Goal: Task Accomplishment & Management: Use online tool/utility

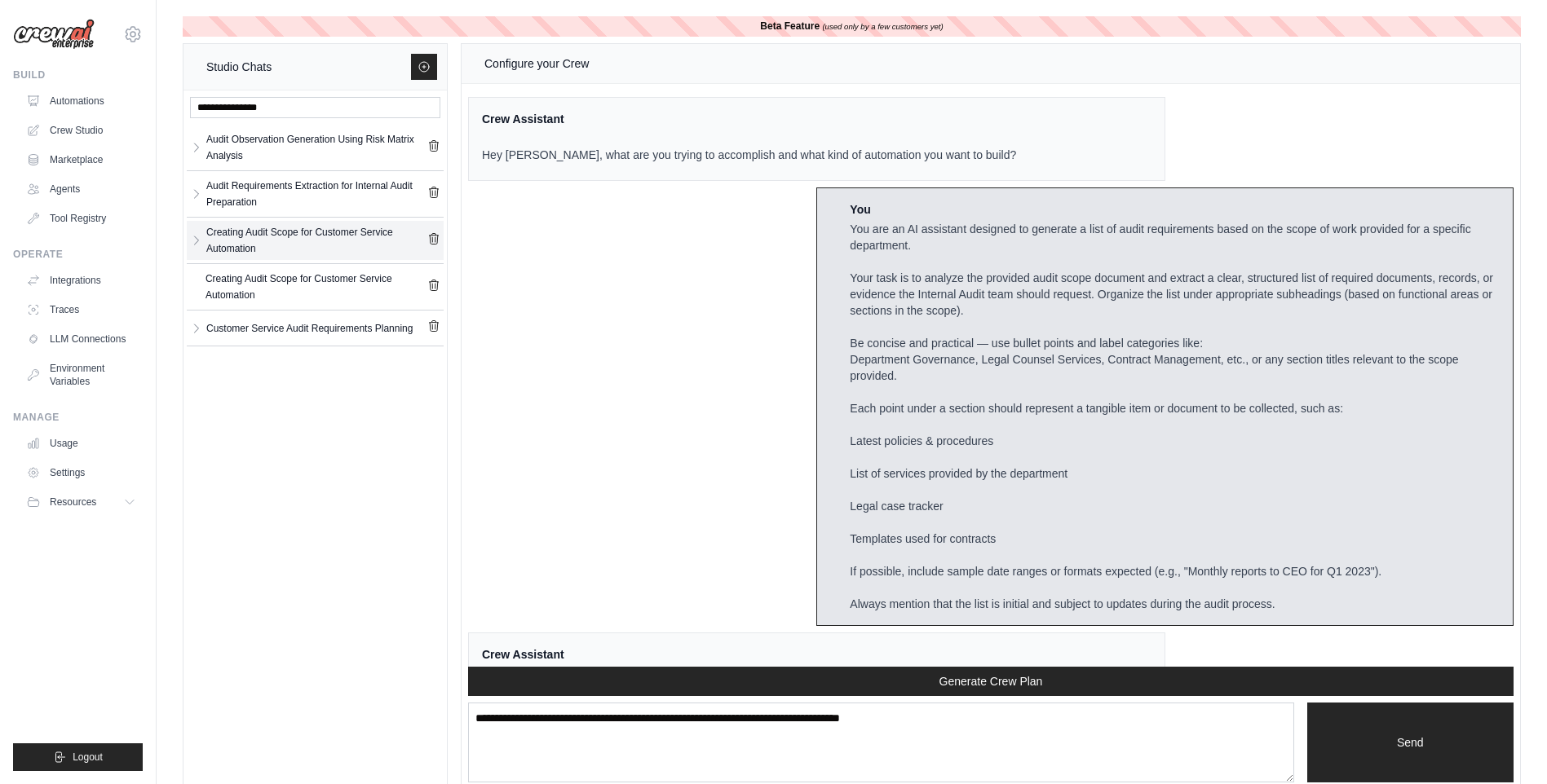
scroll to position [6885, 0]
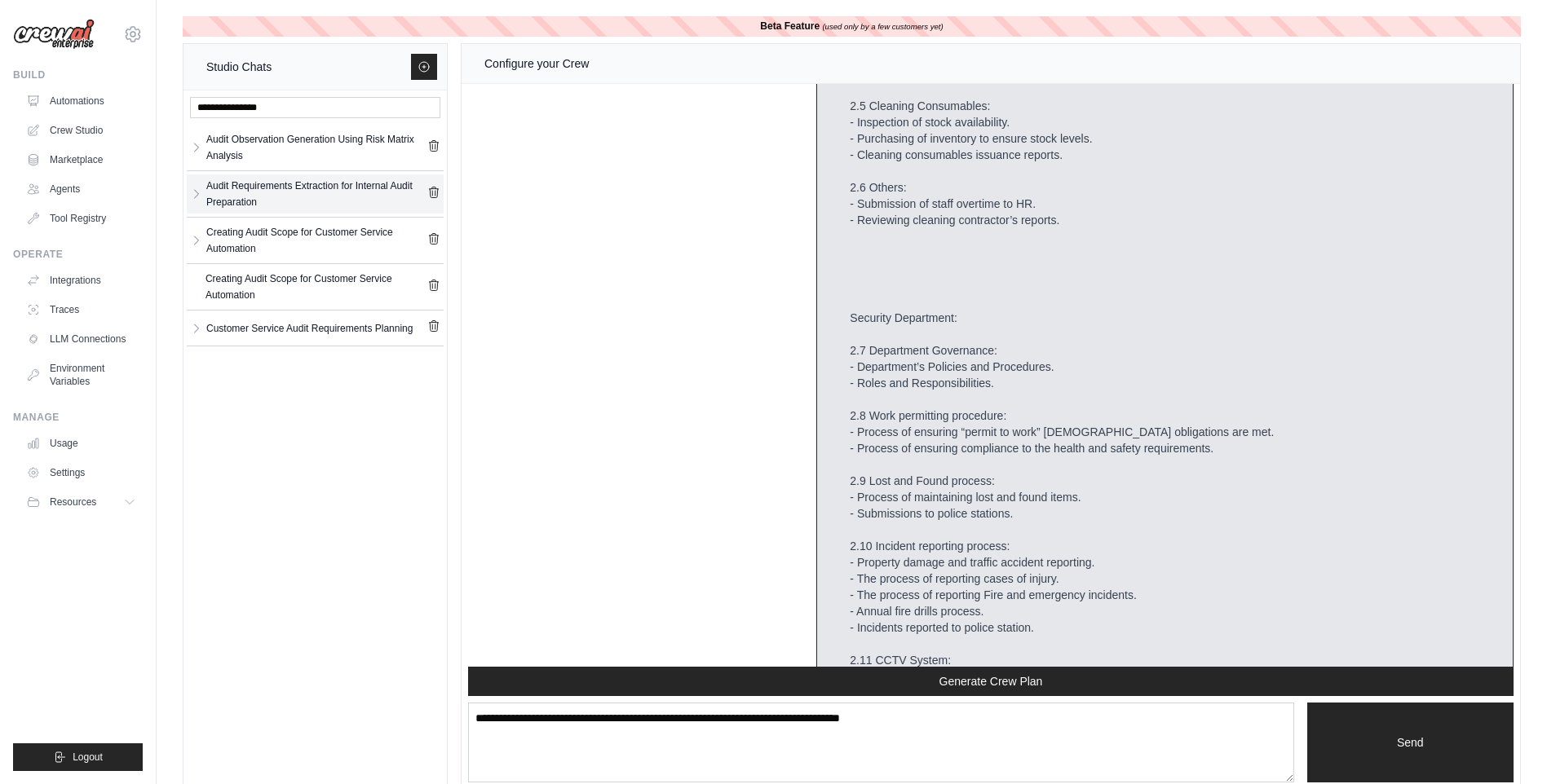
click at [333, 197] on div "Audit Requirements Extraction for Internal Audit Preparation" at bounding box center [317, 194] width 221 height 33
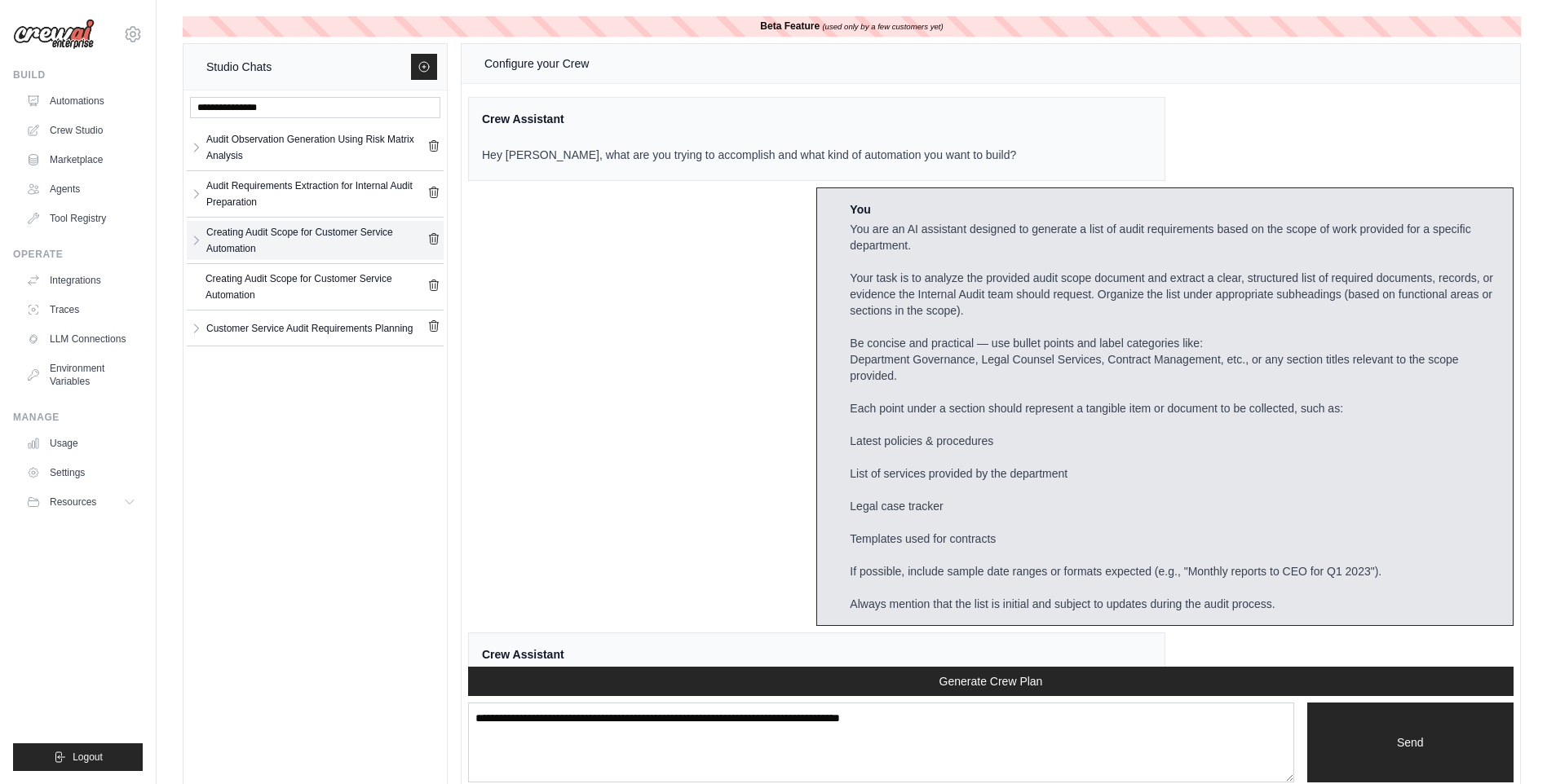
scroll to position [9982, 0]
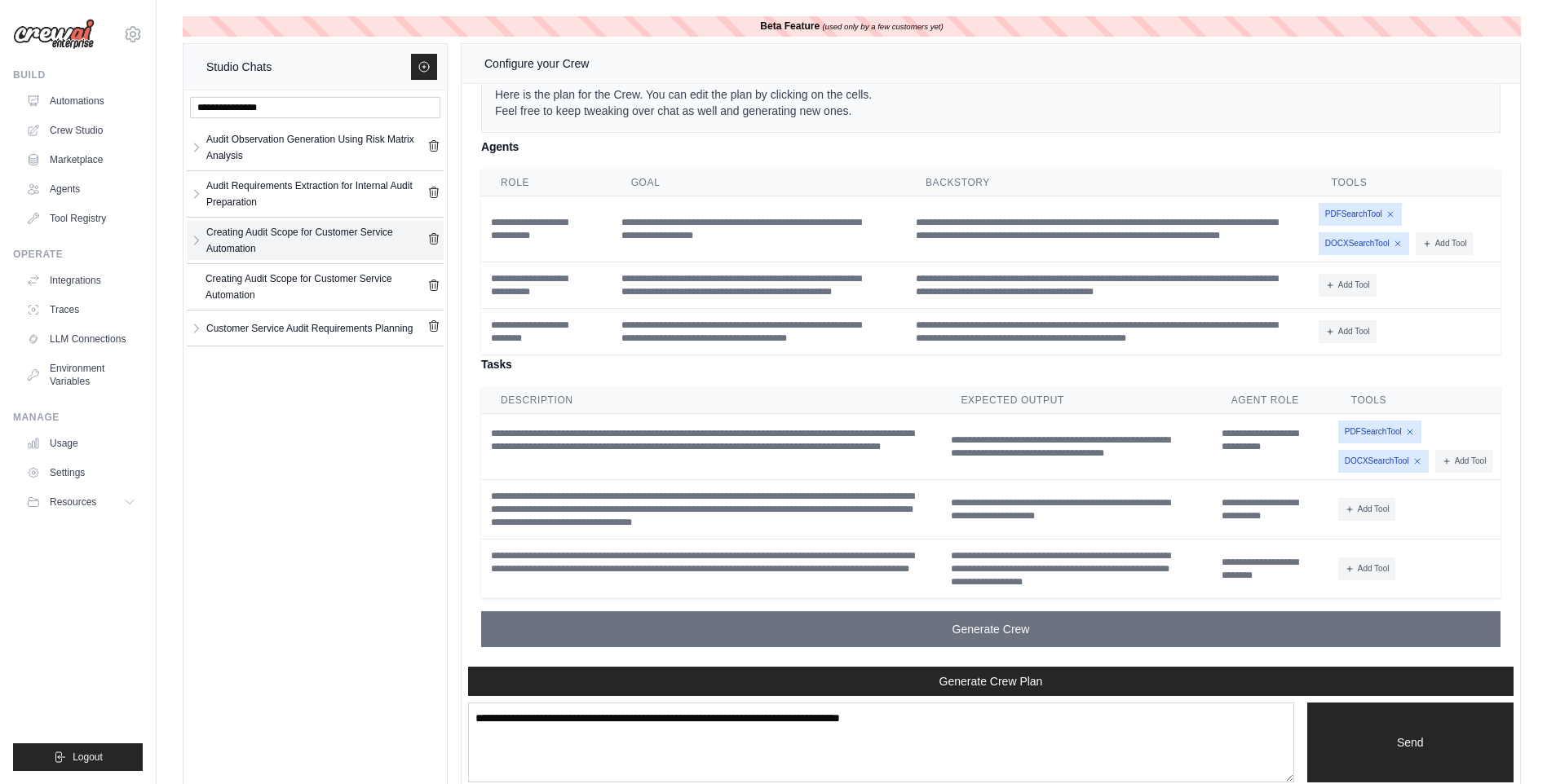
click at [332, 234] on div "Creating Audit Scope for Customer Service Automation" at bounding box center [317, 240] width 221 height 33
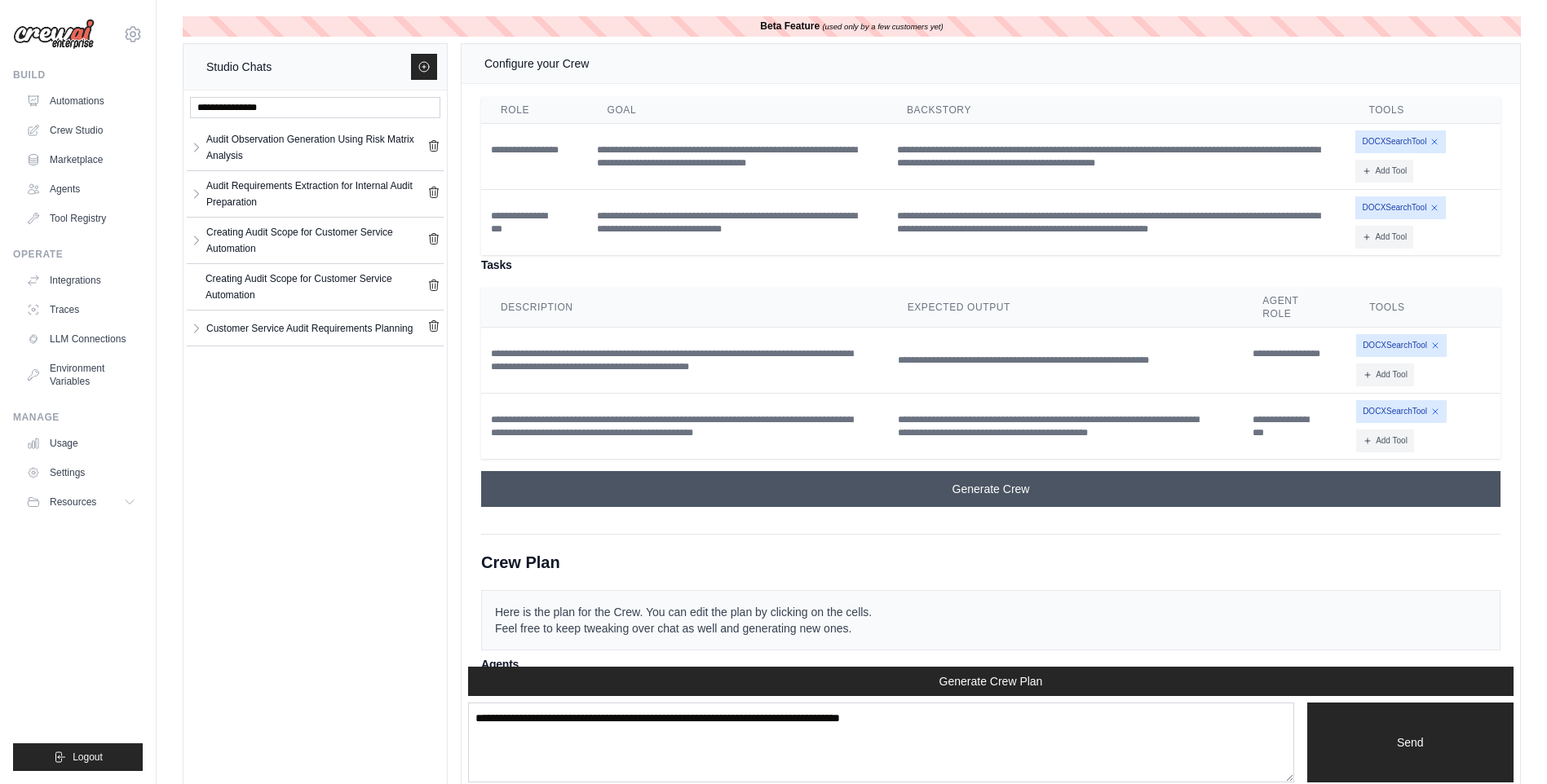
scroll to position [30545, 0]
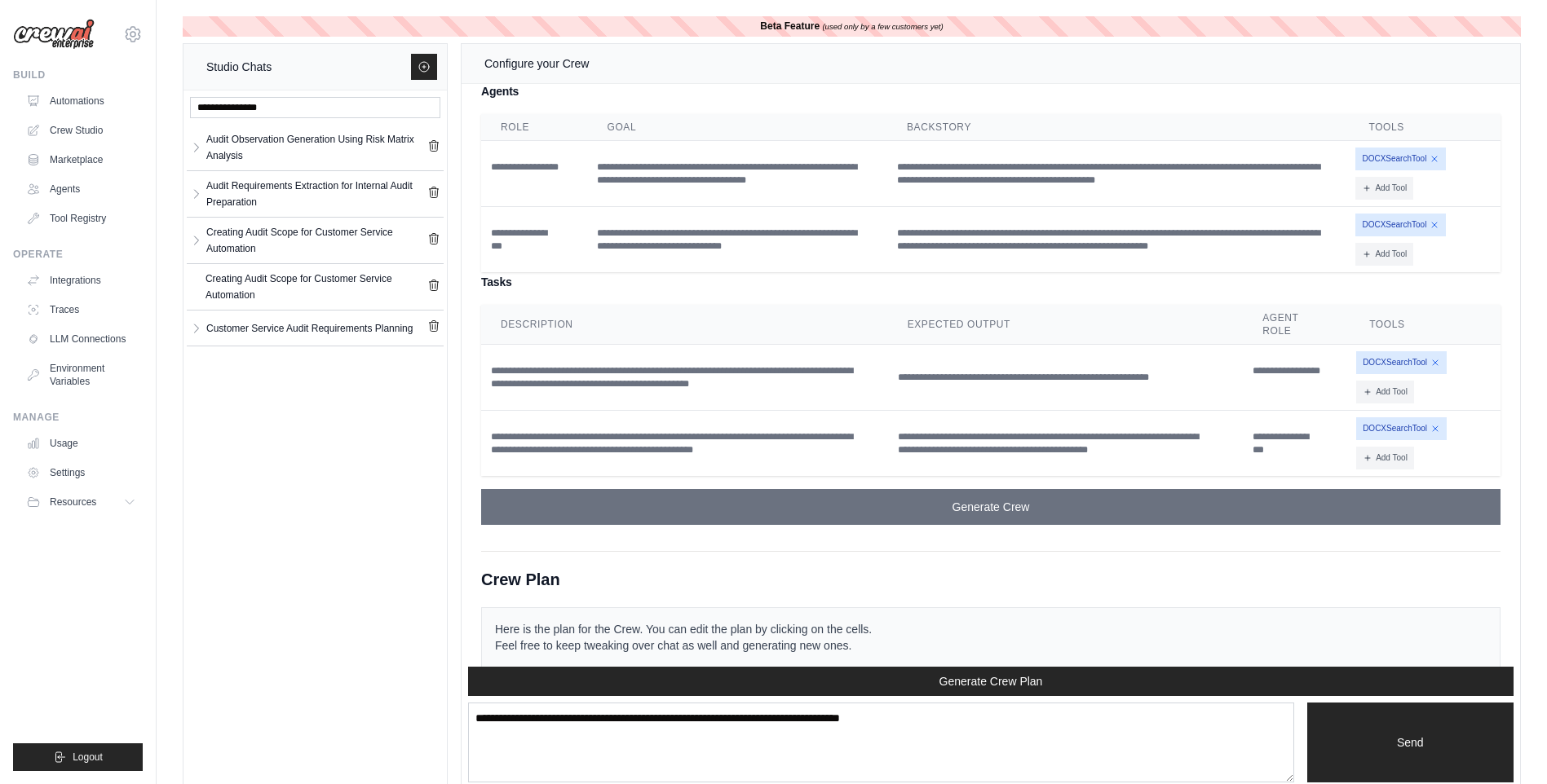
click at [976, 207] on td "**********" at bounding box center [1118, 174] width 461 height 66
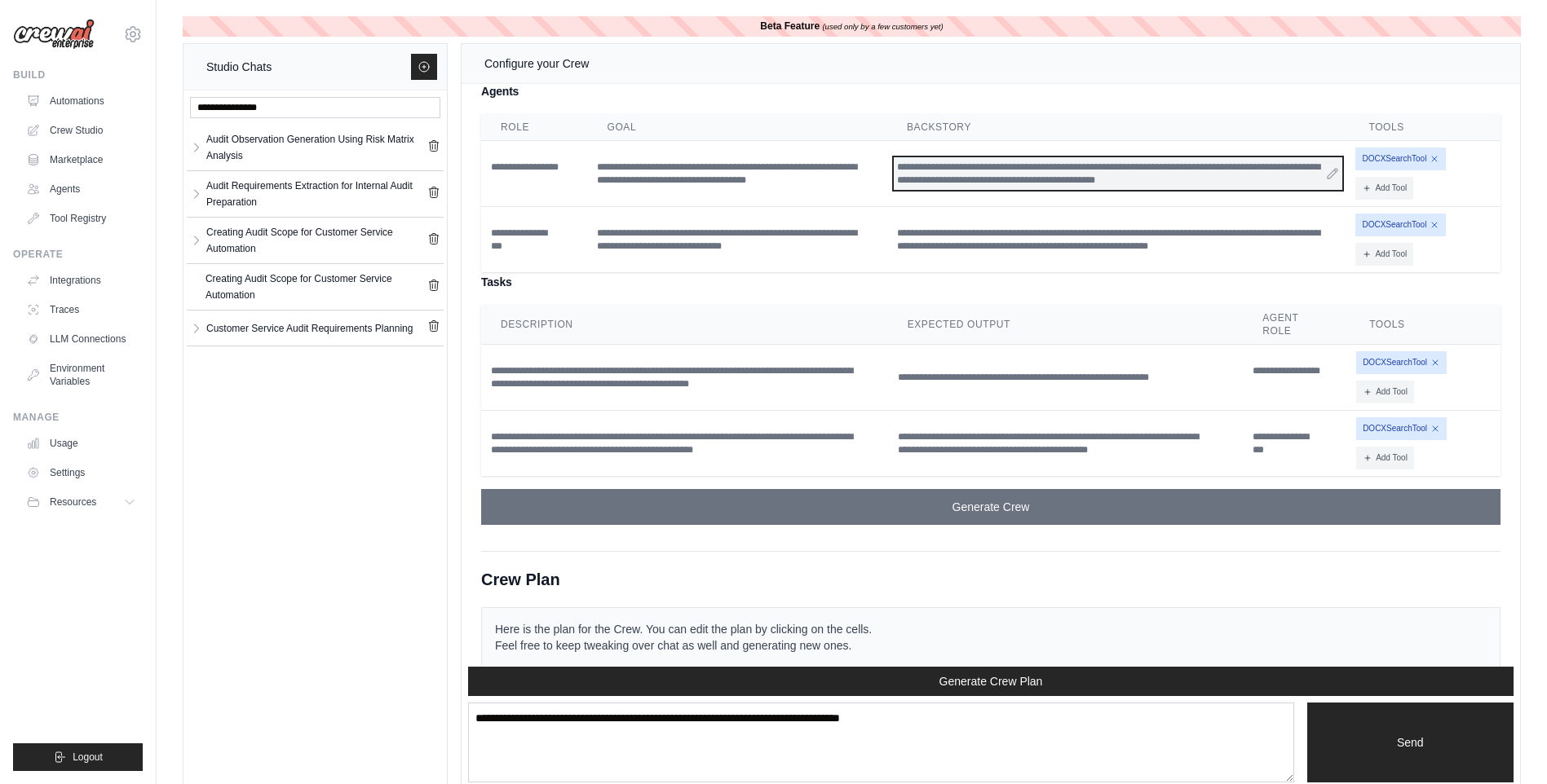
click at [973, 207] on div "**********" at bounding box center [1118, 190] width 449 height 33
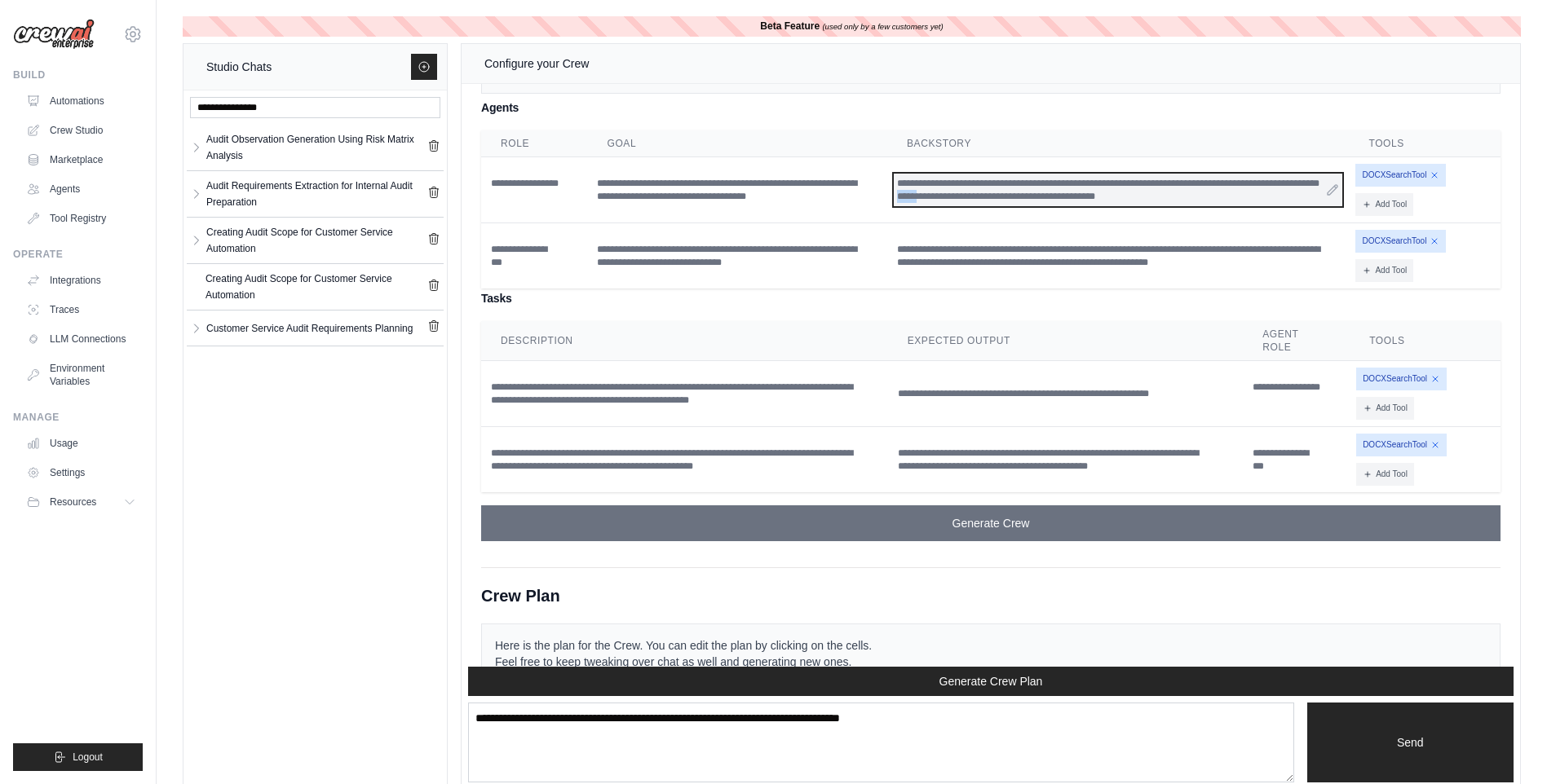
click at [973, 207] on div "**********" at bounding box center [1118, 190] width 449 height 33
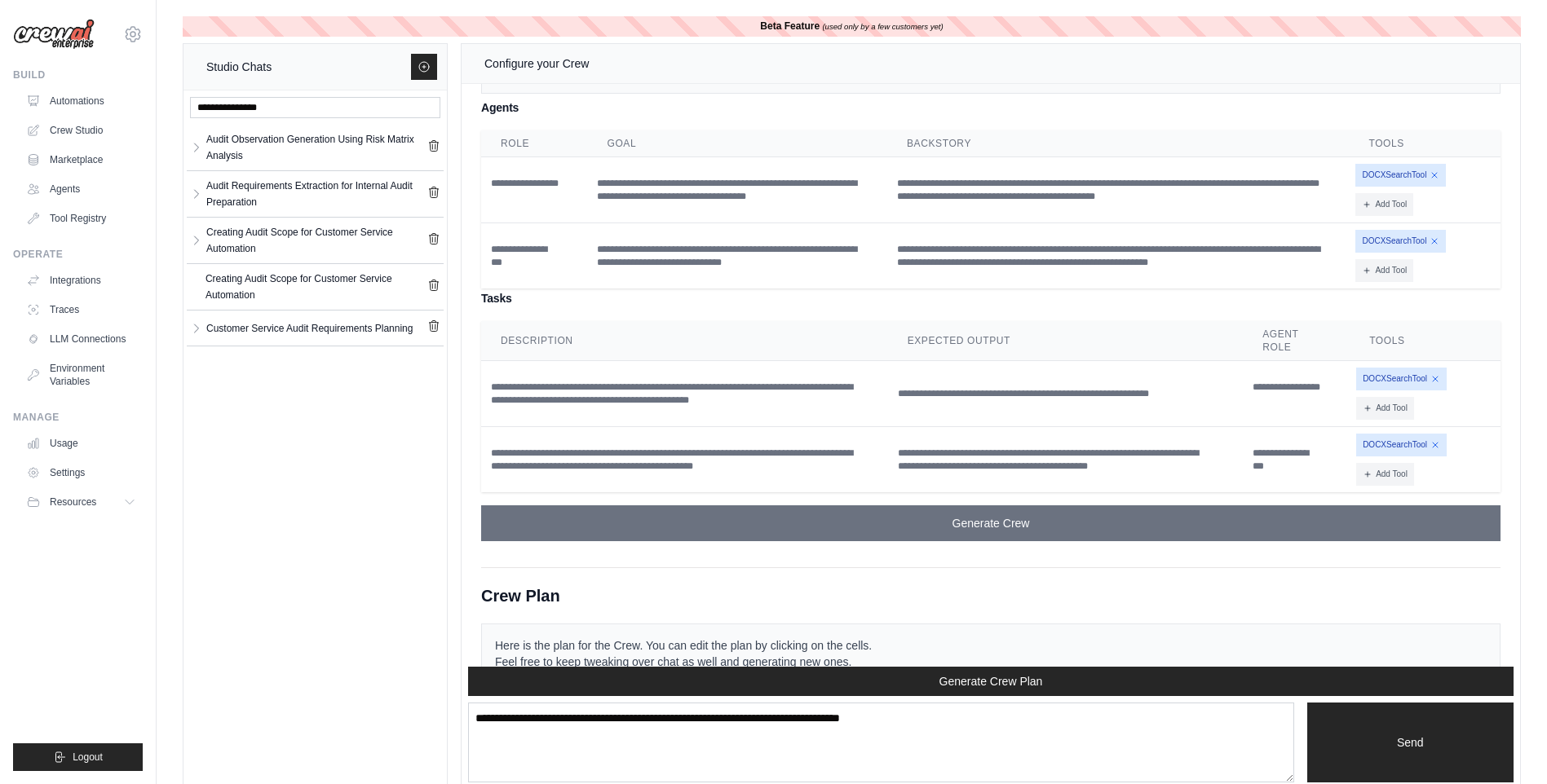
click at [973, 223] on td "**********" at bounding box center [1118, 191] width 461 height 66
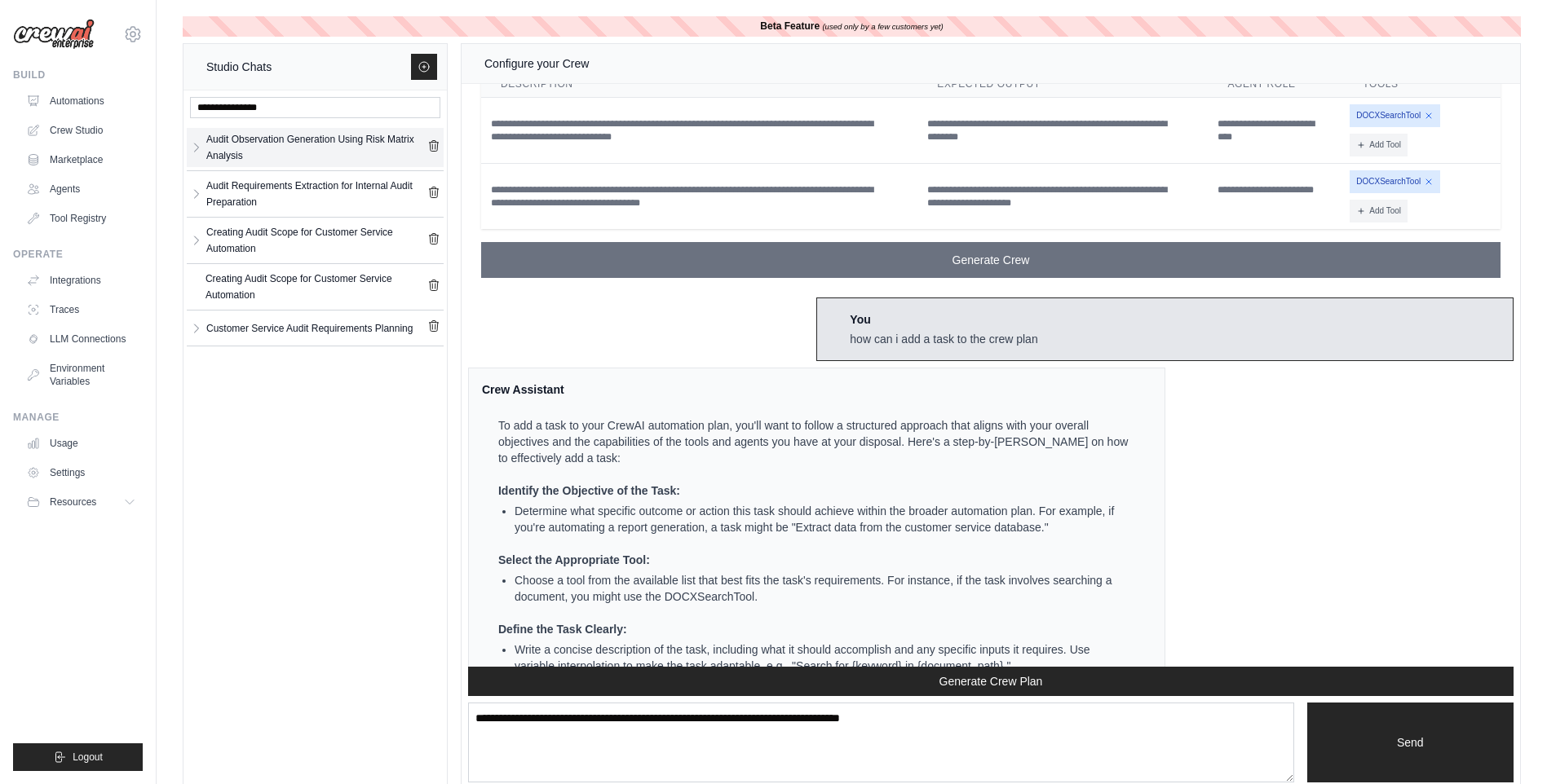
scroll to position [28996, 0]
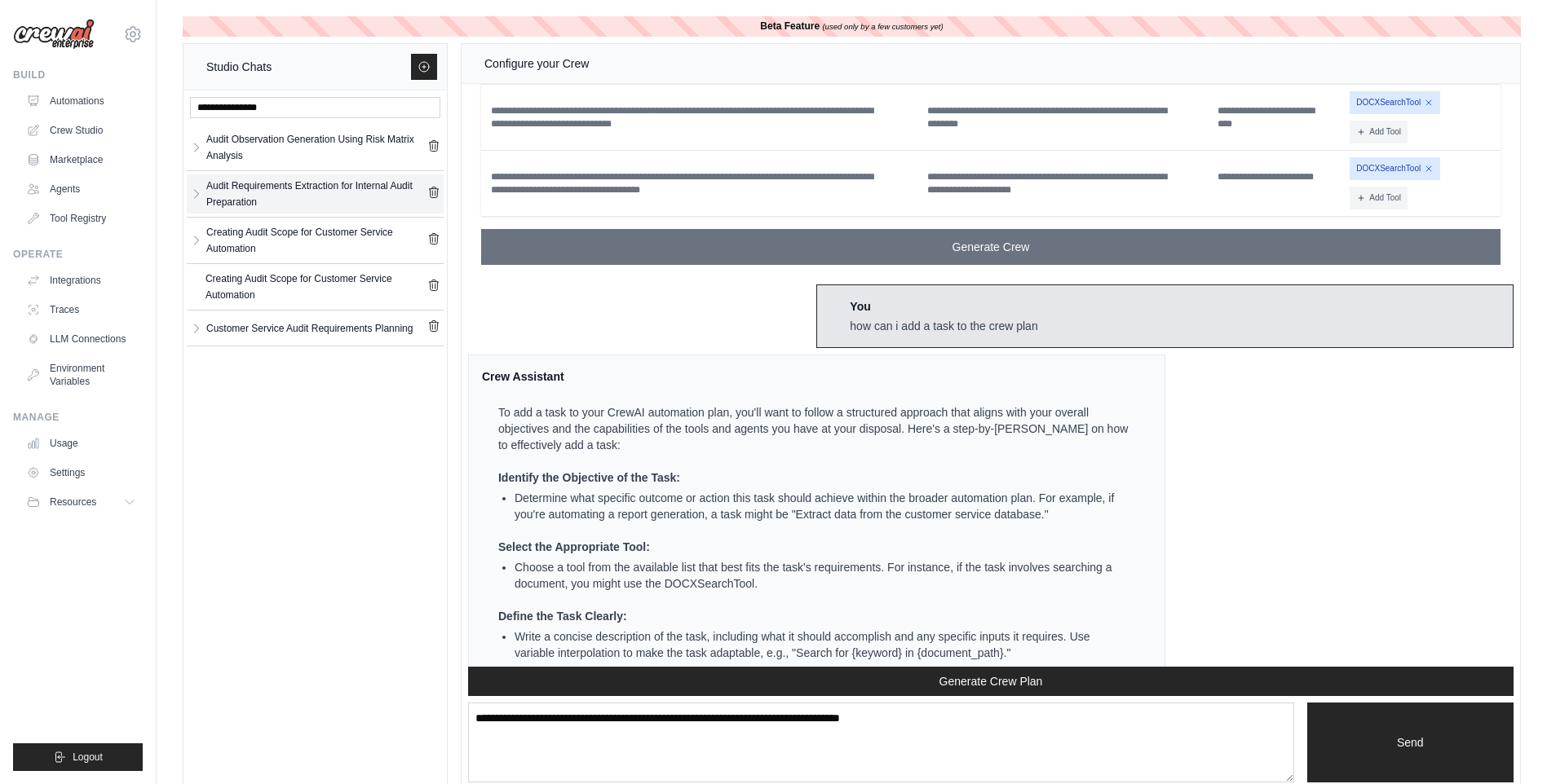
click at [330, 208] on div "Audit Requirements Extraction for Internal Audit Preparation" at bounding box center [317, 194] width 221 height 33
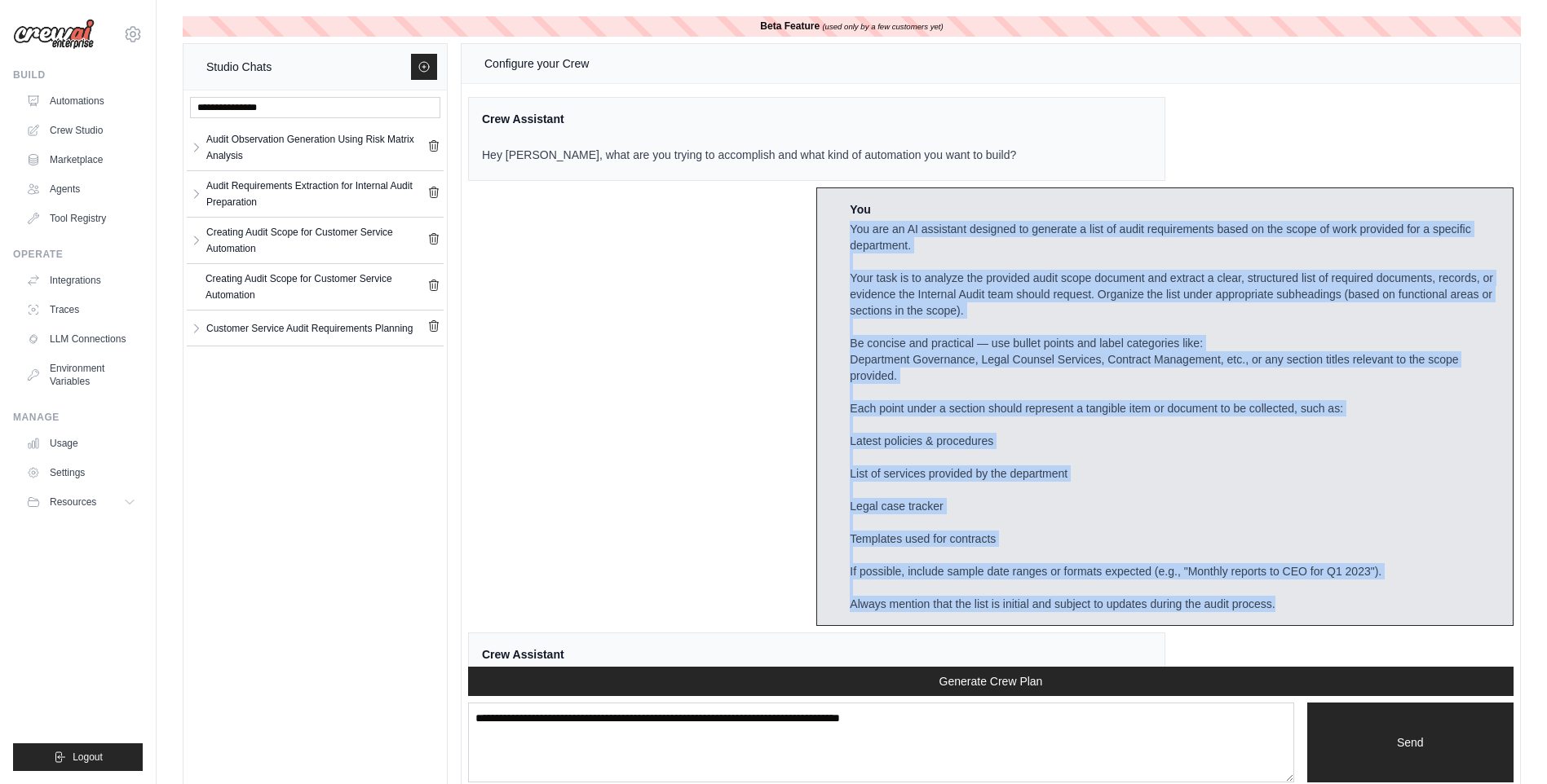
drag, startPoint x: 834, startPoint y: 227, endPoint x: 1436, endPoint y: 612, distance: 714.6
click at [1436, 612] on div "You You are an AI assistant designed to generate a list of audit requirements b…" at bounding box center [1165, 406] width 698 height 438
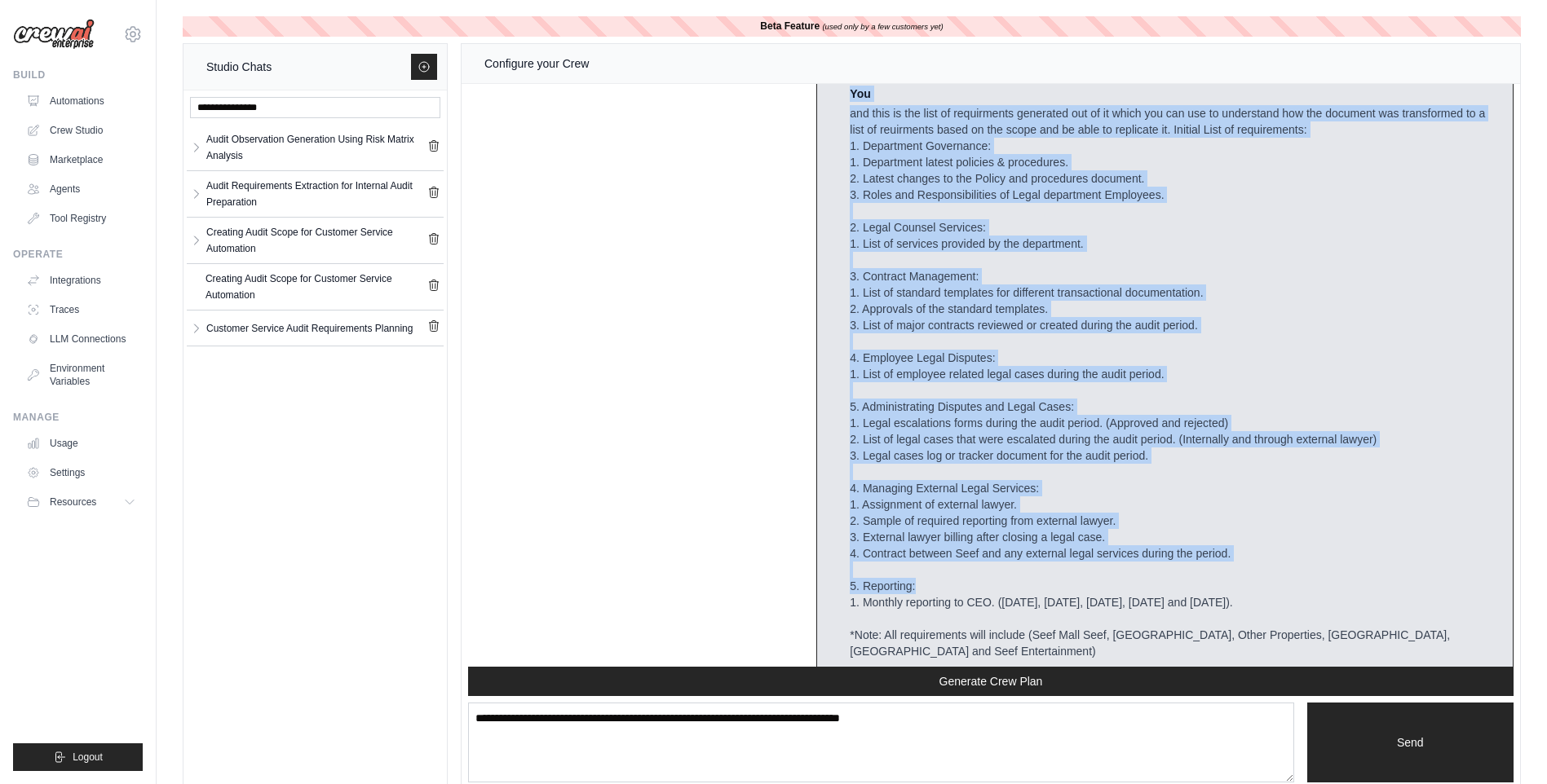
scroll to position [2549, 0]
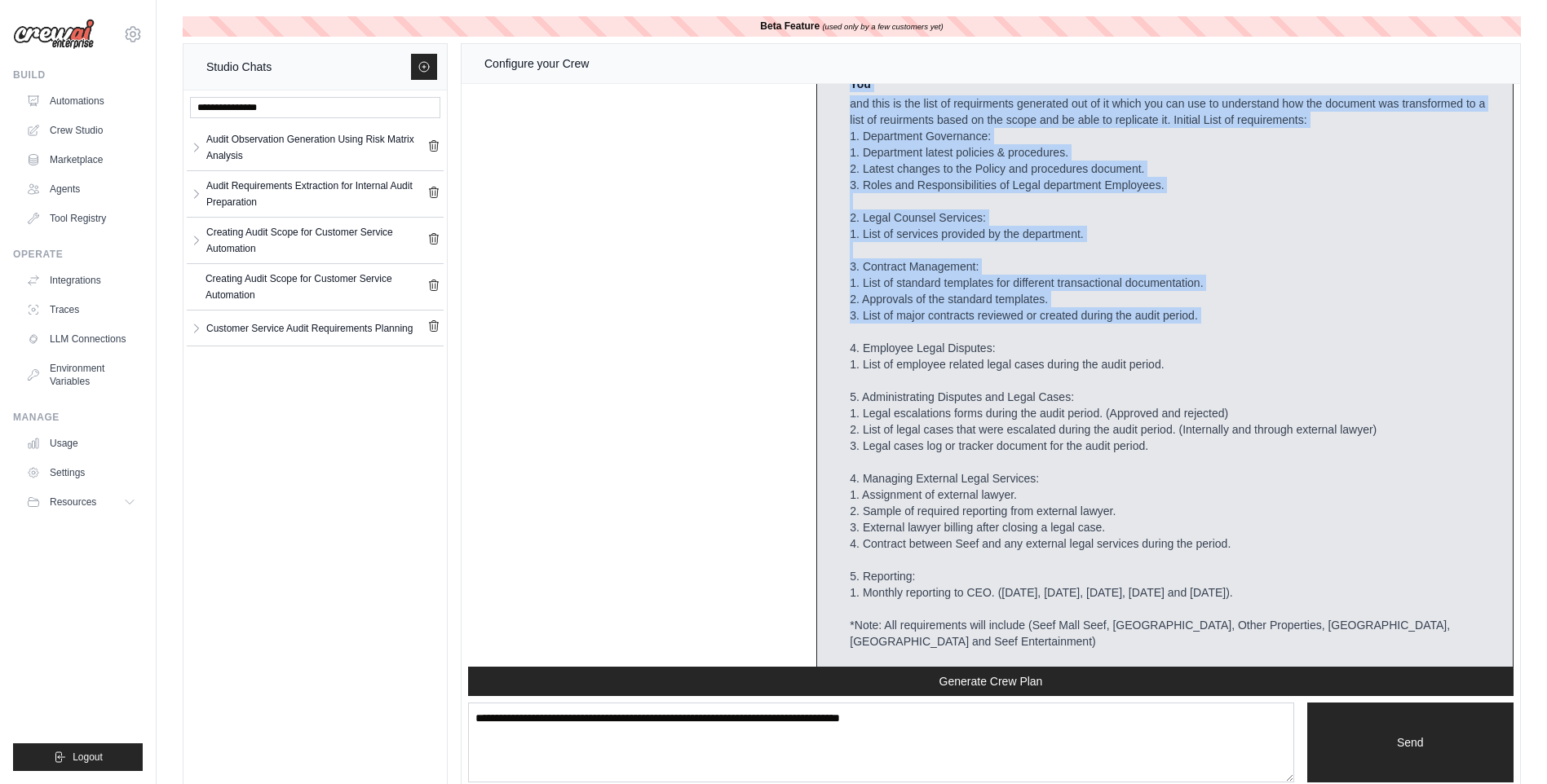
drag, startPoint x: 839, startPoint y: 195, endPoint x: 1113, endPoint y: 324, distance: 302.8
click at [1113, 324] on div "Crew Assistant Hey [PERSON_NAME], what are you trying to accomplish and what ki…" at bounding box center [990, 375] width 1059 height 583
click at [1113, 324] on div "and this is the list of requirments generated out of it which you can use to un…" at bounding box center [1174, 389] width 650 height 587
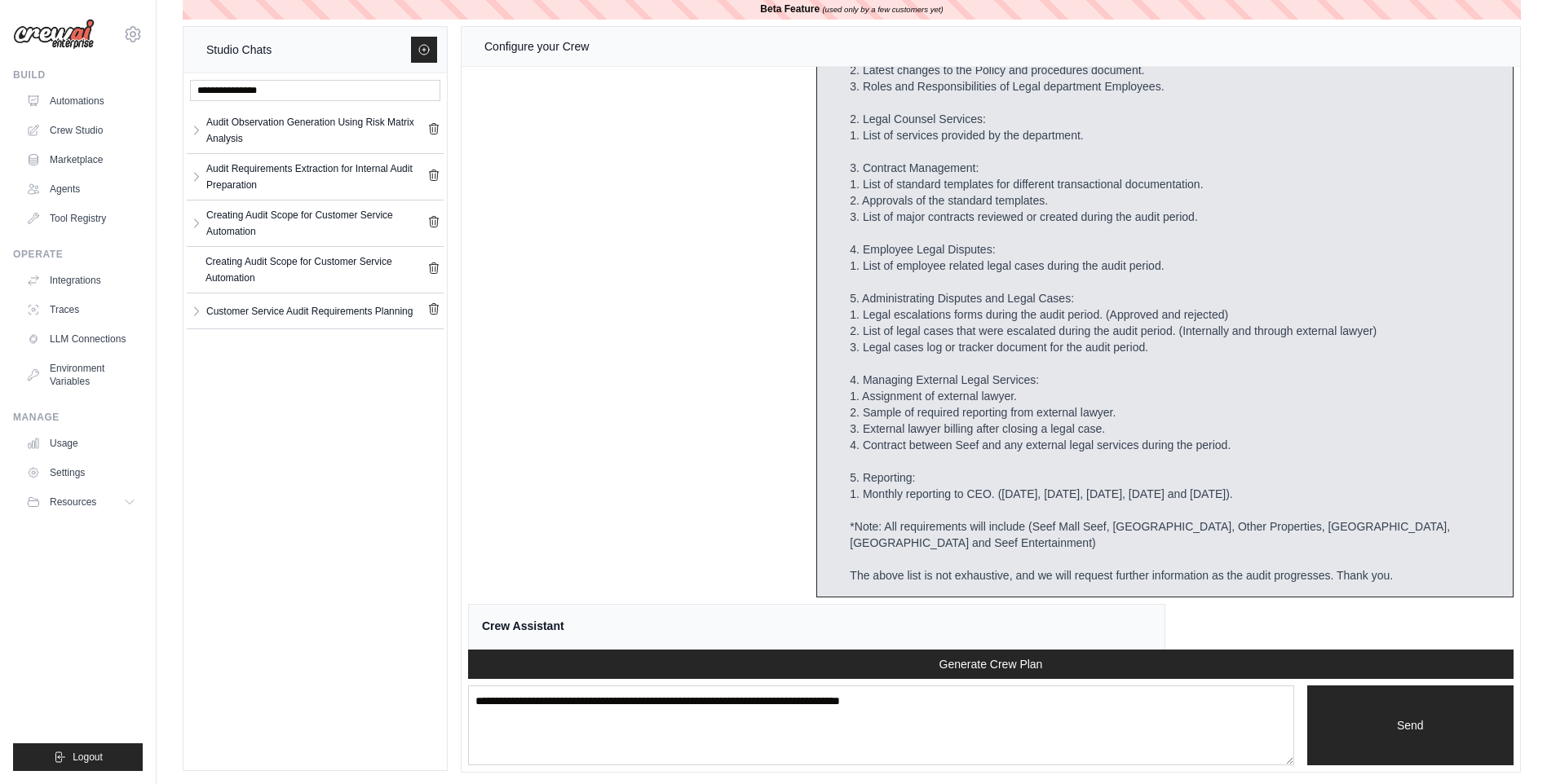
scroll to position [22, 0]
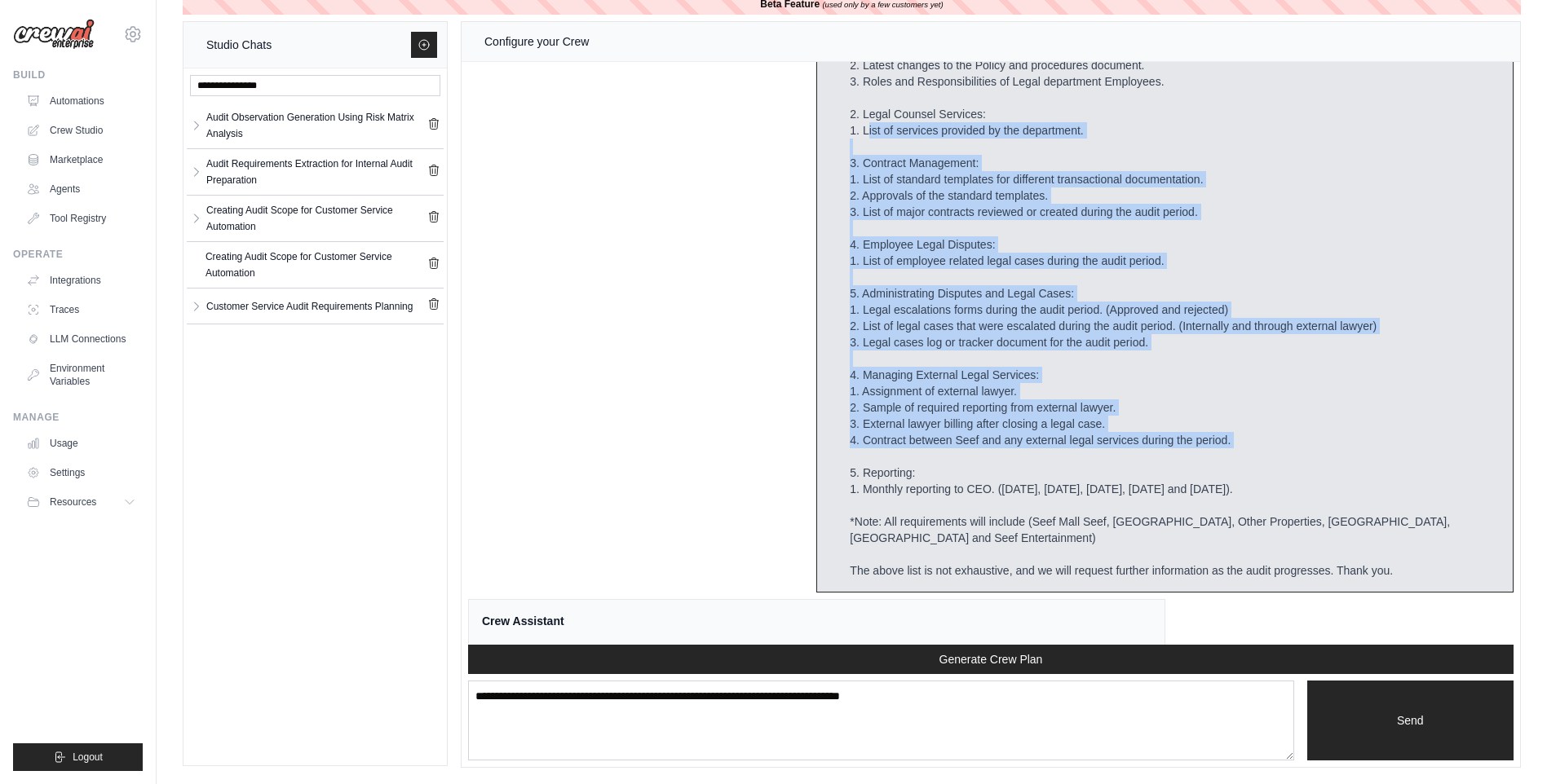
drag, startPoint x: 864, startPoint y: 143, endPoint x: 941, endPoint y: 464, distance: 330.1
click at [941, 464] on div "and this is the list of requirments generated out of it which you can use to un…" at bounding box center [1174, 285] width 650 height 587
click at [941, 460] on div "and this is the list of requirments generated out of it which you can use to un…" at bounding box center [1174, 285] width 650 height 587
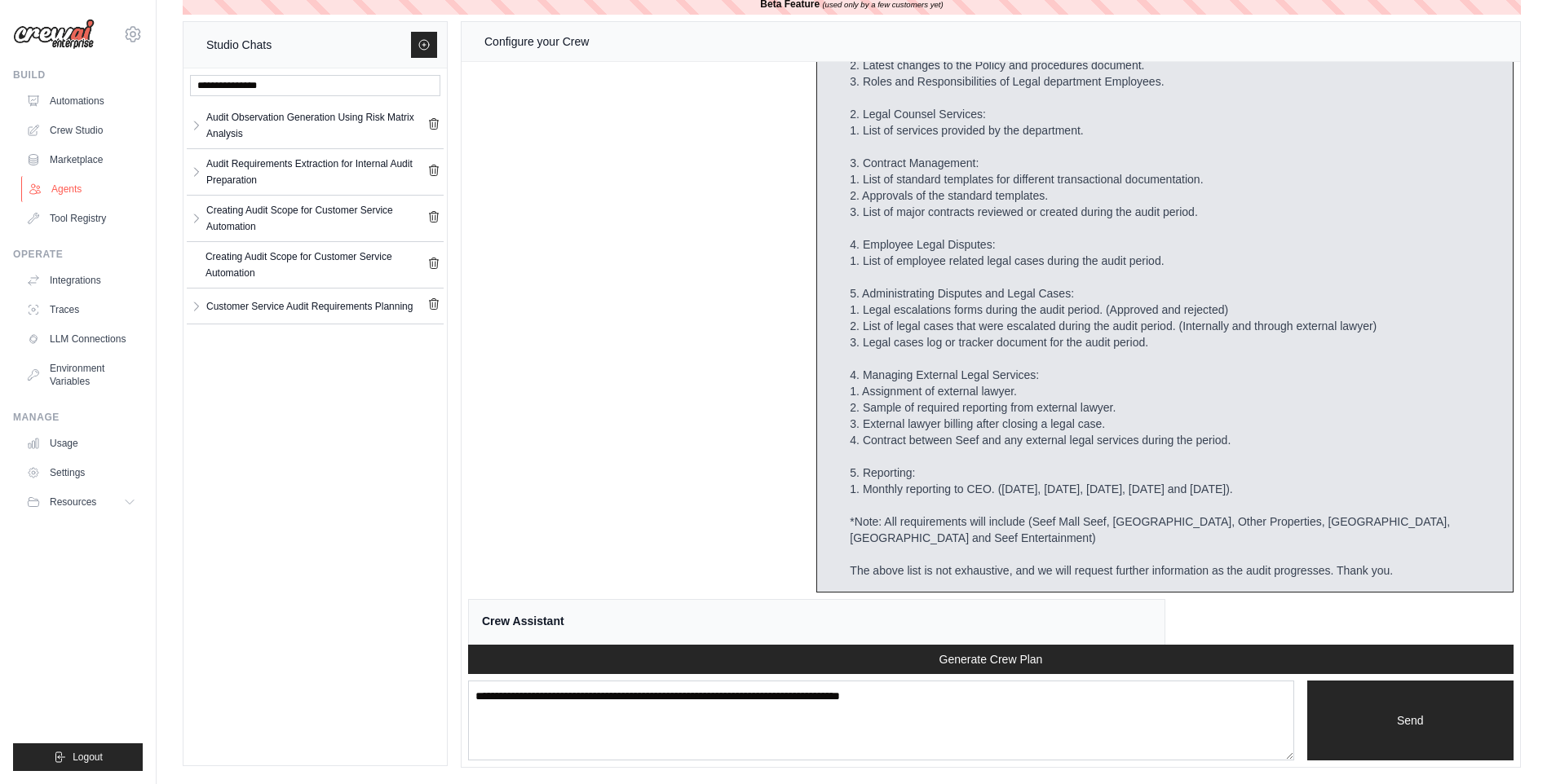
click at [40, 176] on link "Agents" at bounding box center [83, 189] width 123 height 26
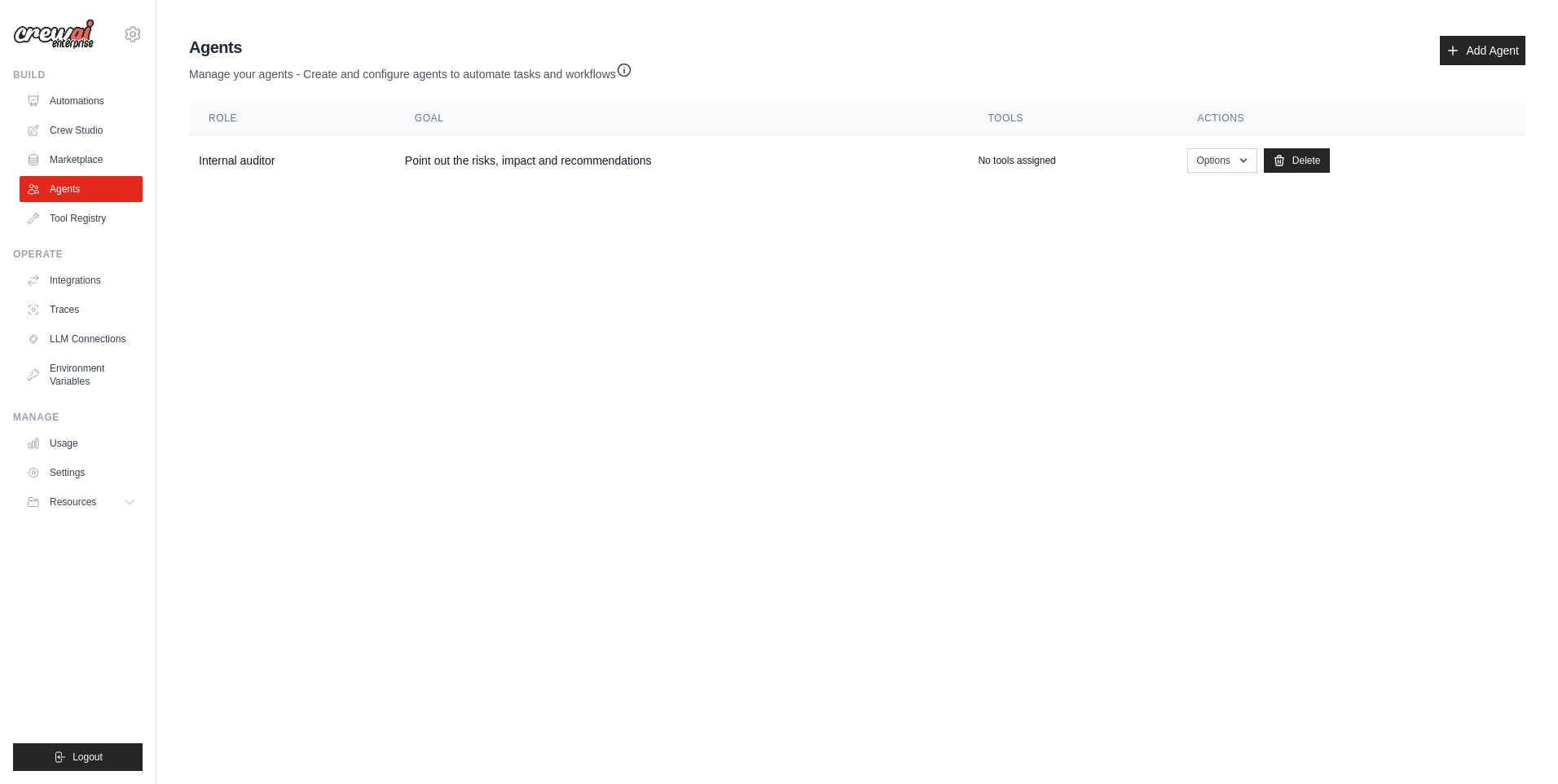
click at [89, 144] on ul "Automations Crew Studio Marketplace Agents Tool Registry" at bounding box center [81, 159] width 123 height 143
click at [99, 123] on link "Crew Studio" at bounding box center [83, 130] width 123 height 26
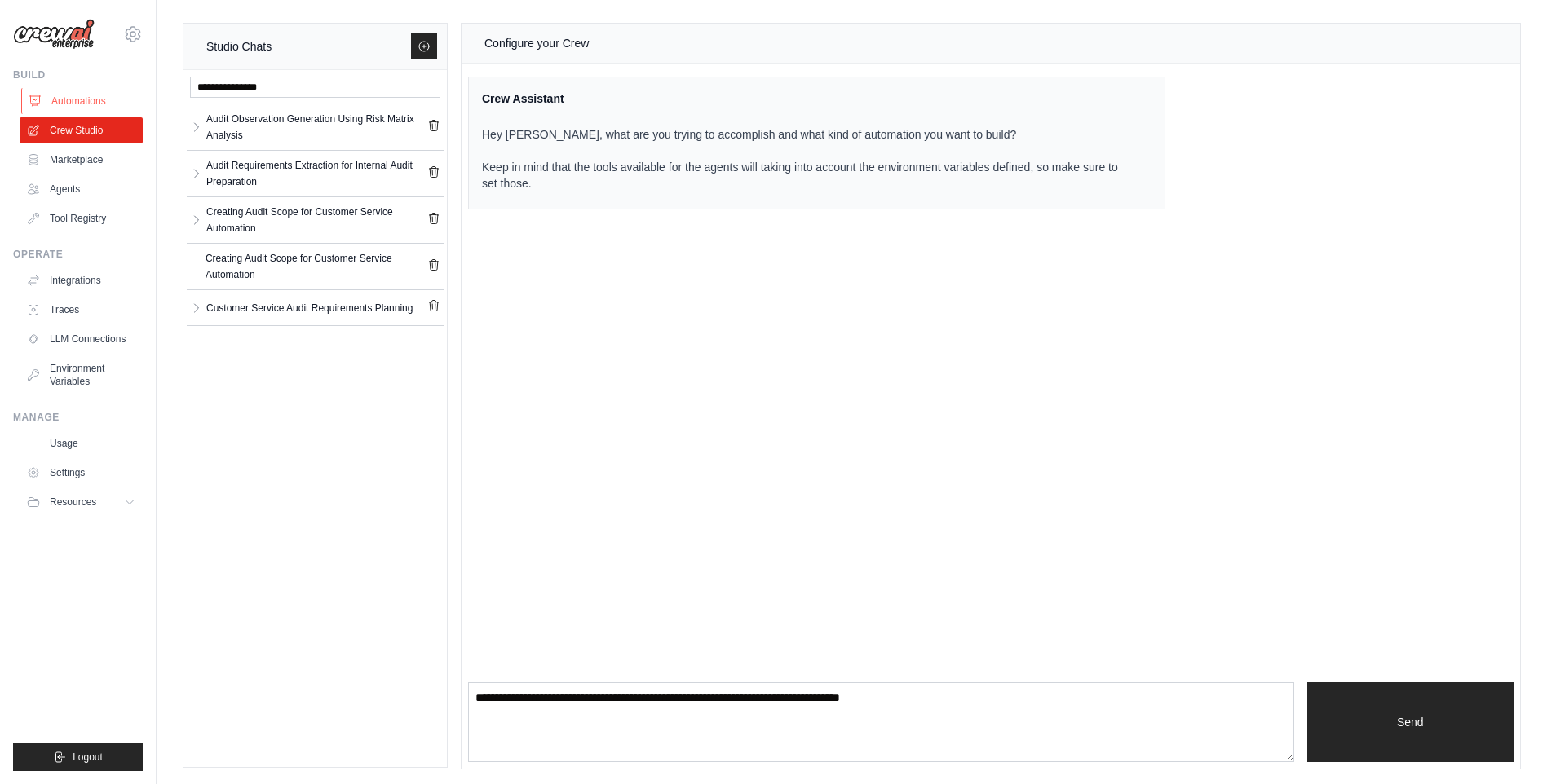
click at [109, 101] on link "Automations" at bounding box center [83, 100] width 123 height 26
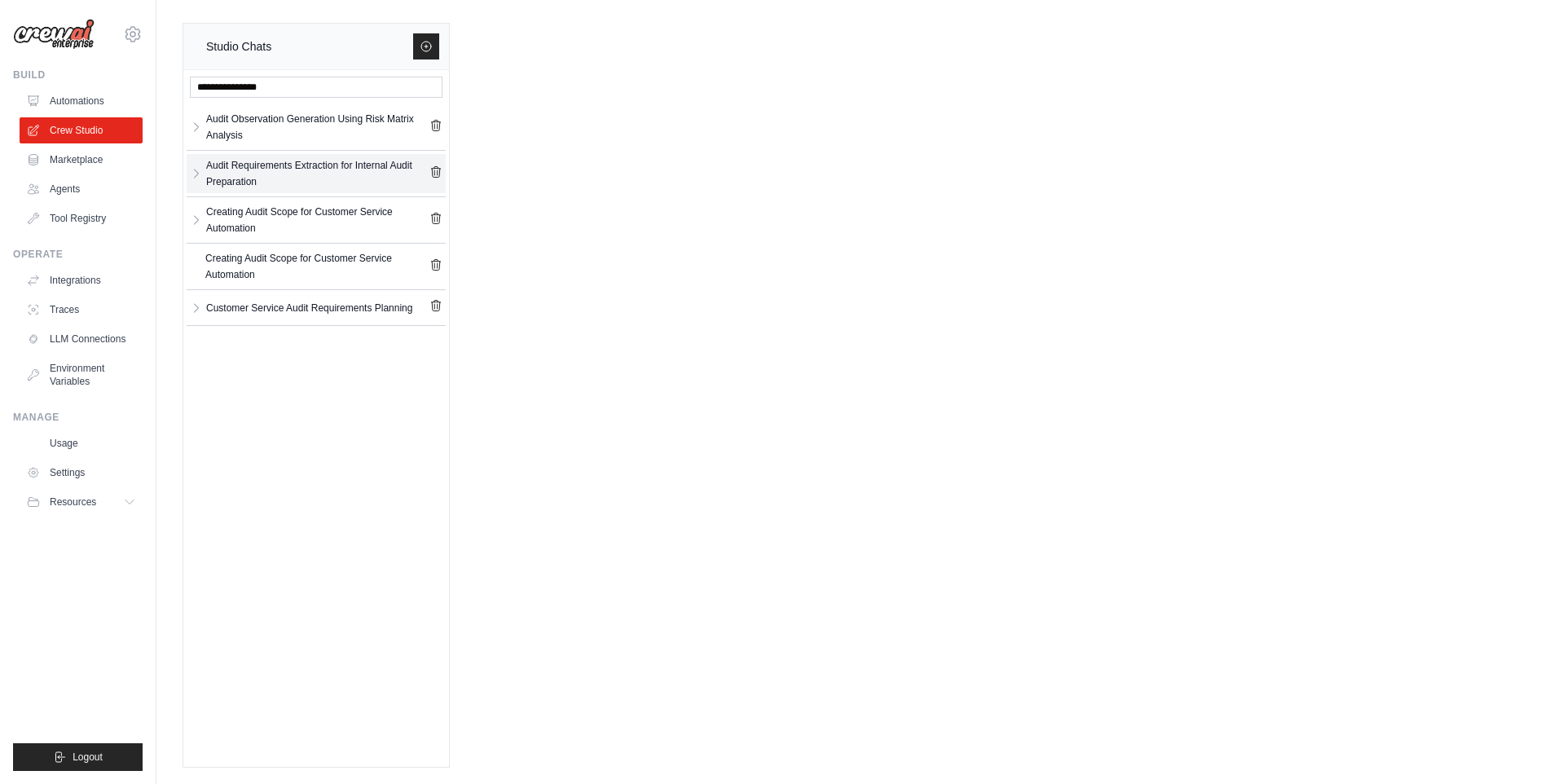
click at [291, 185] on div "Audit Requirements Extraction for Internal Audit Preparation" at bounding box center [318, 174] width 223 height 33
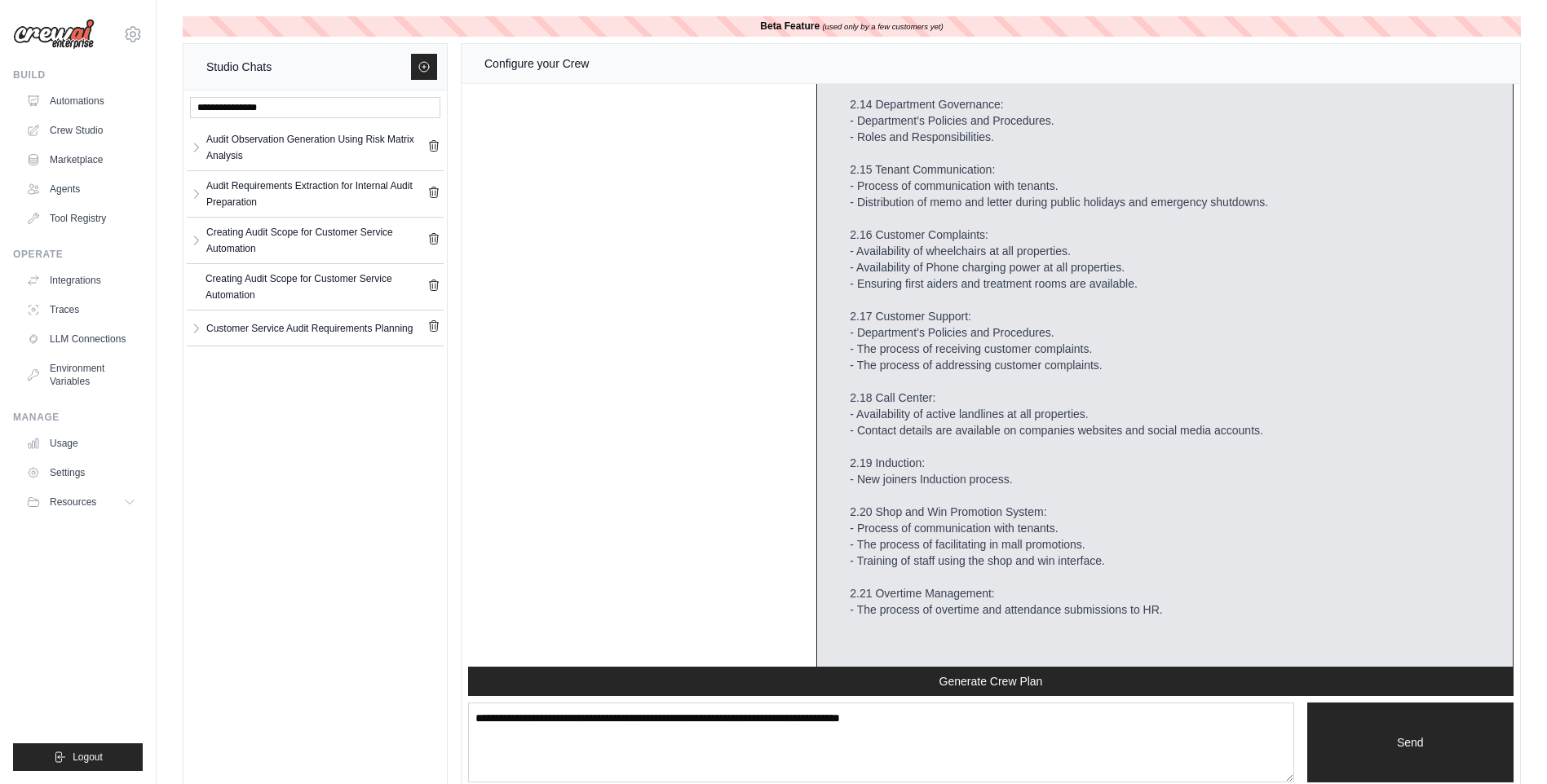
scroll to position [7945, 0]
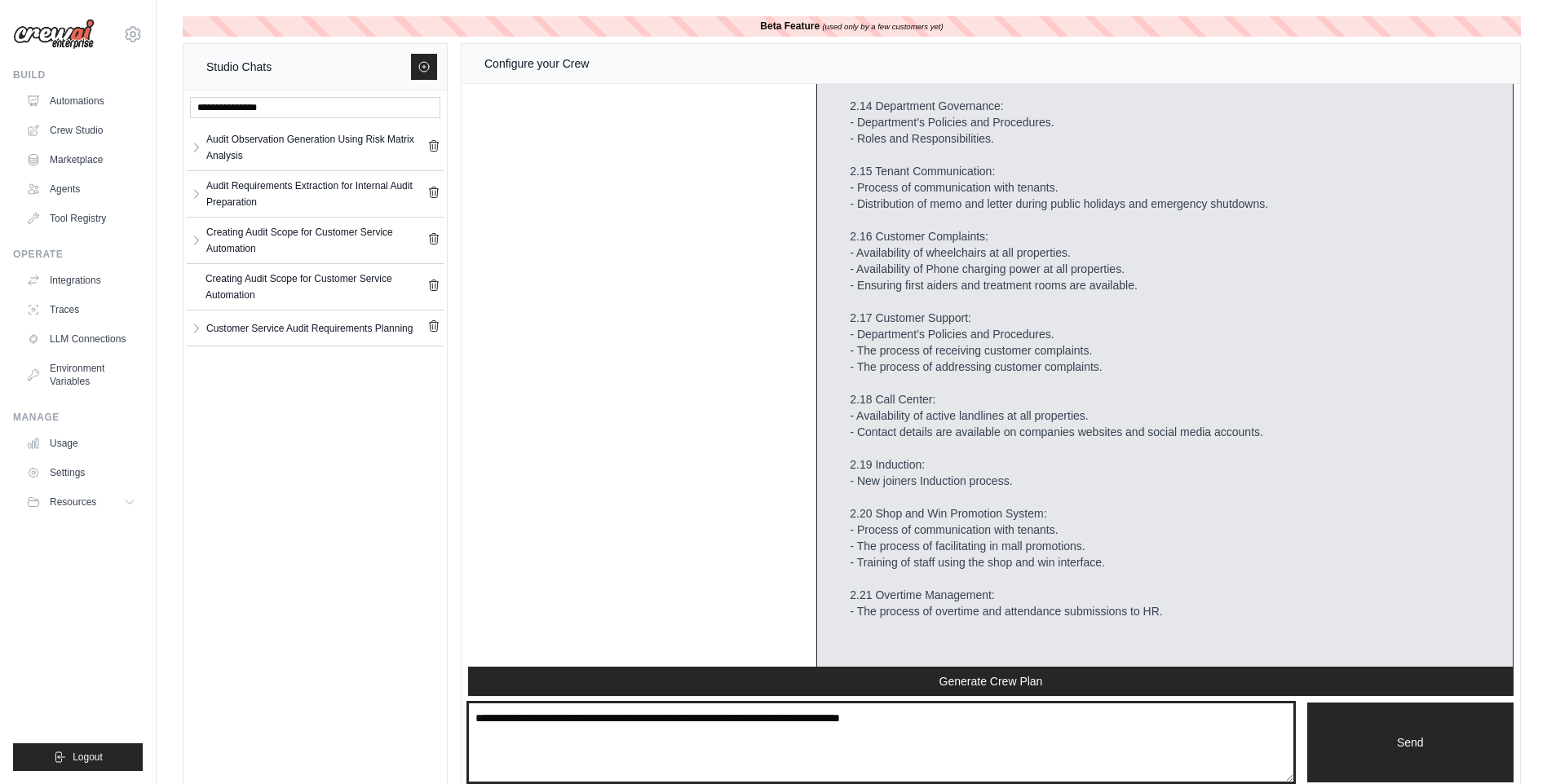
click at [724, 702] on textarea at bounding box center [881, 742] width 826 height 80
click at [728, 720] on textarea at bounding box center [881, 742] width 826 height 80
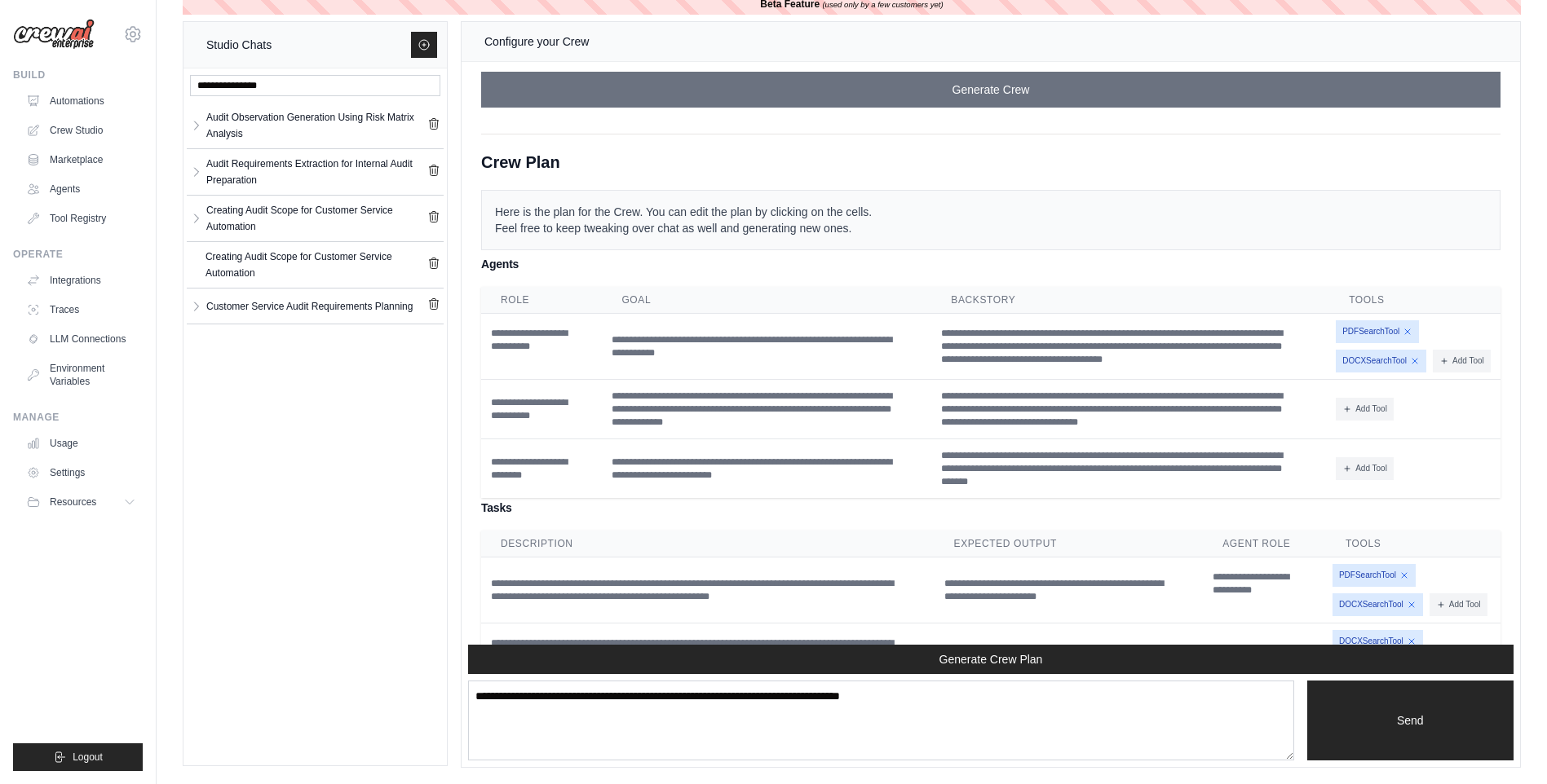
scroll to position [5826, 0]
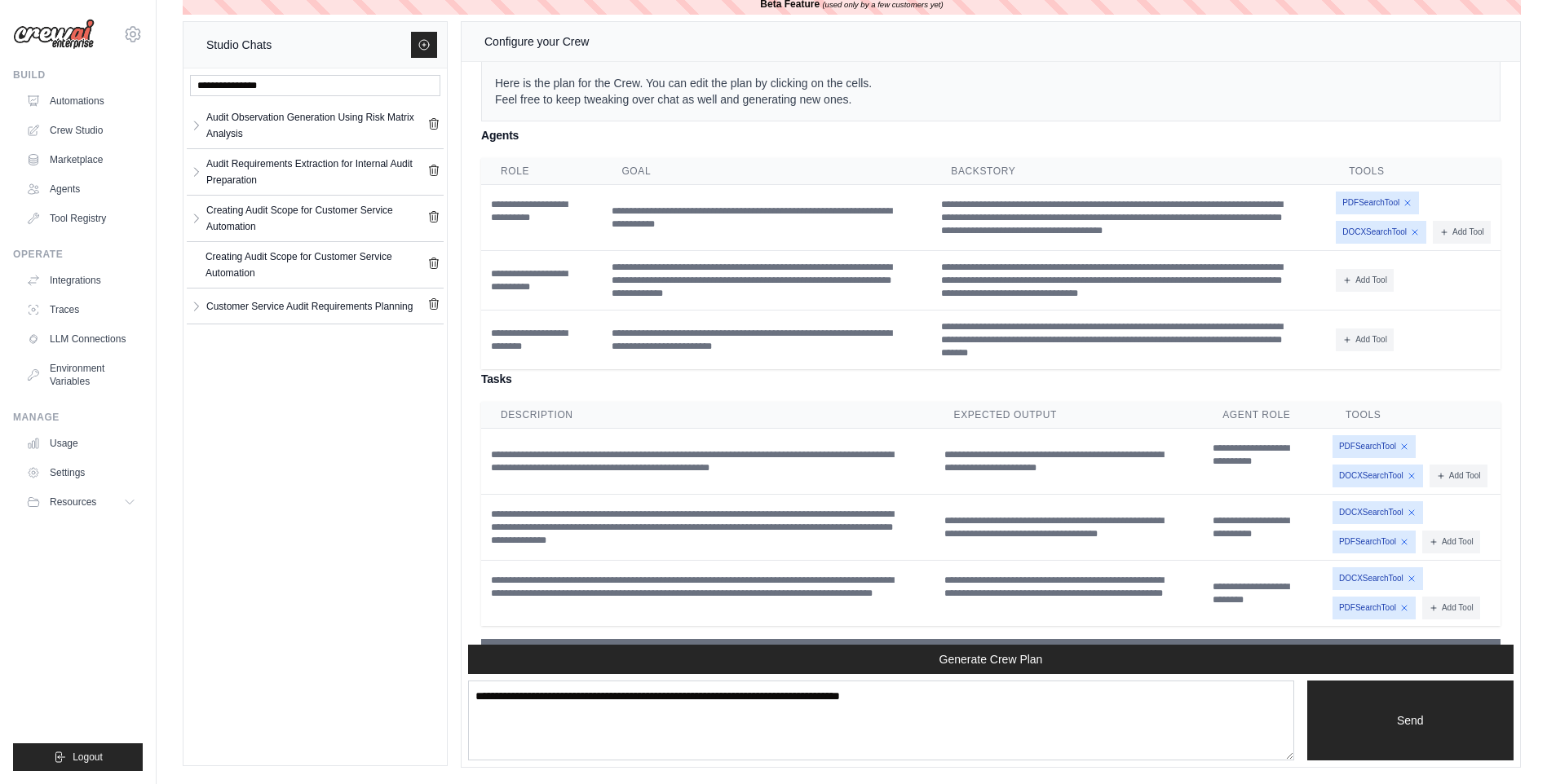
drag, startPoint x: 1072, startPoint y: 249, endPoint x: 1046, endPoint y: 250, distance: 26.0
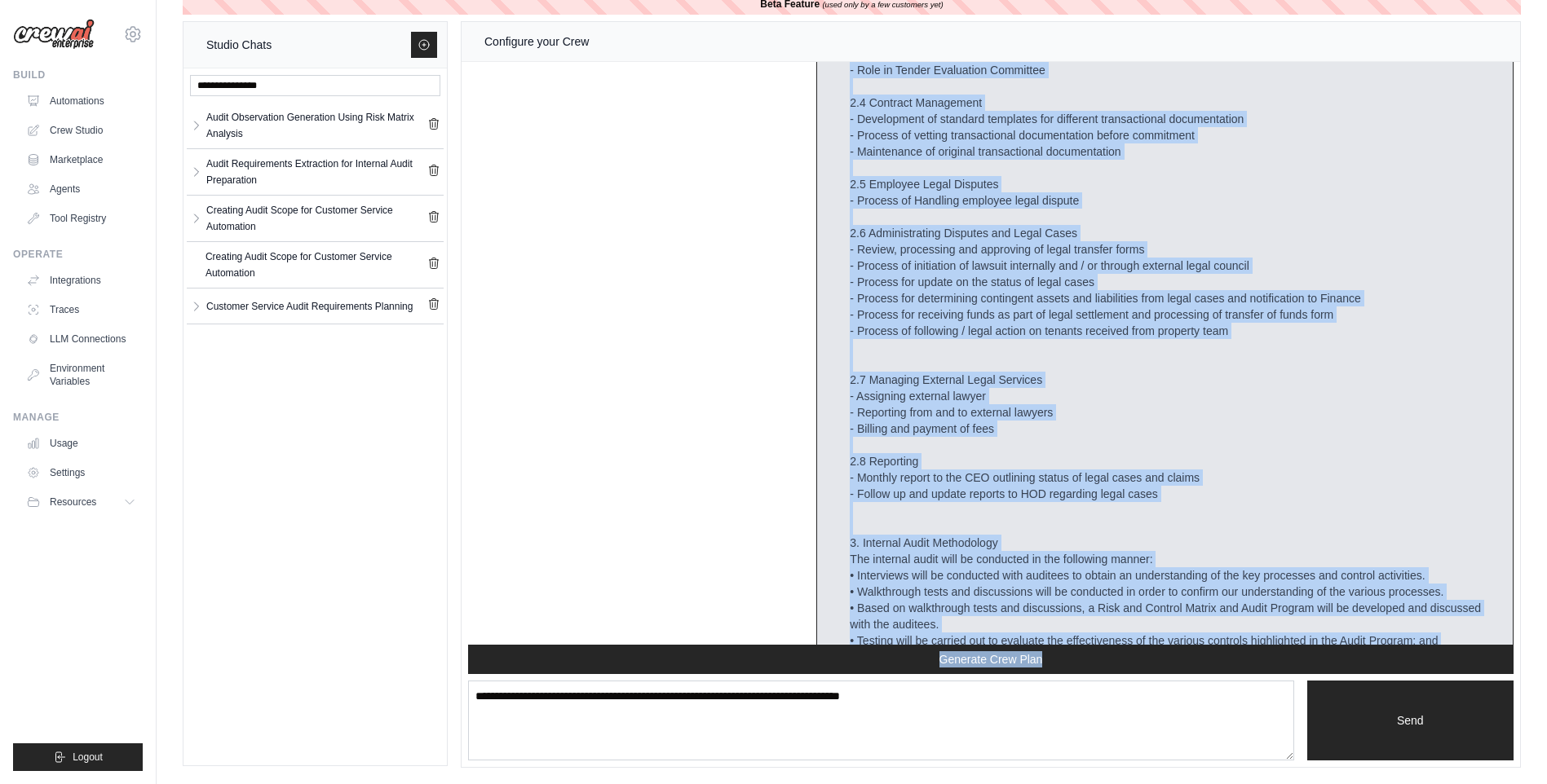
scroll to position [1193, 0]
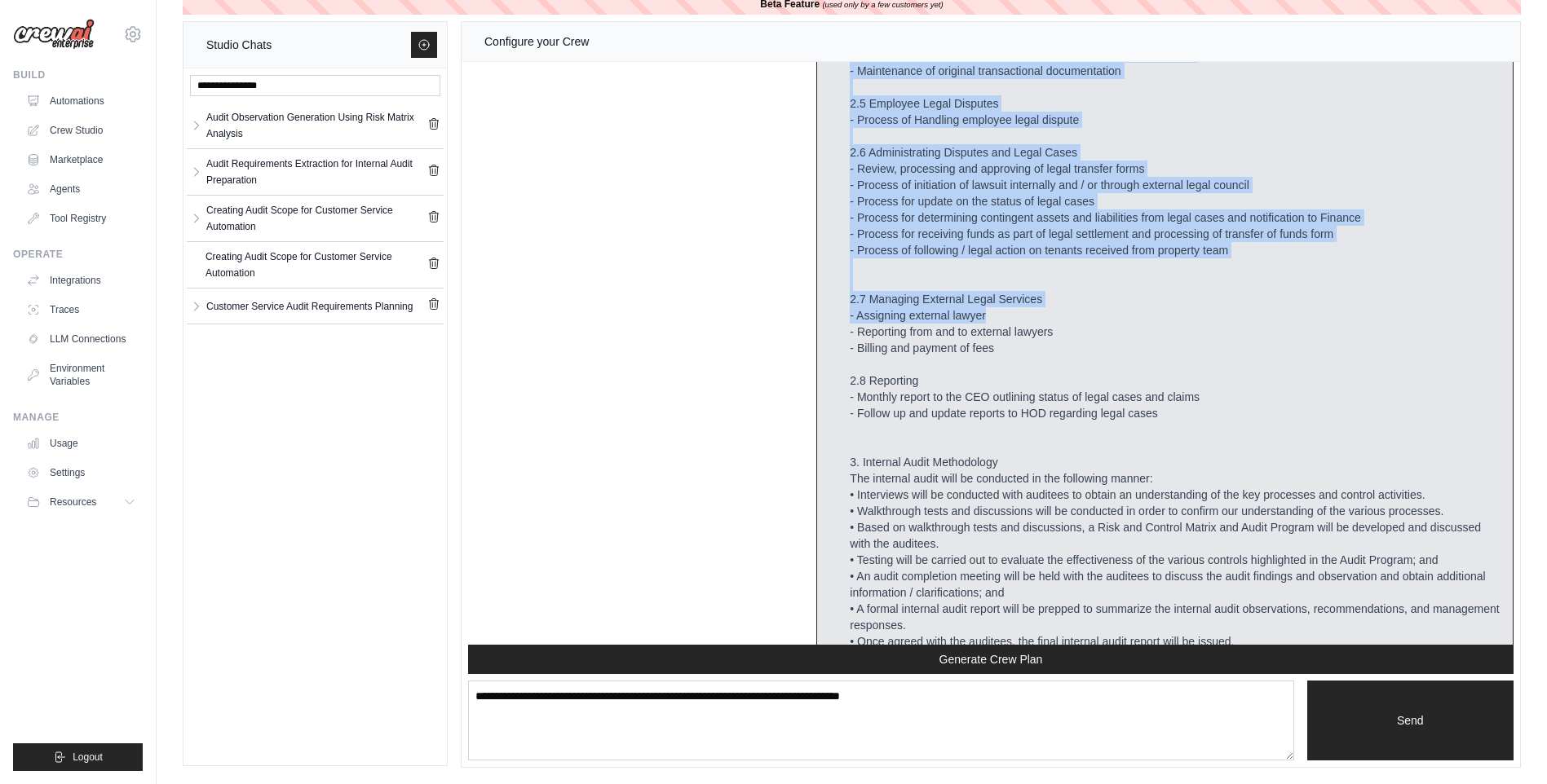
drag, startPoint x: 844, startPoint y: 110, endPoint x: 1092, endPoint y: 322, distance: 326.3
click at [1092, 322] on div "this AI will be used for generating the list of requirments based on the reques…" at bounding box center [1174, 217] width 650 height 1157
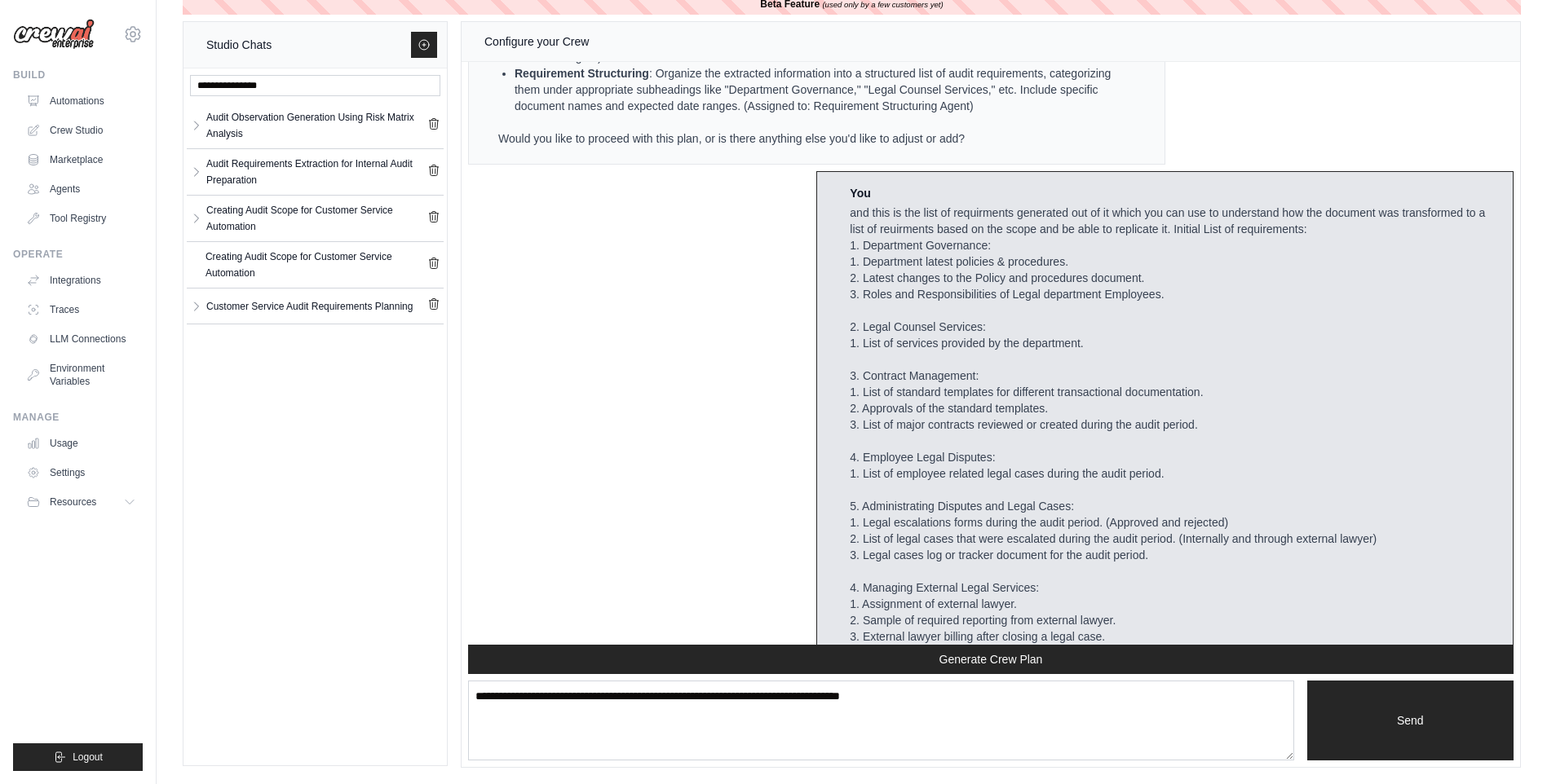
scroll to position [2497, 0]
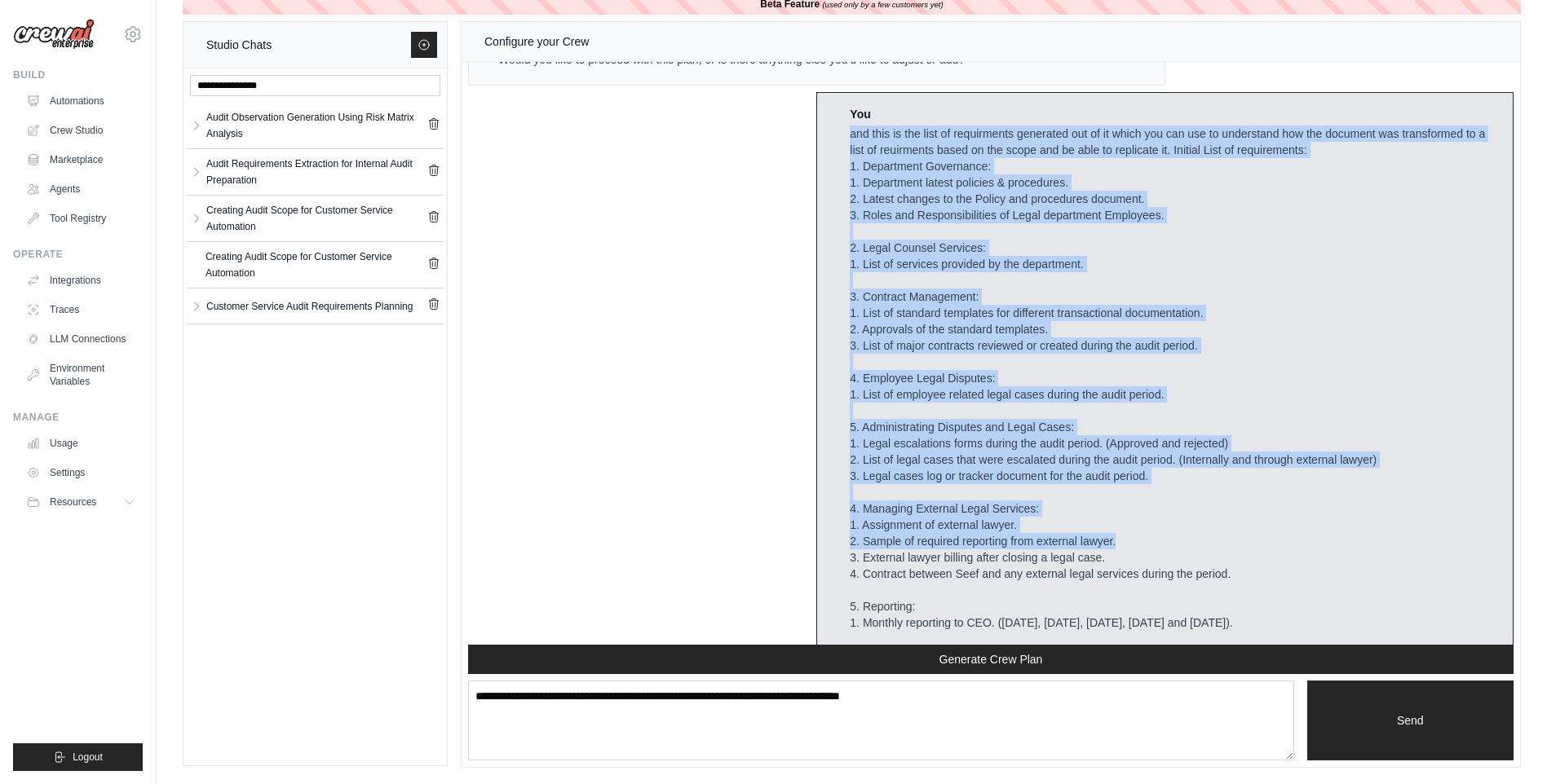
drag, startPoint x: 845, startPoint y: 122, endPoint x: 1299, endPoint y: 547, distance: 621.9
click at [1299, 547] on div "You and this is the list of requirments generated out of it which you can use t…" at bounding box center [1174, 409] width 650 height 606
drag, startPoint x: 1299, startPoint y: 547, endPoint x: 1297, endPoint y: 491, distance: 56.0
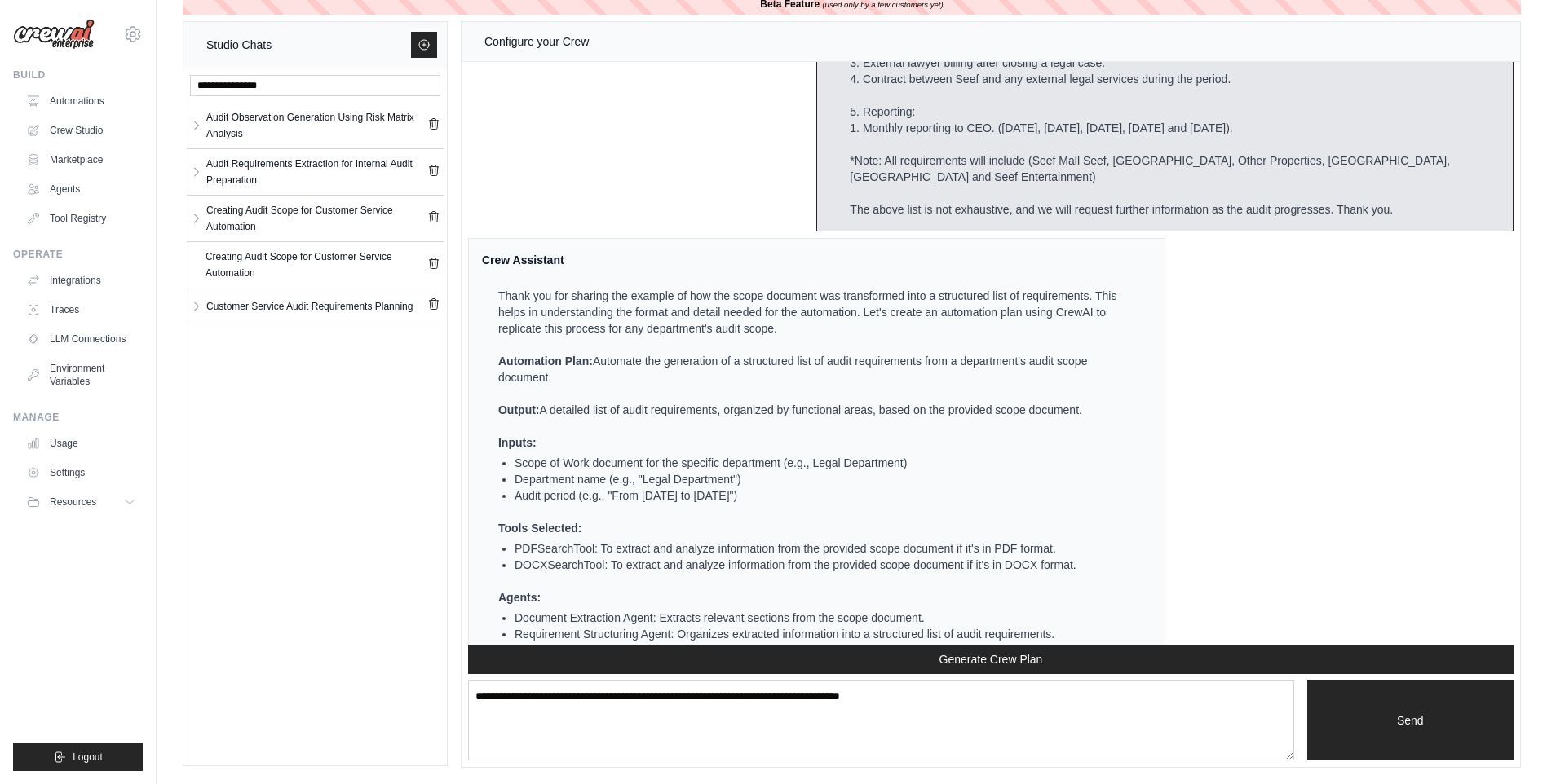
scroll to position [3052, 0]
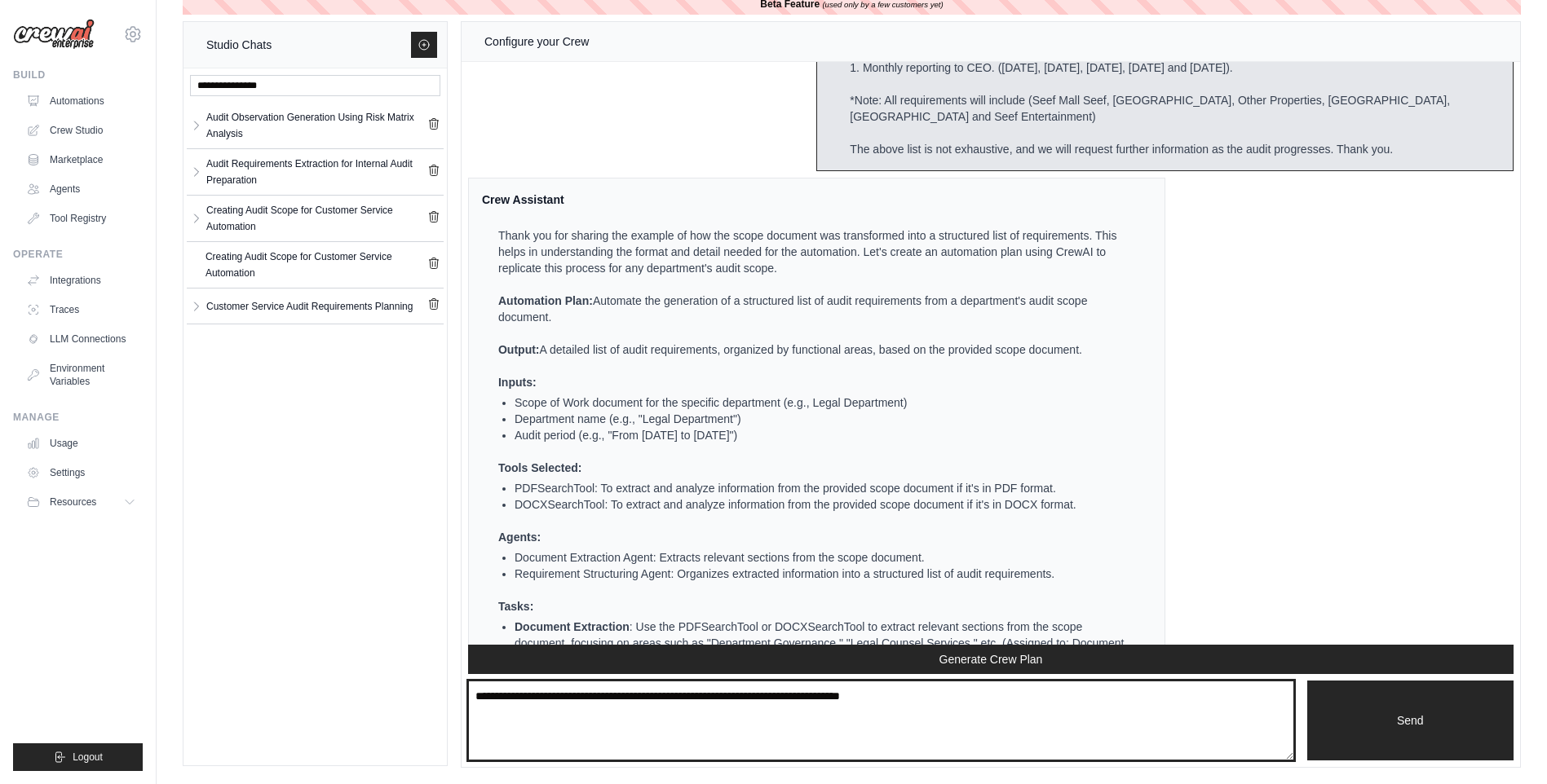
click at [585, 700] on textarea at bounding box center [881, 720] width 826 height 80
click at [625, 709] on textarea at bounding box center [881, 720] width 826 height 80
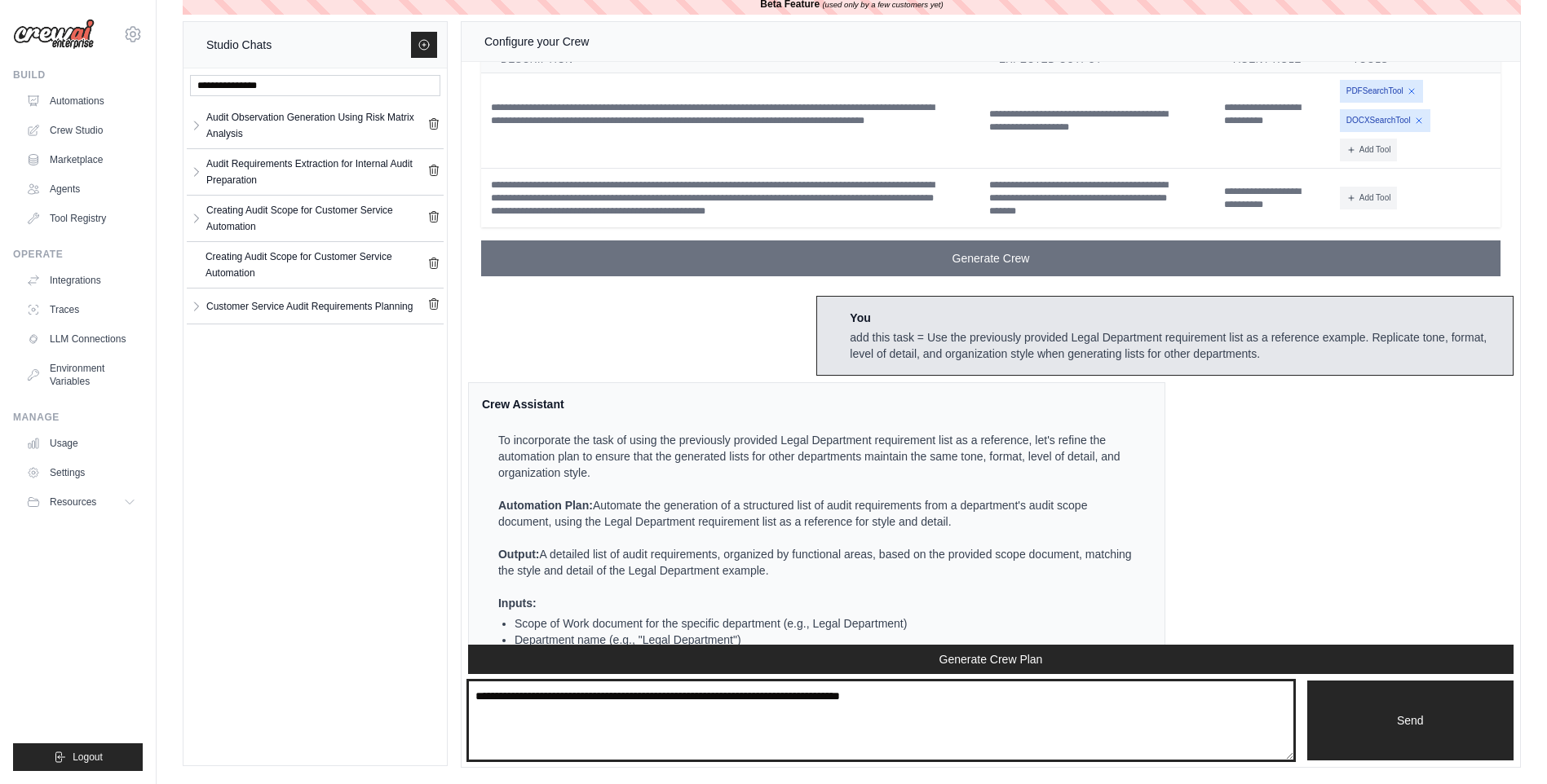
scroll to position [4438, 0]
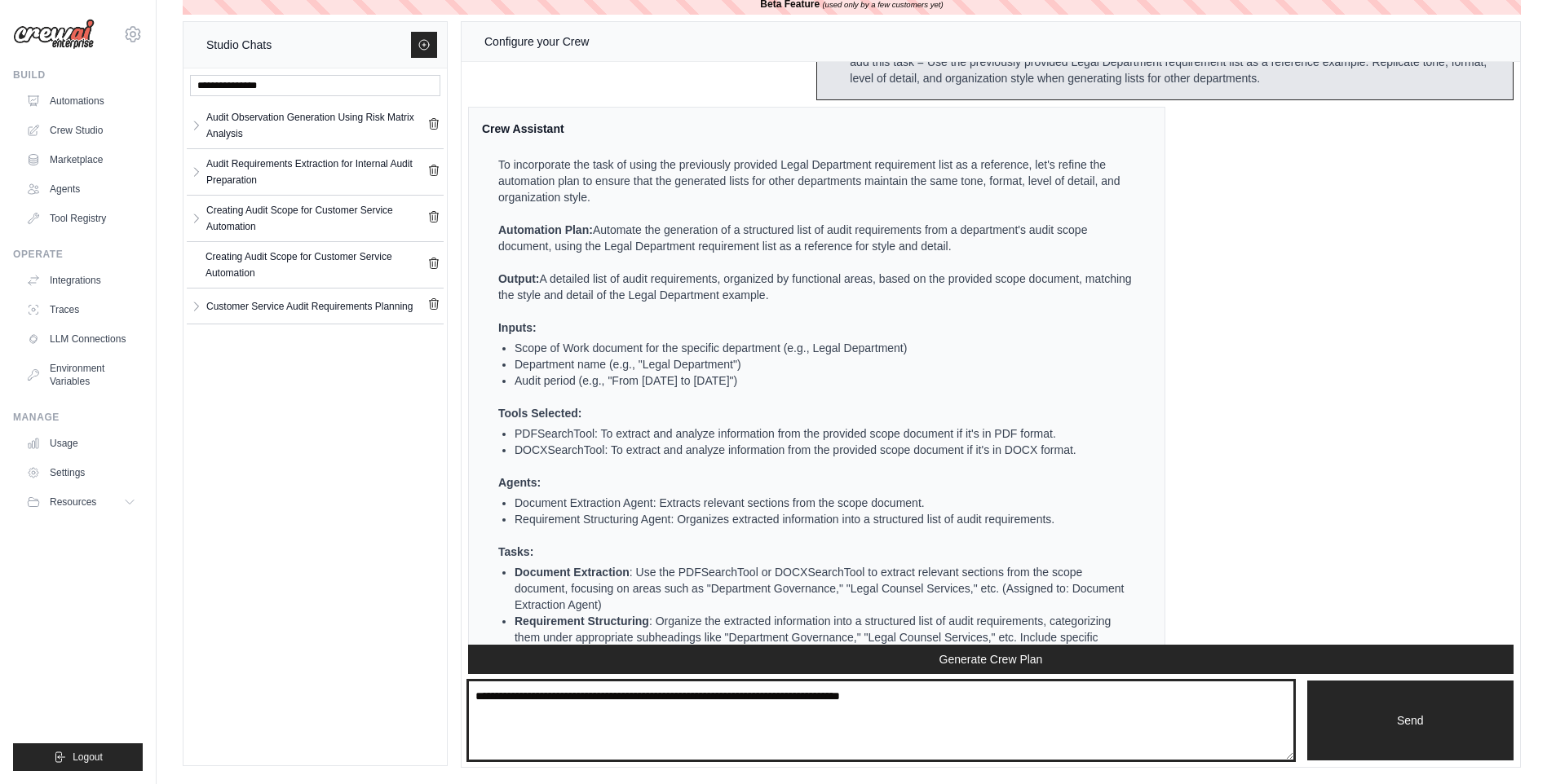
drag, startPoint x: 521, startPoint y: 701, endPoint x: 809, endPoint y: 808, distance: 307.2
click at [809, 783] on html "[EMAIL_ADDRESS][DOMAIN_NAME] Settings Build Automations Crew Studio" at bounding box center [774, 381] width 1547 height 806
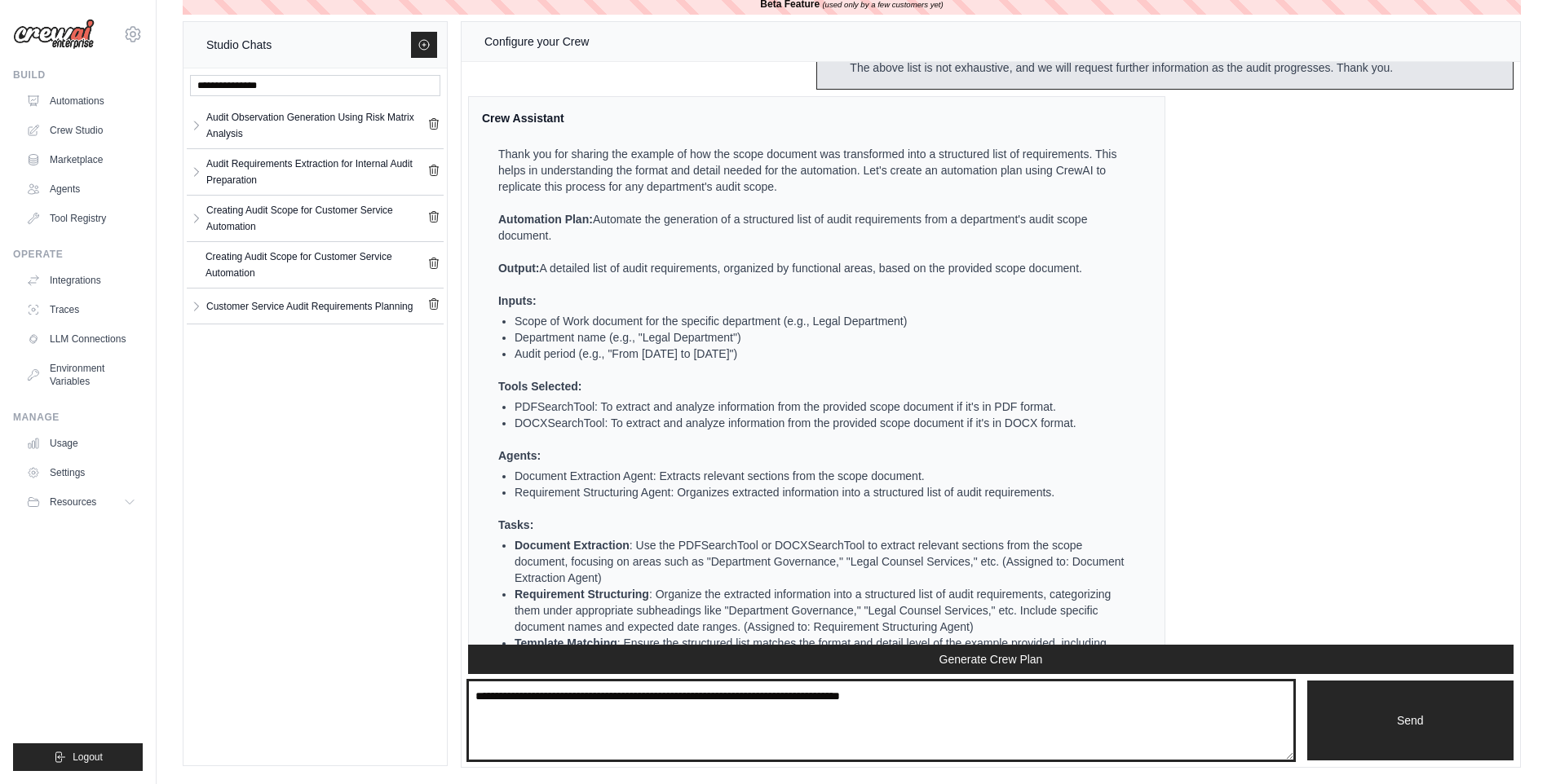
scroll to position [2807, 0]
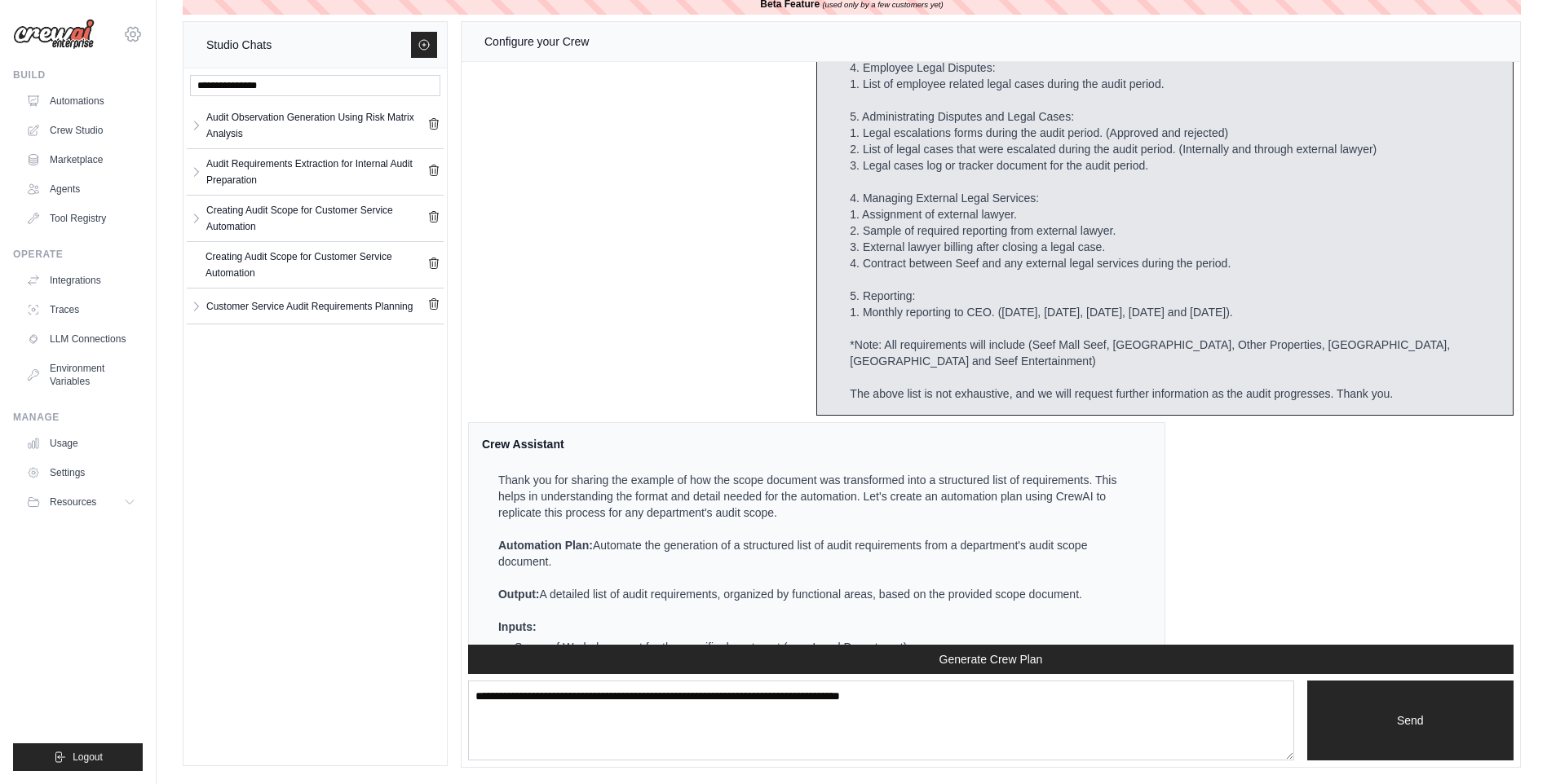
click at [132, 34] on icon at bounding box center [132, 34] width 19 height 19
click at [96, 40] on div "[EMAIL_ADDRESS][DOMAIN_NAME] Settings" at bounding box center [78, 26] width 130 height 52
click at [81, 37] on img at bounding box center [53, 34] width 82 height 31
click at [71, 217] on link "Tool Registry" at bounding box center [83, 218] width 123 height 26
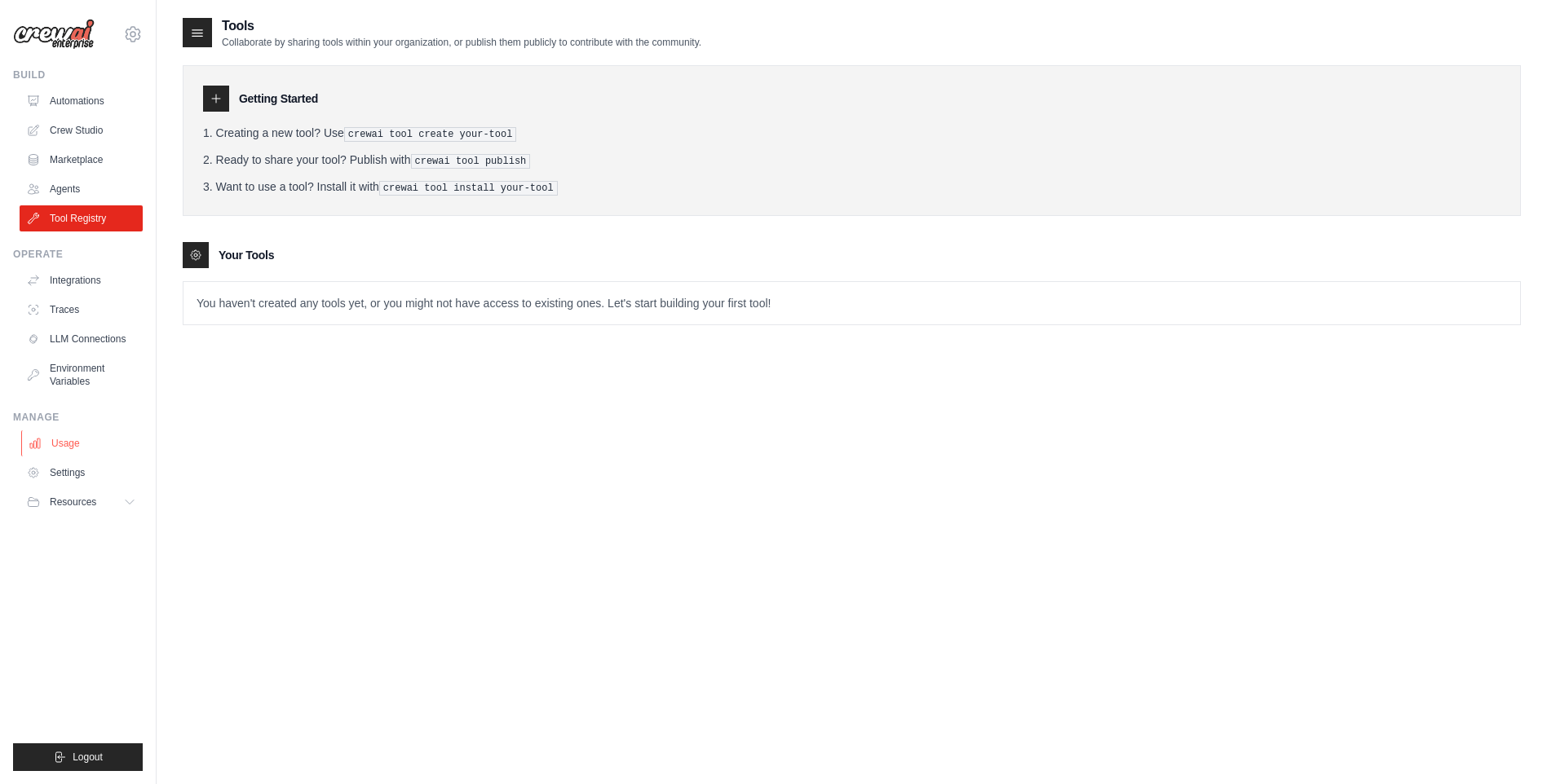
click at [76, 447] on link "Usage" at bounding box center [83, 443] width 123 height 26
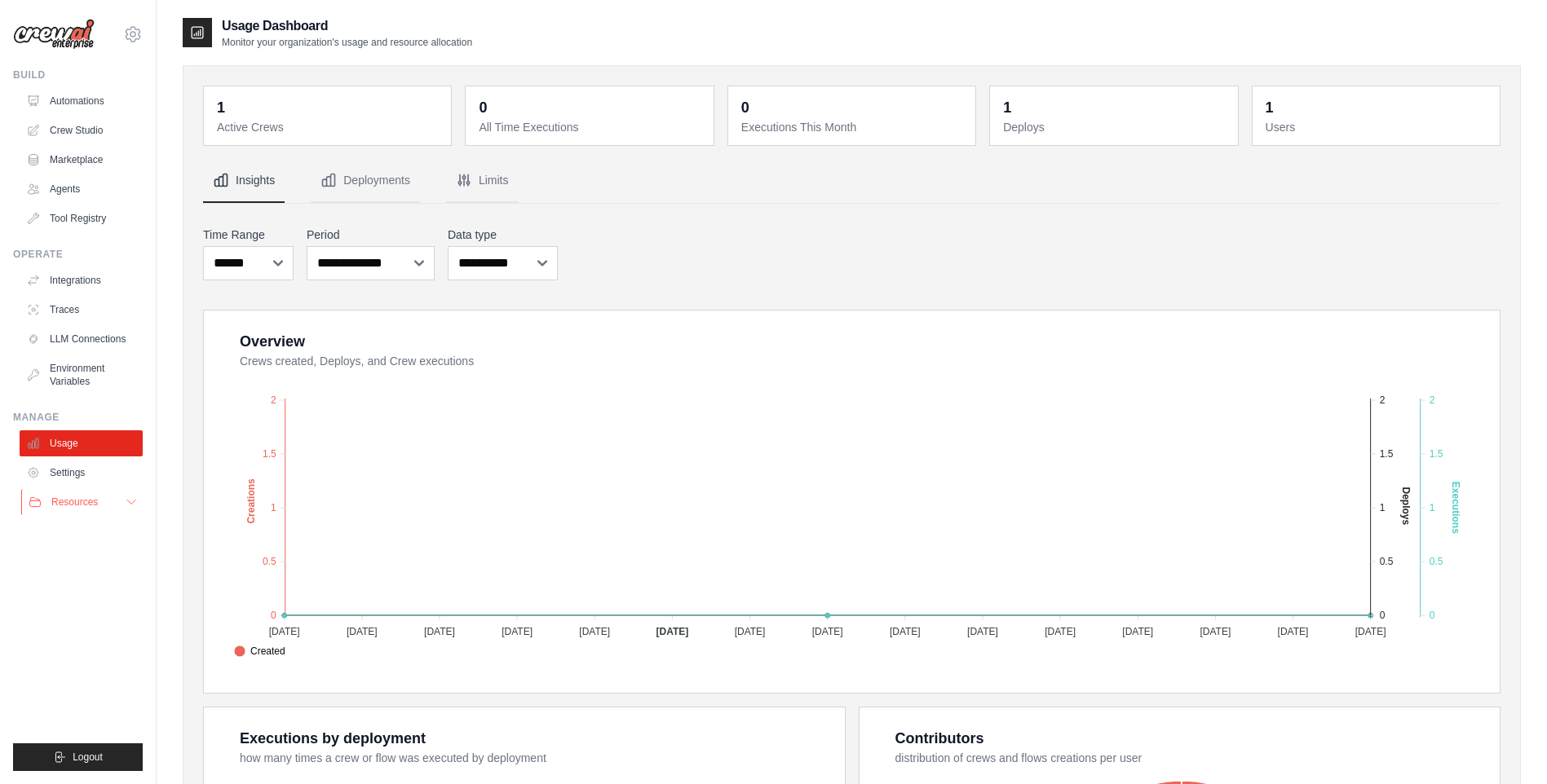
click at [116, 509] on button "Resources" at bounding box center [83, 502] width 123 height 26
click at [90, 532] on span "Documentation" at bounding box center [91, 529] width 66 height 13
click at [62, 137] on link "Crew Studio" at bounding box center [83, 130] width 123 height 26
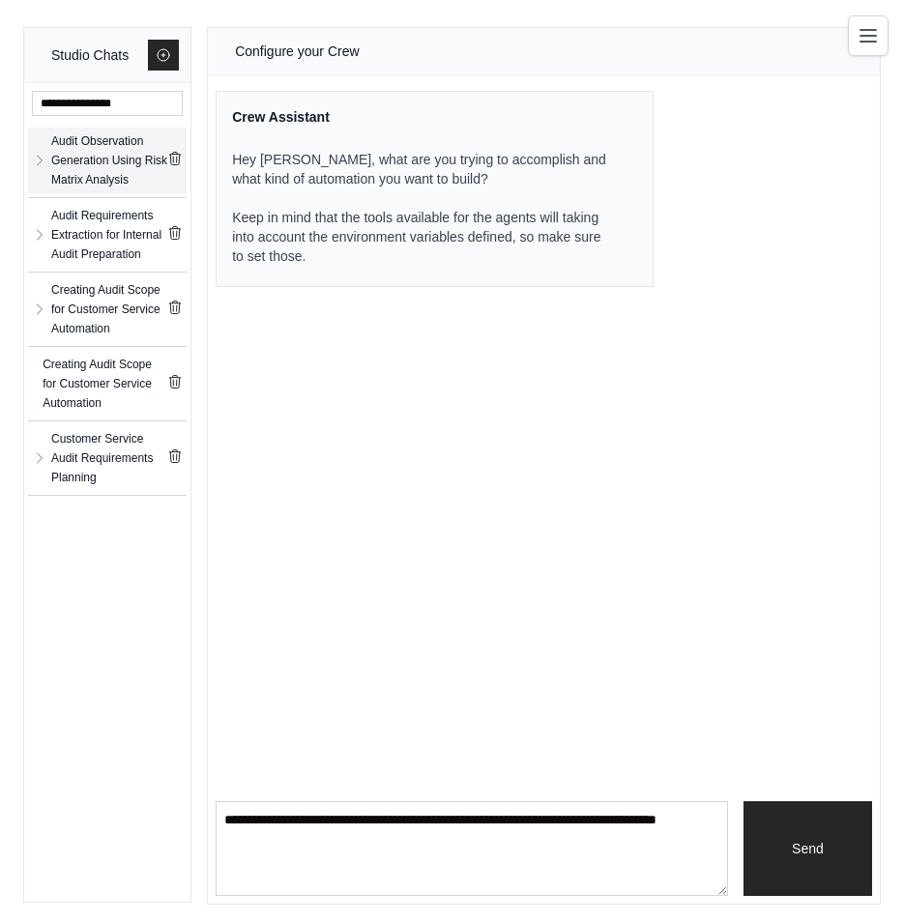
click at [65, 157] on div "Audit Observation Generation Using Risk Matrix Analysis" at bounding box center [109, 160] width 116 height 58
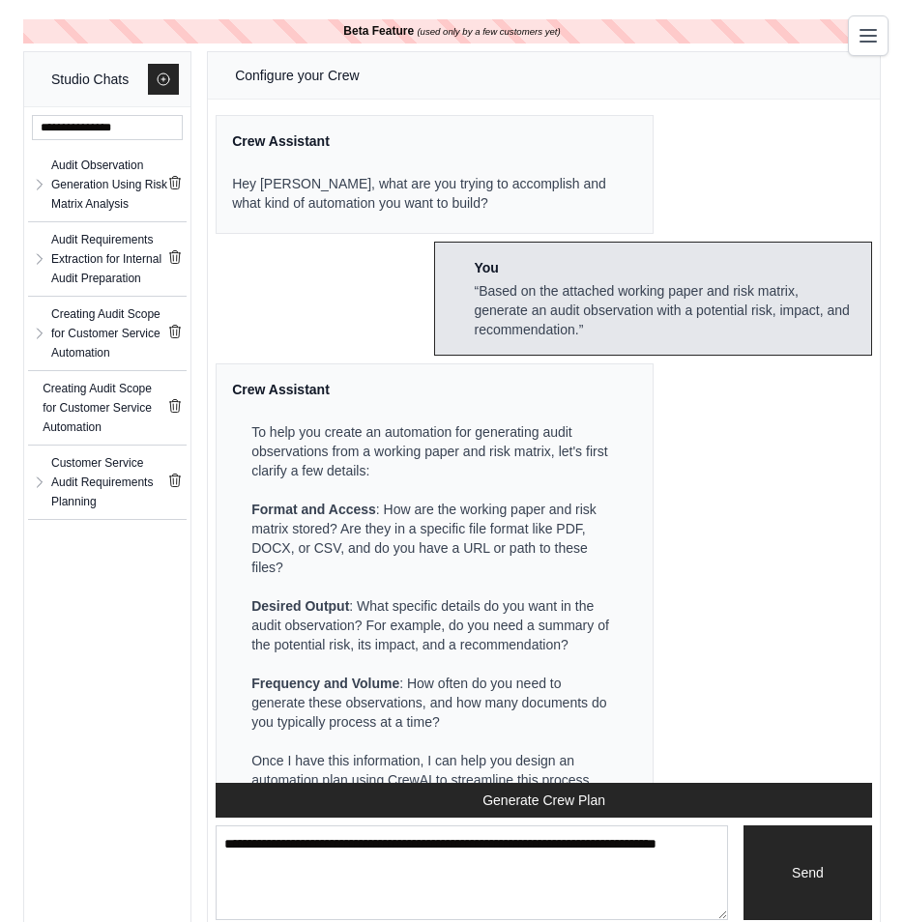
scroll to position [11440, 0]
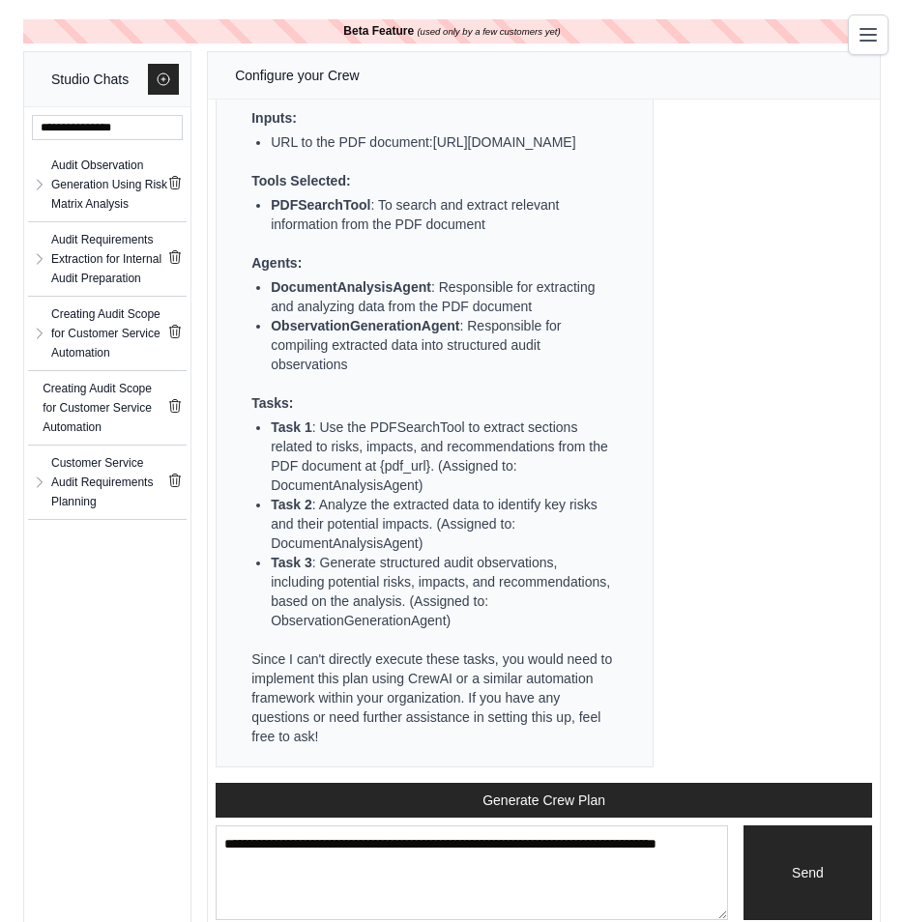
click at [854, 42] on button "Toggle navigation" at bounding box center [868, 35] width 41 height 41
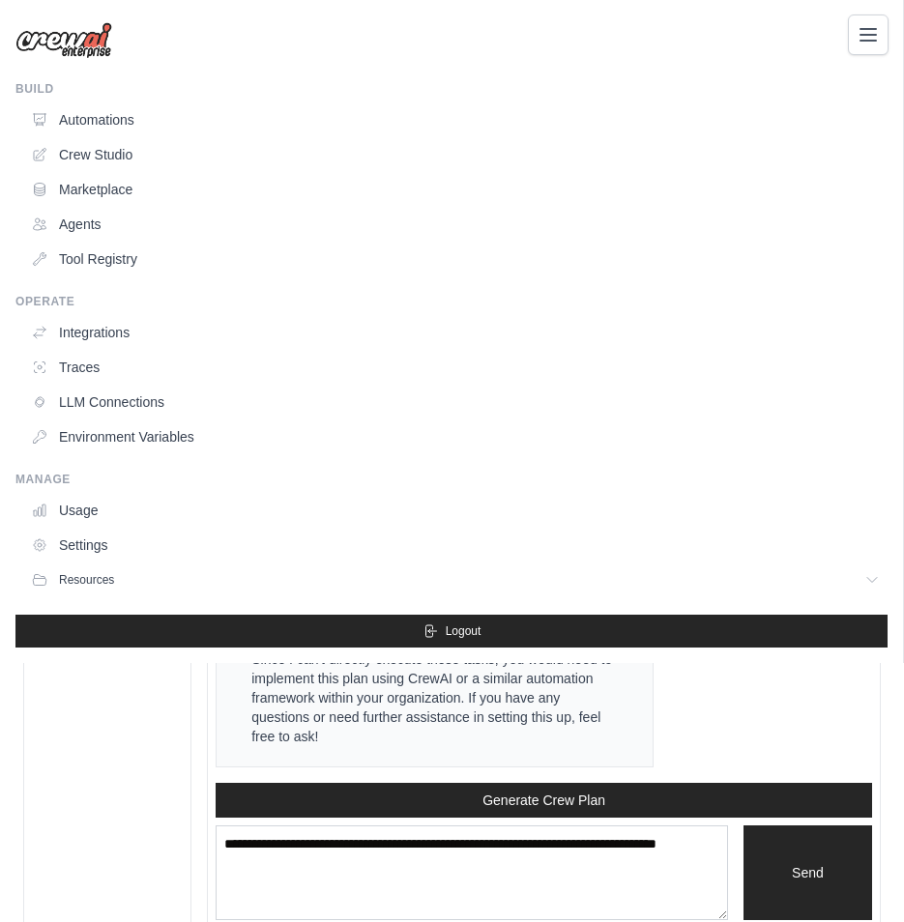
click at [854, 42] on button "Toggle navigation" at bounding box center [868, 35] width 41 height 41
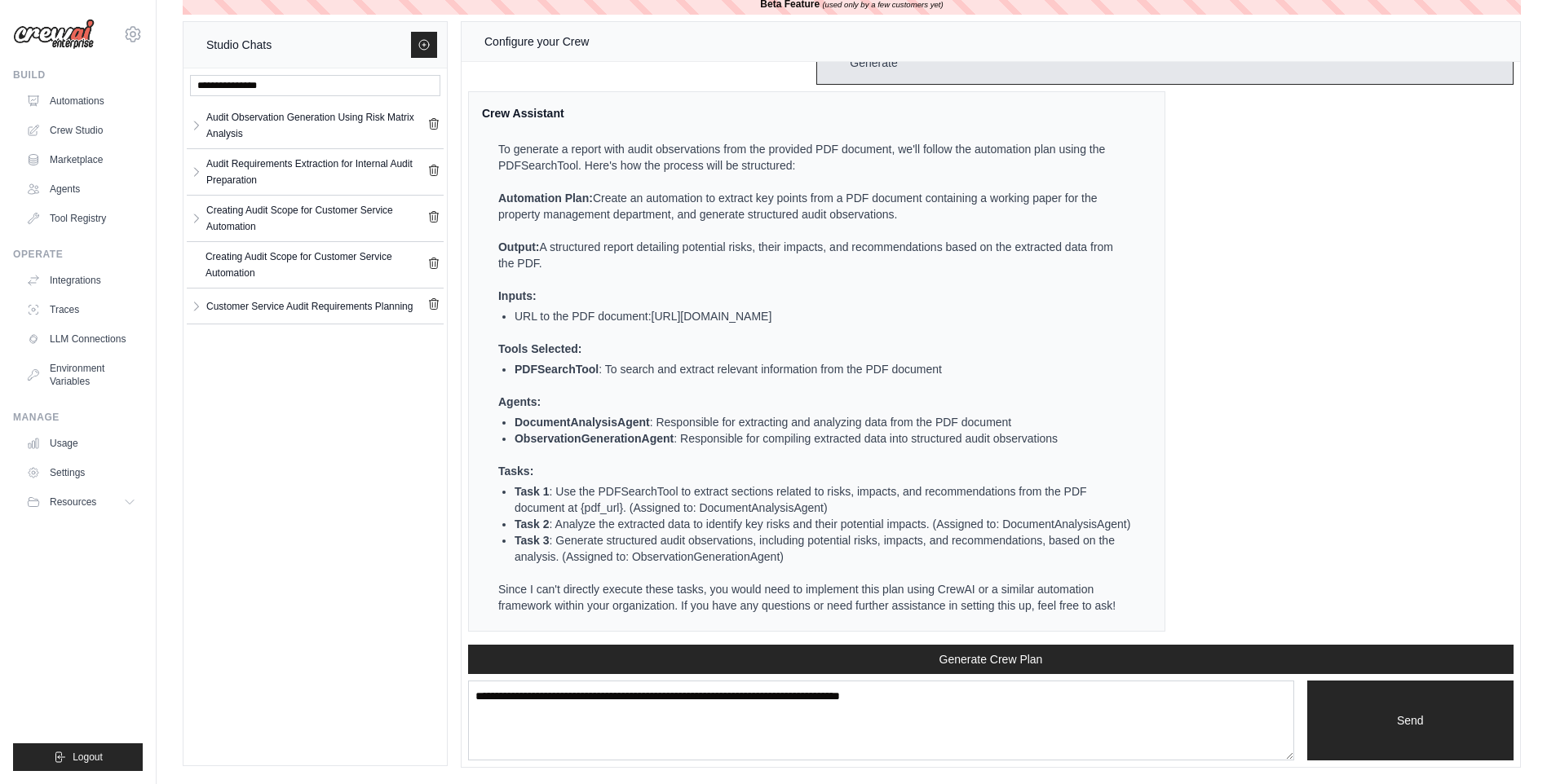
scroll to position [6516, 0]
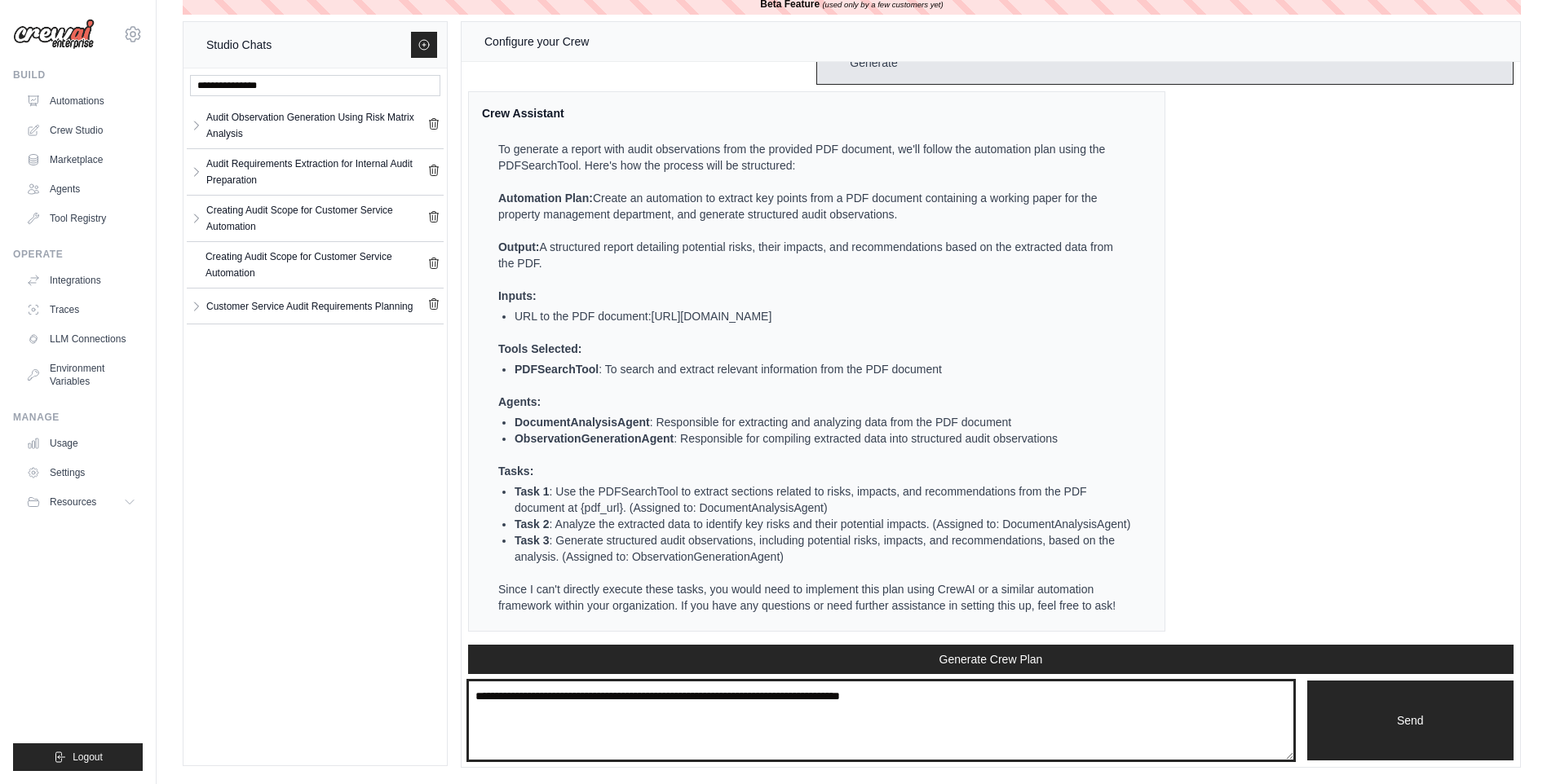
drag, startPoint x: 955, startPoint y: 694, endPoint x: 642, endPoint y: 686, distance: 313.1
click at [642, 686] on textarea at bounding box center [881, 720] width 826 height 80
type textarea "**********"
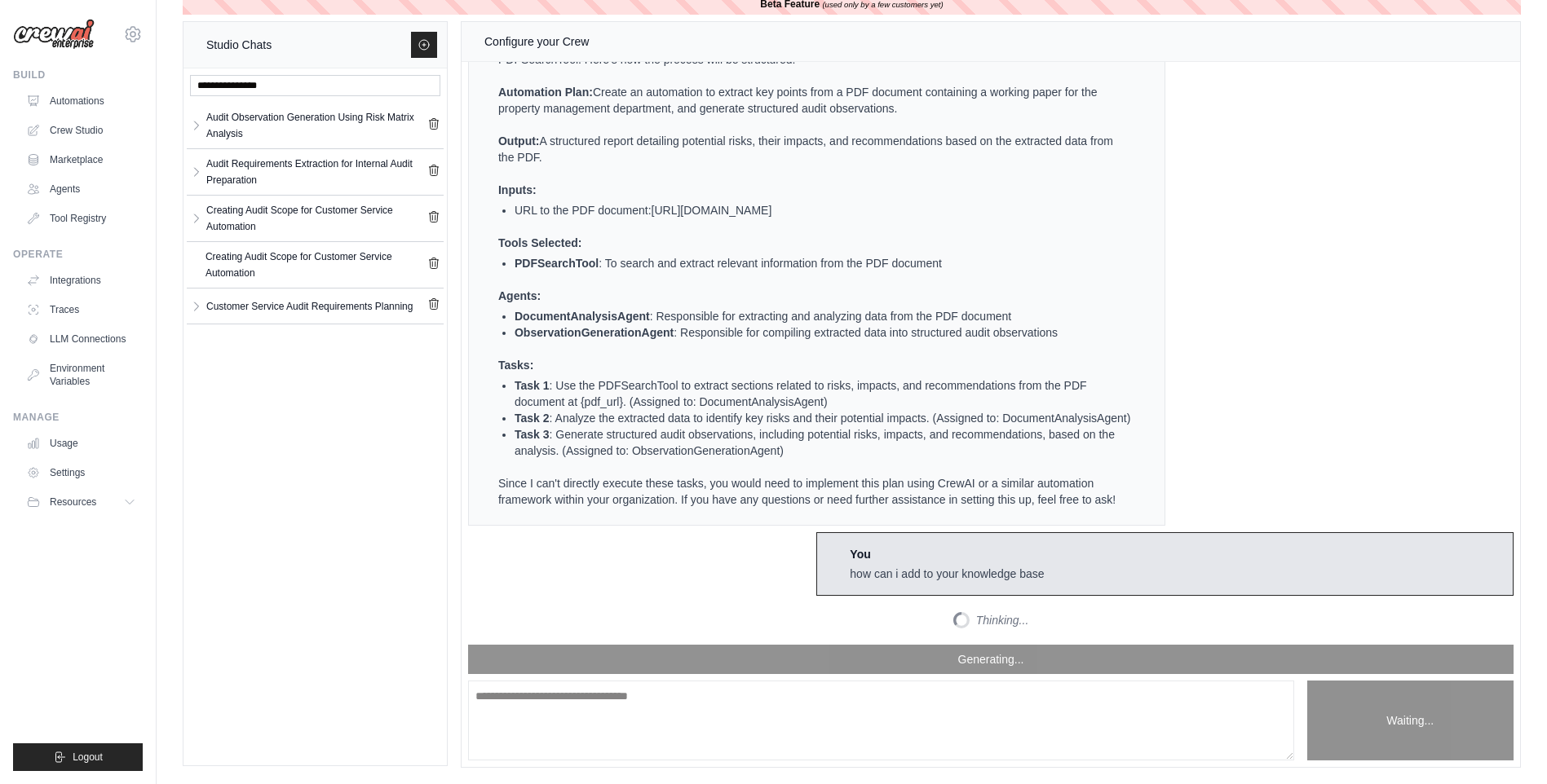
scroll to position [6774, 0]
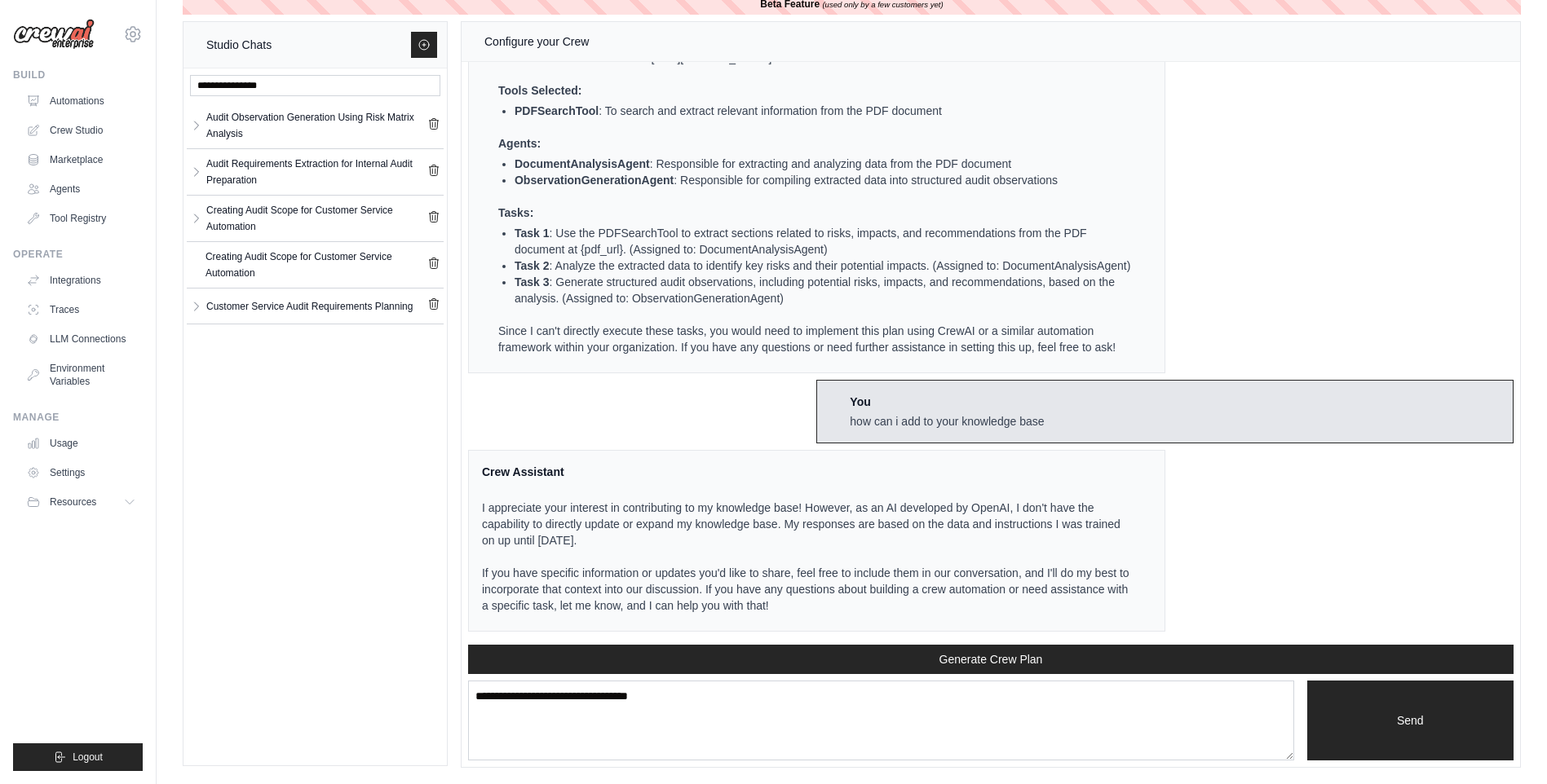
drag, startPoint x: 777, startPoint y: 525, endPoint x: 775, endPoint y: 546, distance: 21.1
click at [775, 546] on p "I appreciate your interest in contributing to my knowledge base! However, as an…" at bounding box center [806, 524] width 650 height 49
drag, startPoint x: 775, startPoint y: 546, endPoint x: 718, endPoint y: 553, distance: 57.4
click at [718, 553] on div "I appreciate your interest in contributing to my knowledge base! However, as an…" at bounding box center [806, 550] width 650 height 135
drag, startPoint x: 718, startPoint y: 553, endPoint x: 601, endPoint y: 572, distance: 118.5
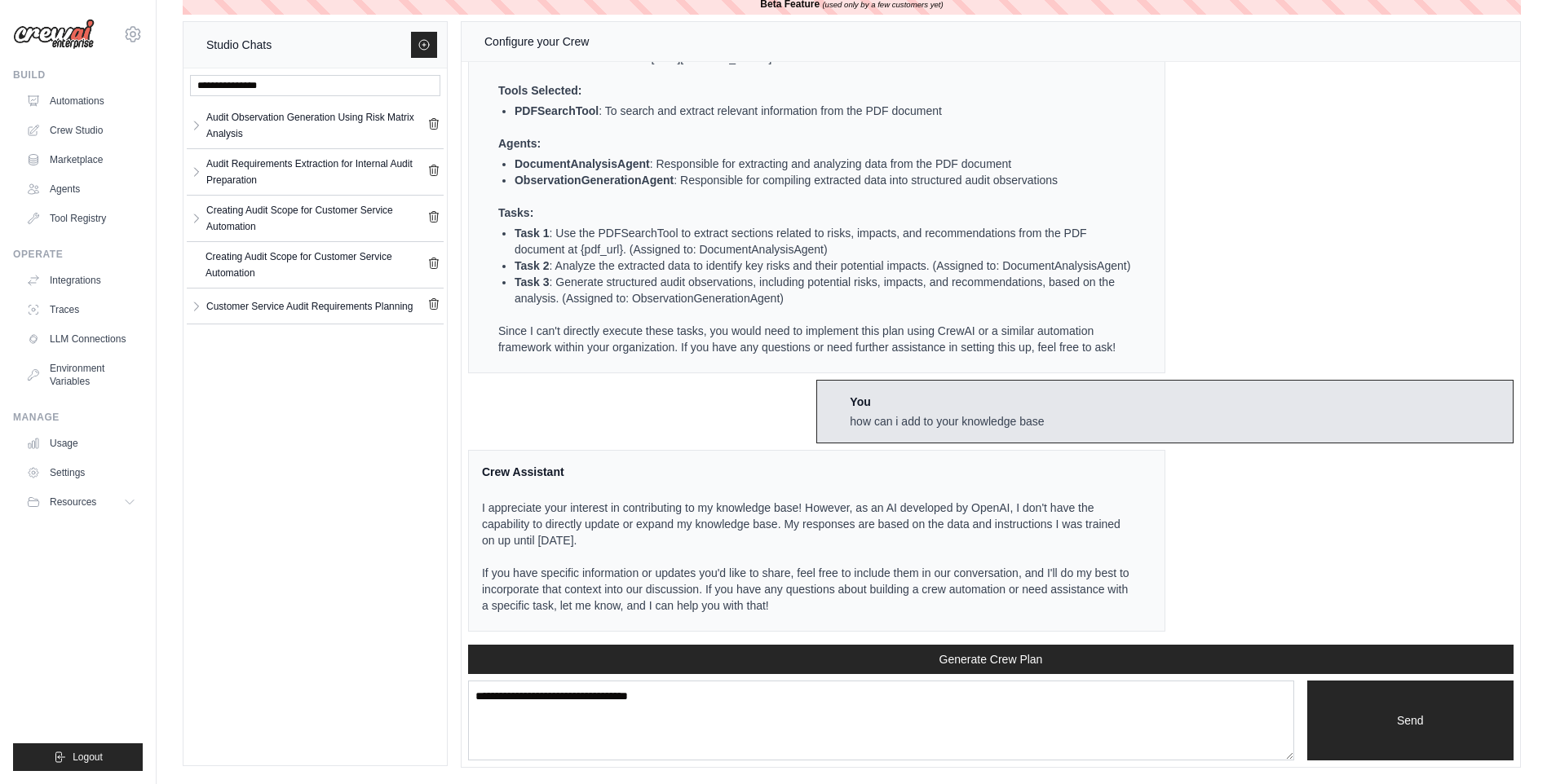
click at [601, 572] on p "If you have specific information or updates you'd like to share, feel free to i…" at bounding box center [806, 589] width 650 height 49
drag, startPoint x: 482, startPoint y: 572, endPoint x: 888, endPoint y: 572, distance: 406.0
click at [888, 572] on p "If you have specific information or updates you'd like to share, feel free to i…" at bounding box center [806, 589] width 650 height 49
click at [664, 680] on div "Configure your Crew Crew Assistant Hey [PERSON_NAME], what are you trying to ac…" at bounding box center [990, 395] width 1059 height 745
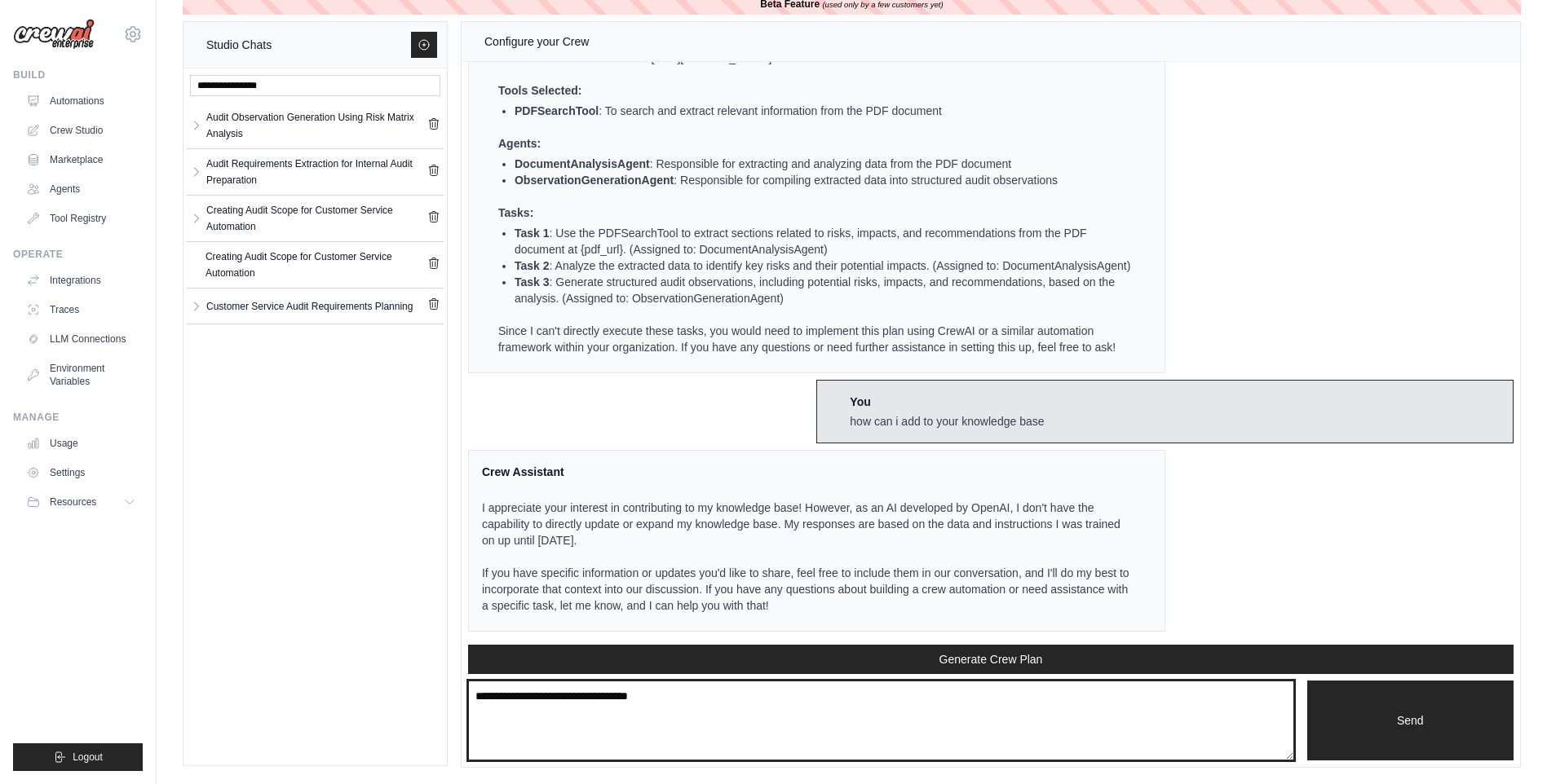
click at [634, 714] on textarea "**********" at bounding box center [881, 720] width 826 height 80
click at [610, 702] on textarea "**********" at bounding box center [881, 720] width 826 height 80
type textarea "*"
type textarea "**********"
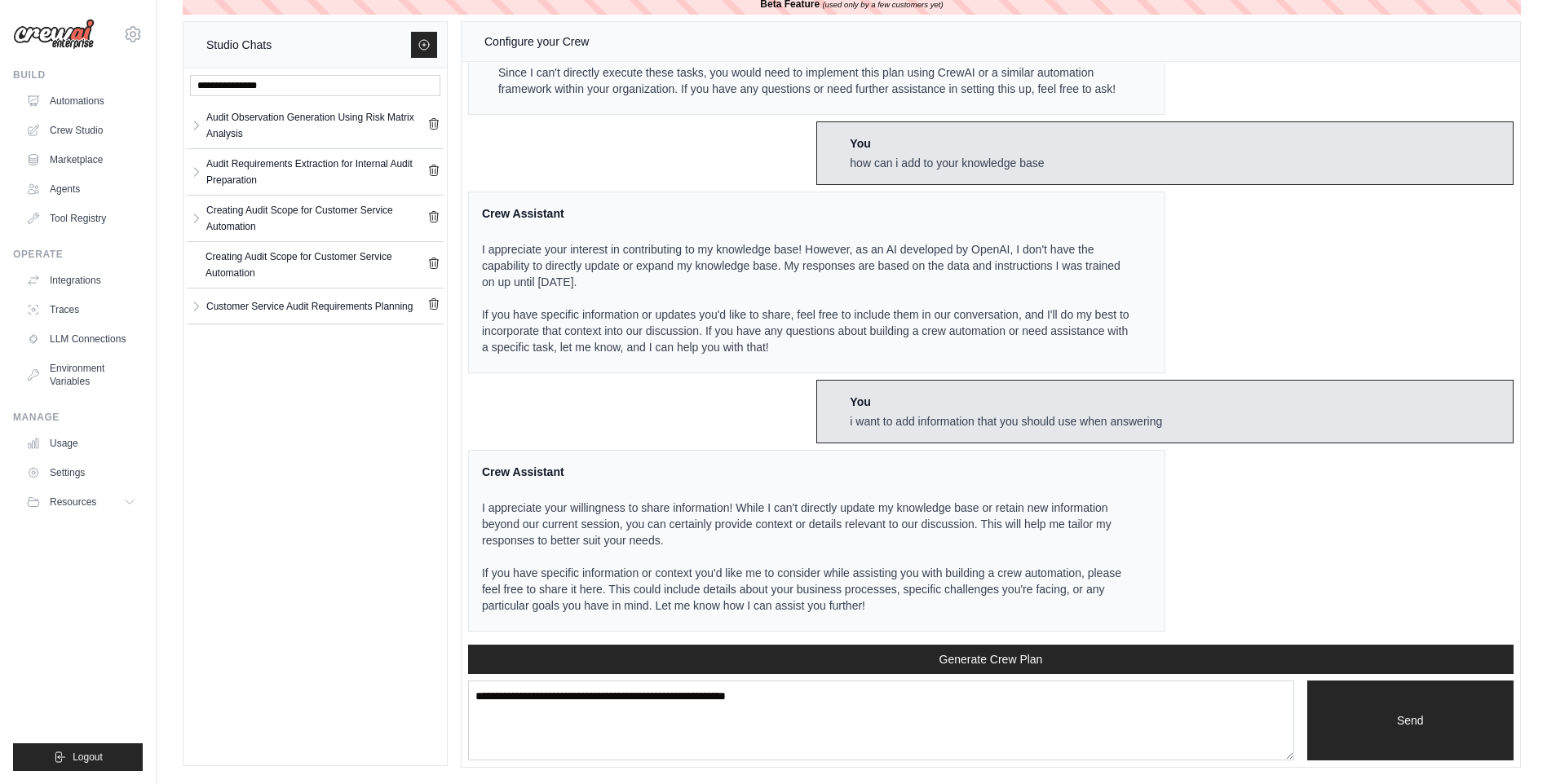
scroll to position [7032, 0]
click at [68, 110] on link "Automations" at bounding box center [83, 100] width 123 height 26
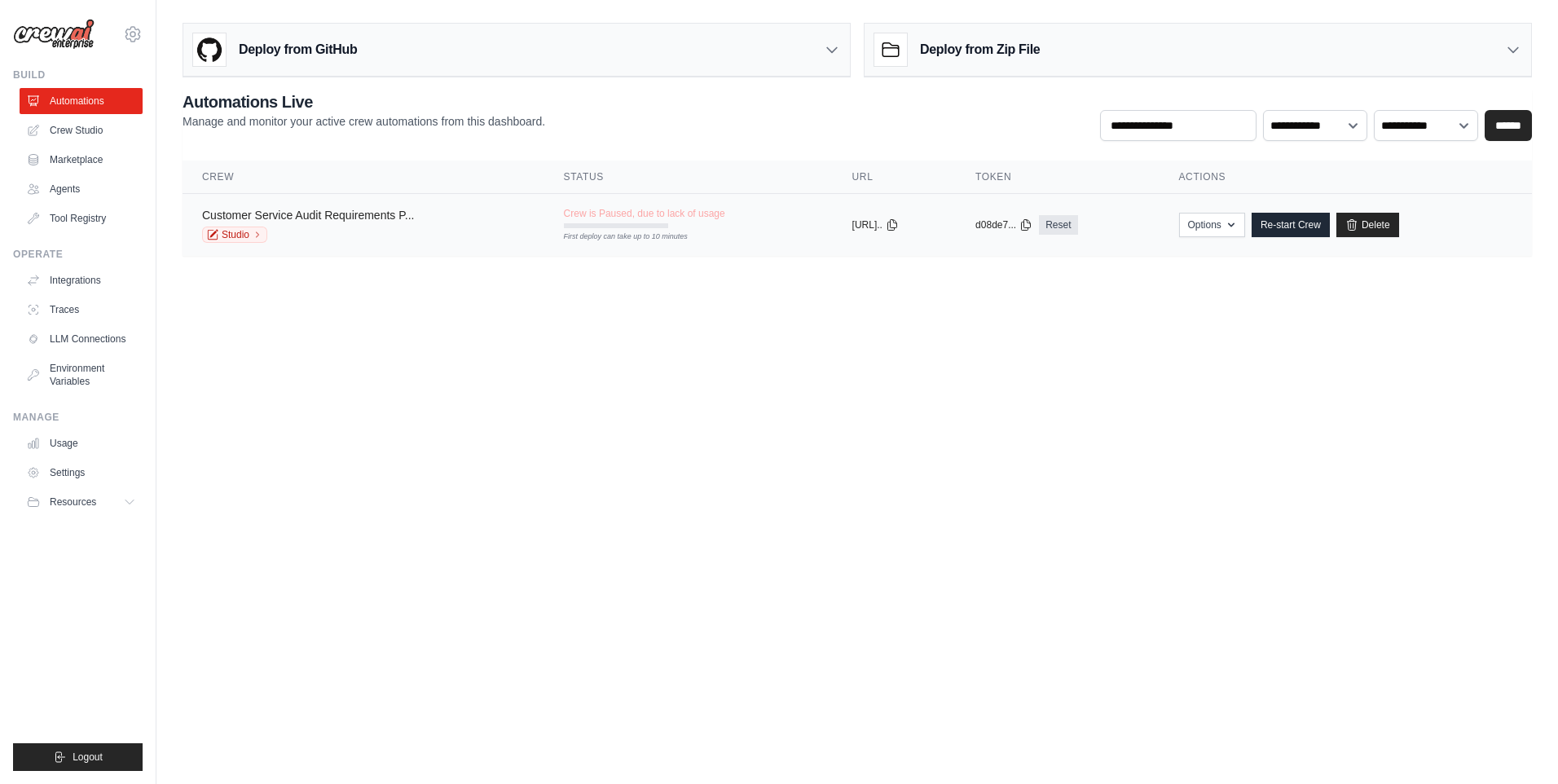
click at [283, 217] on link "Customer Service Audit Requirements P..." at bounding box center [308, 214] width 212 height 13
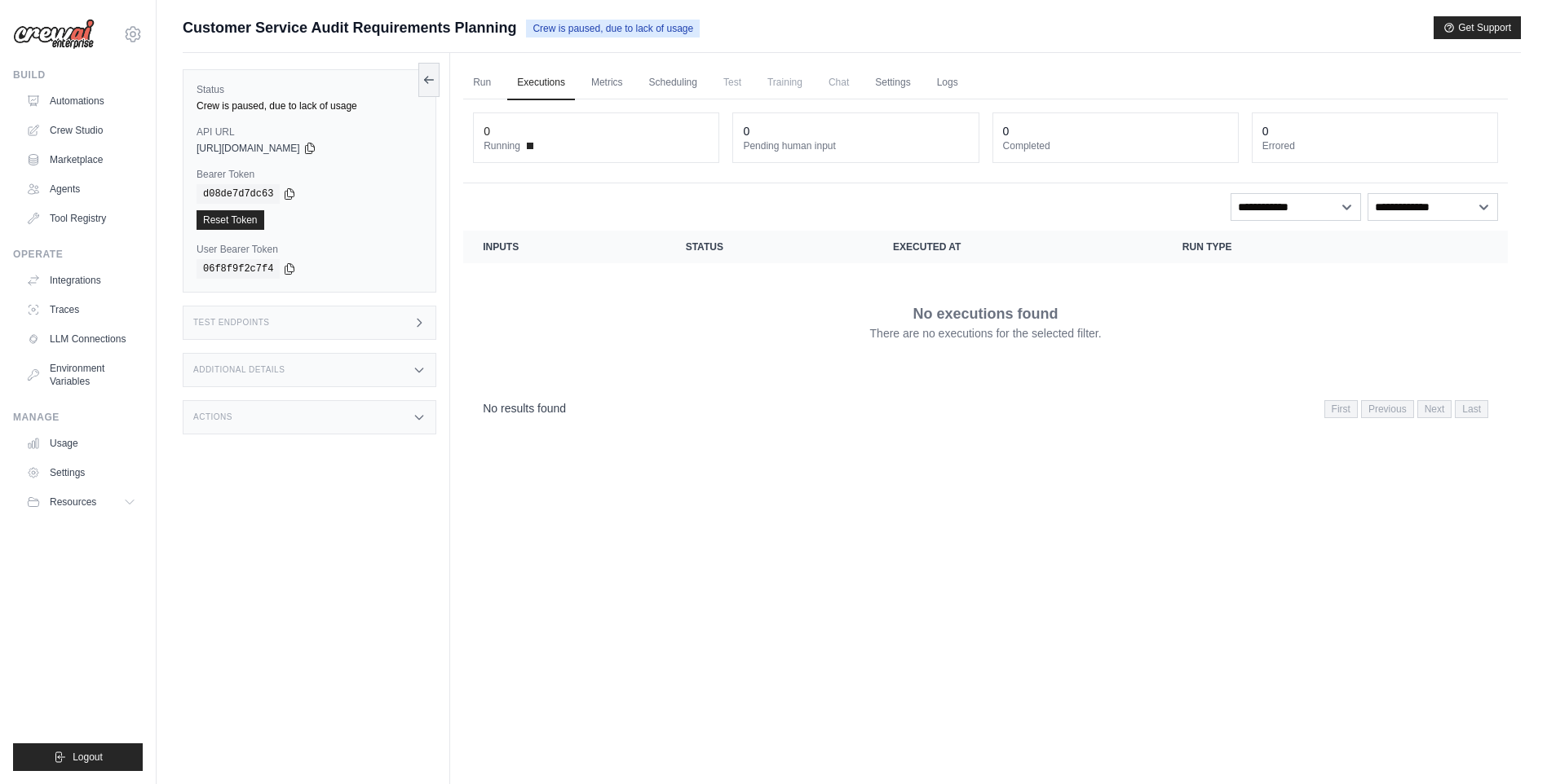
click at [304, 398] on div "Status Crew is paused, due to lack of usage API URL copied [URL][DOMAIN_NAME] B…" at bounding box center [316, 445] width 267 height 784
click at [332, 377] on div "Additional Details" at bounding box center [310, 370] width 254 height 35
click at [391, 376] on div "Additional Details" at bounding box center [310, 370] width 254 height 35
click at [738, 86] on span "Test" at bounding box center [732, 82] width 37 height 33
click at [600, 90] on link "Metrics" at bounding box center [606, 83] width 51 height 35
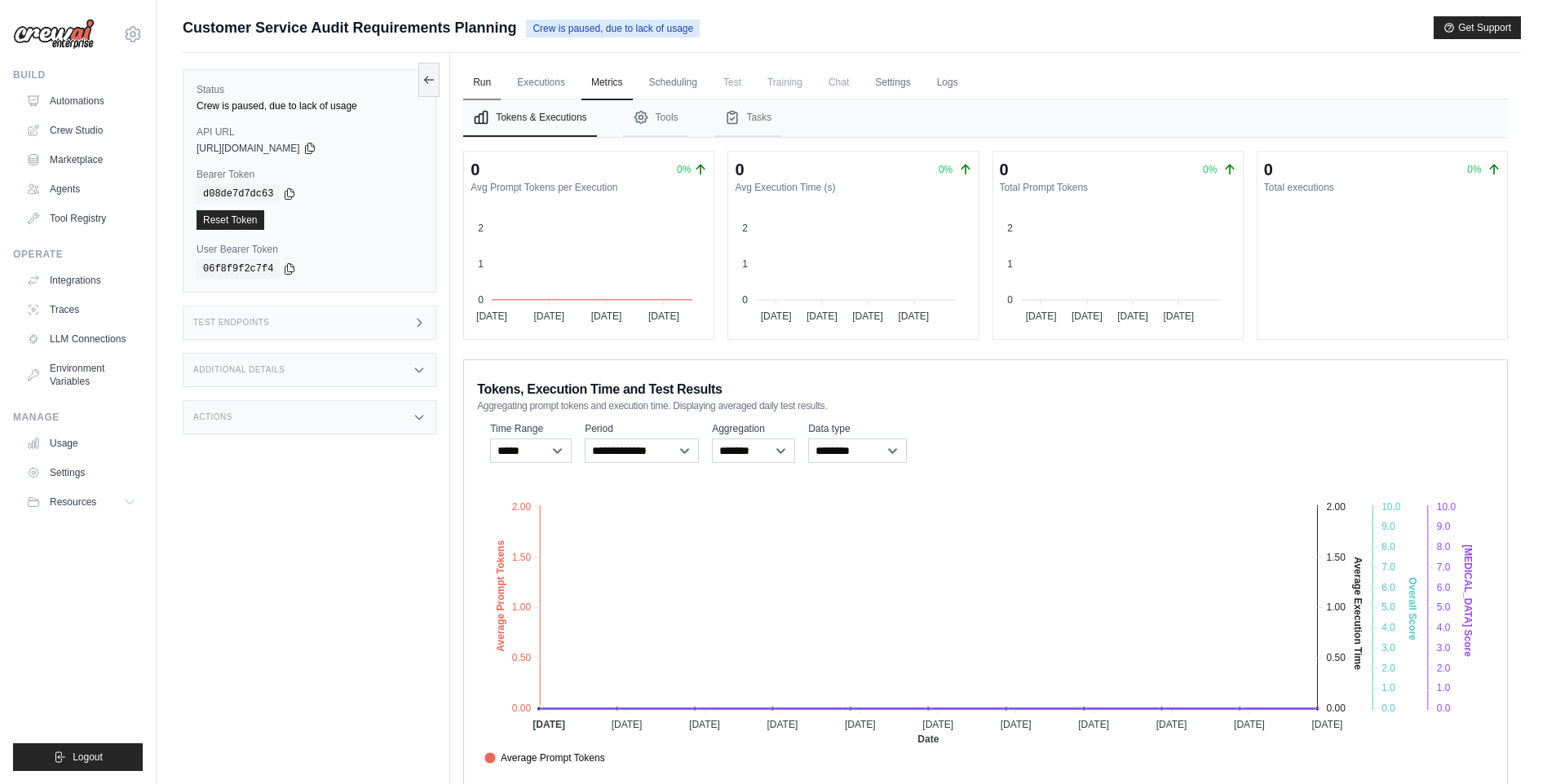
click at [472, 83] on link "Run" at bounding box center [482, 83] width 37 height 35
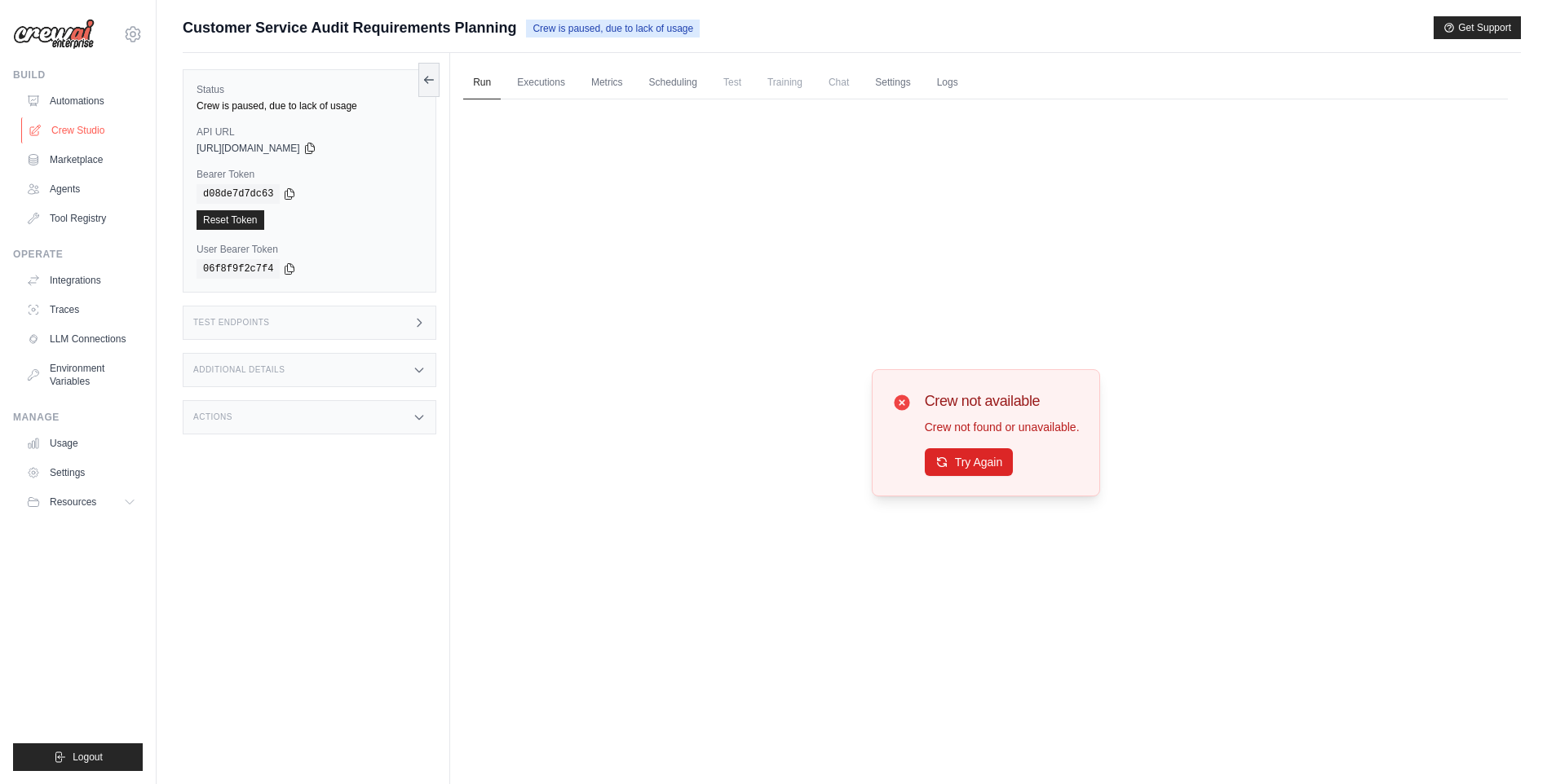
click at [86, 129] on link "Crew Studio" at bounding box center [83, 130] width 123 height 26
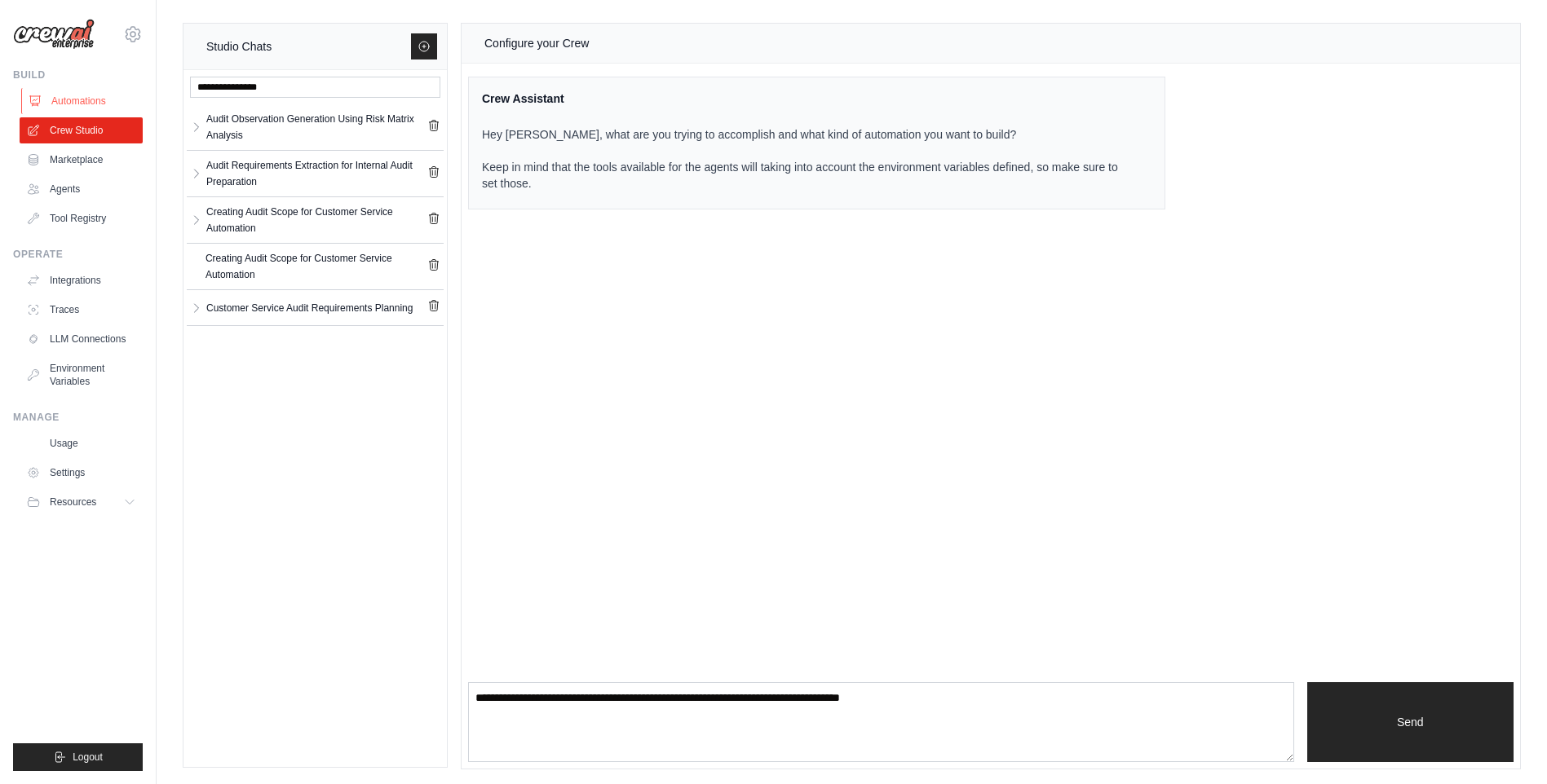
click at [71, 104] on link "Automations" at bounding box center [83, 100] width 123 height 26
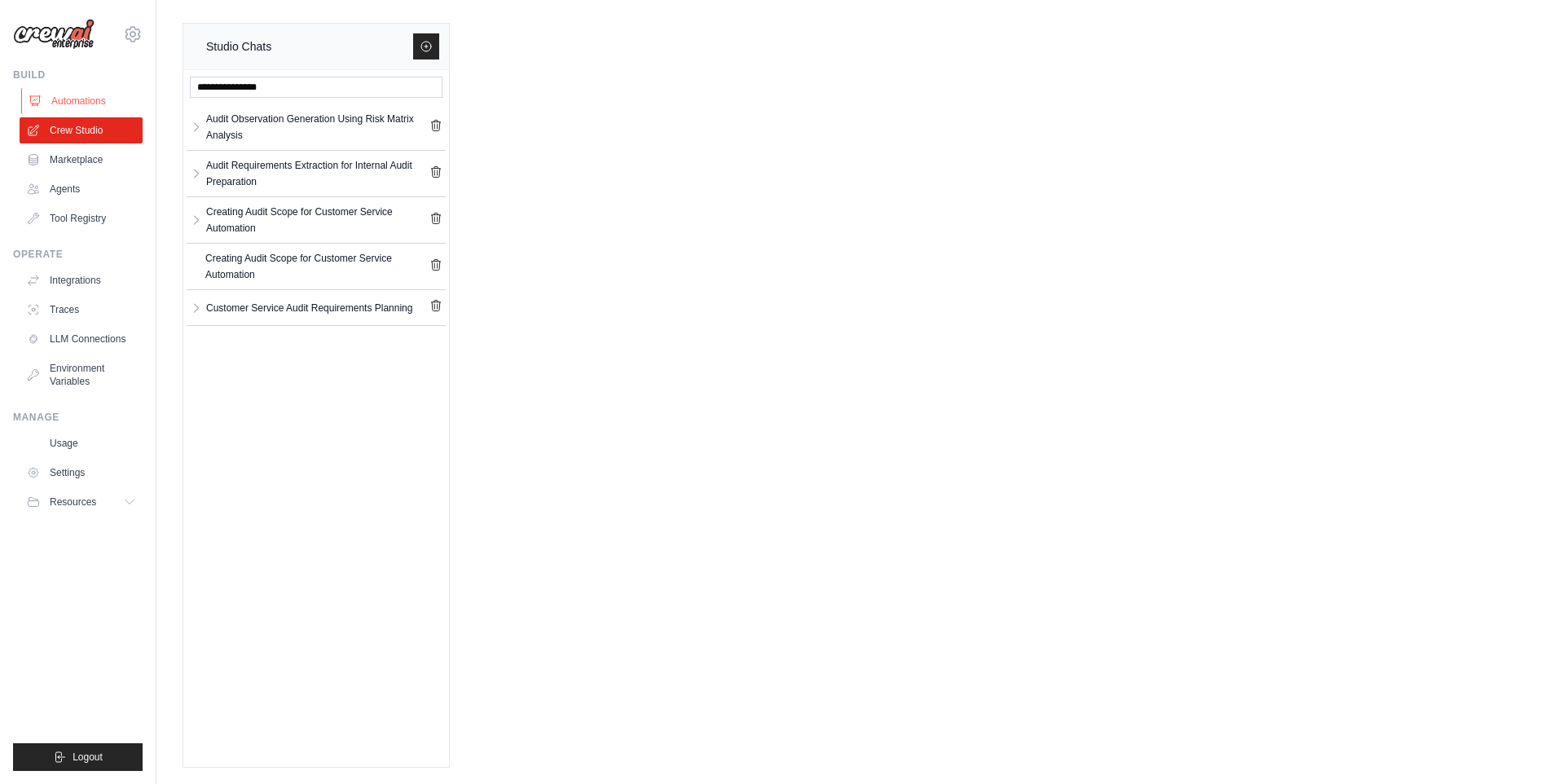
click at [121, 99] on link "Automations" at bounding box center [83, 100] width 123 height 26
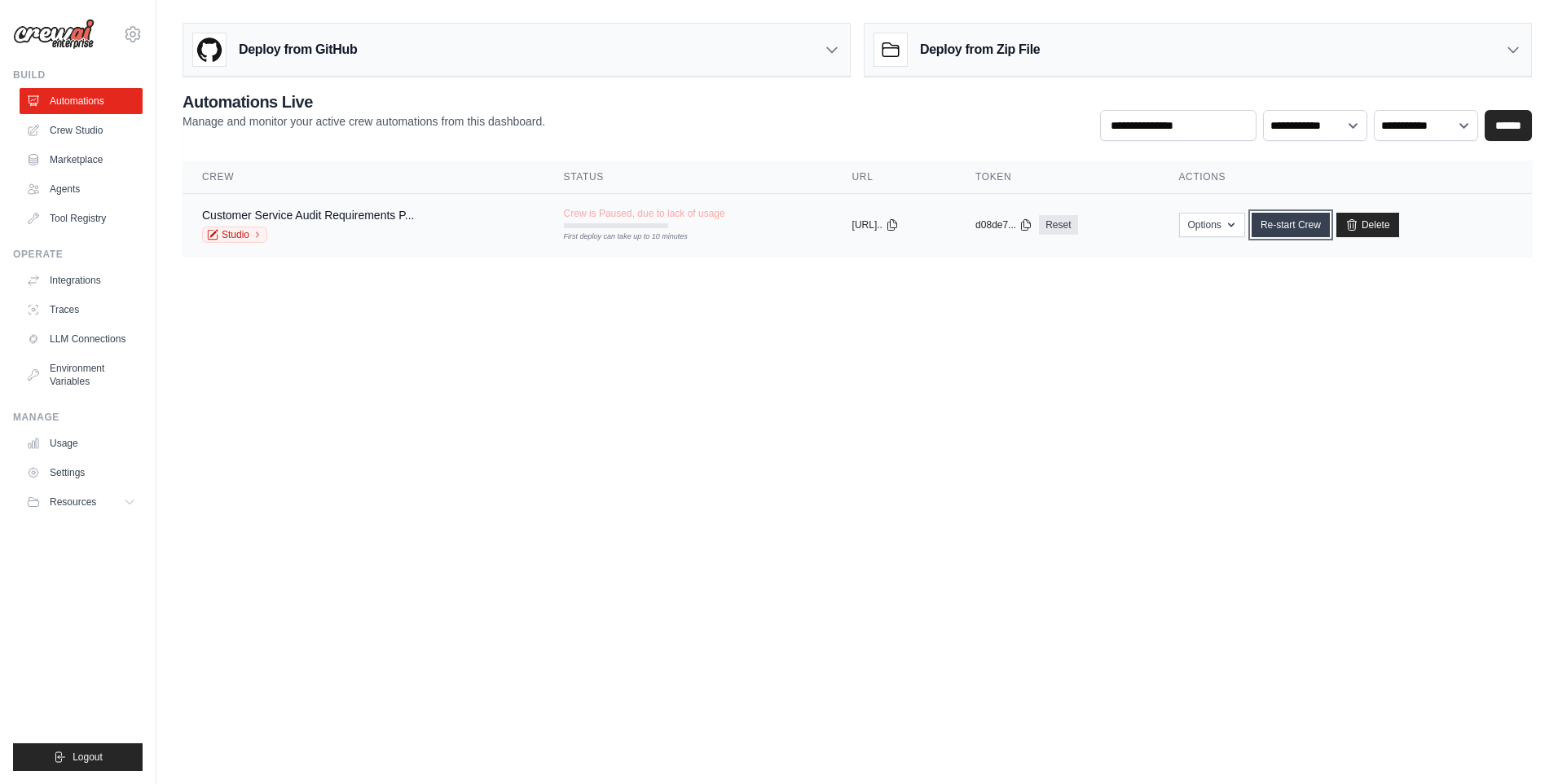
click at [1288, 233] on link "Re-start Crew" at bounding box center [1291, 224] width 78 height 24
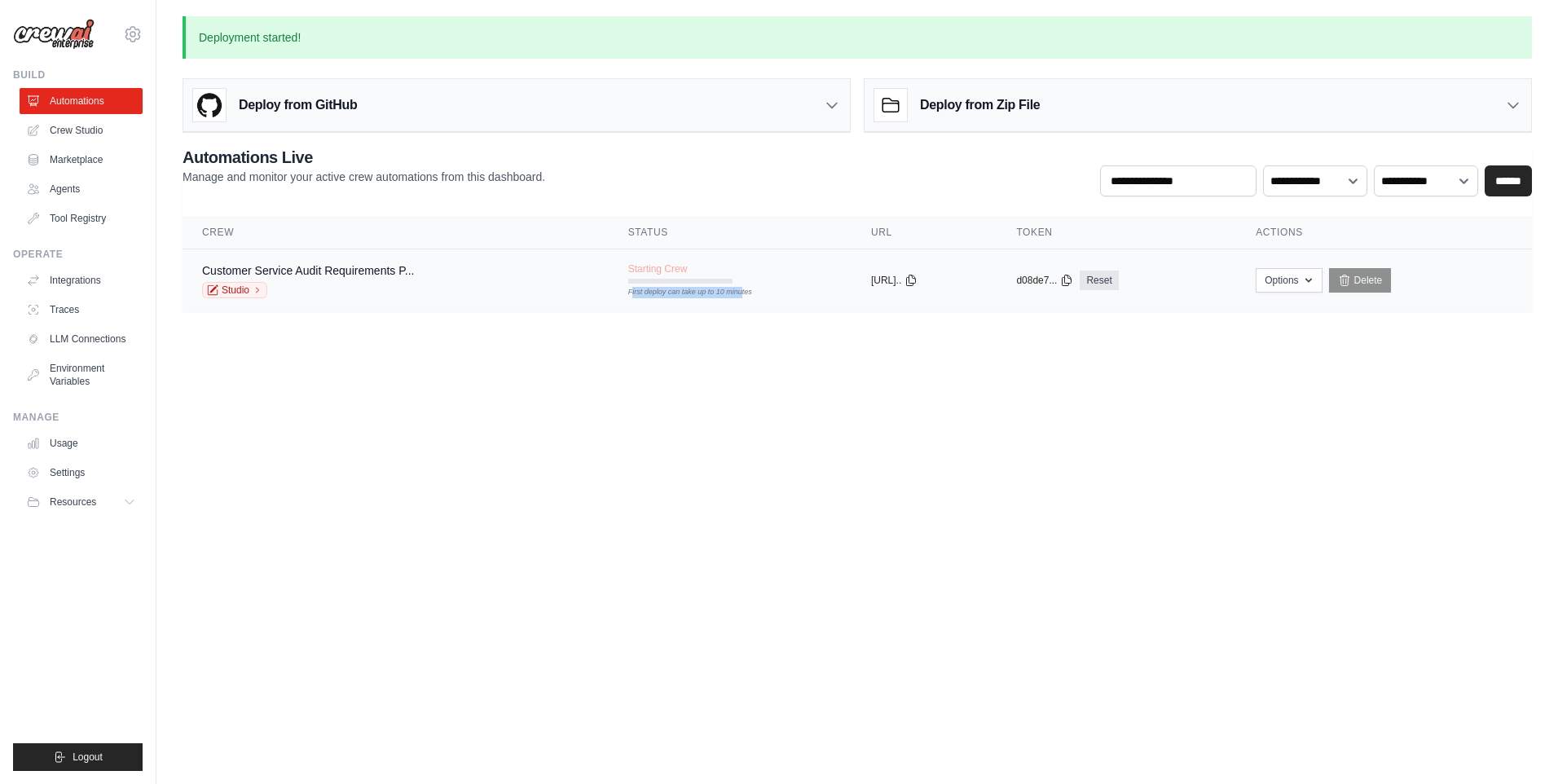
drag, startPoint x: 609, startPoint y: 293, endPoint x: 719, endPoint y: 296, distance: 110.0
click at [719, 296] on td "Starting Crew First deploy can take up to 10 minutes" at bounding box center [730, 273] width 243 height 47
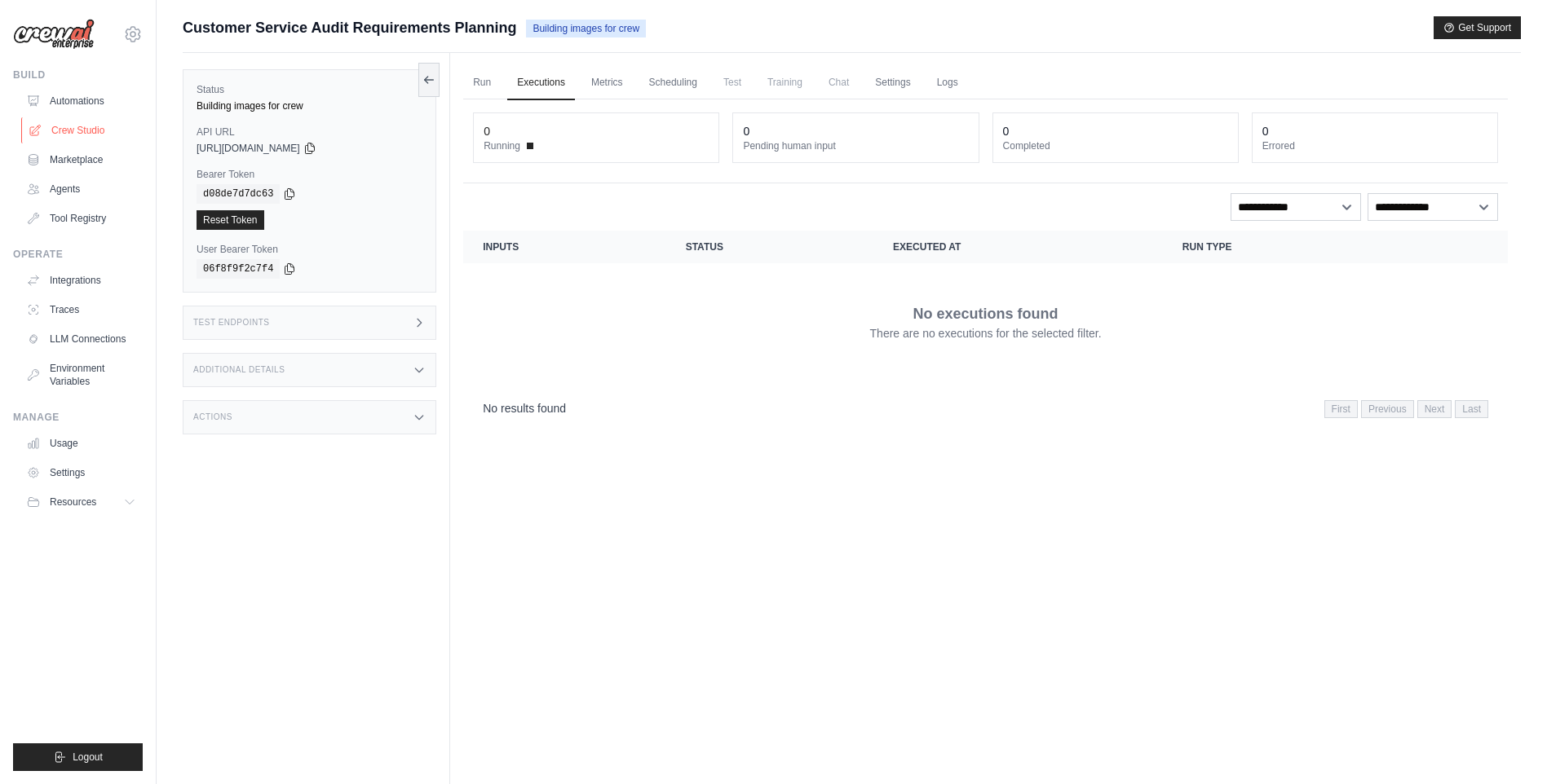
click at [107, 125] on link "Crew Studio" at bounding box center [83, 130] width 123 height 26
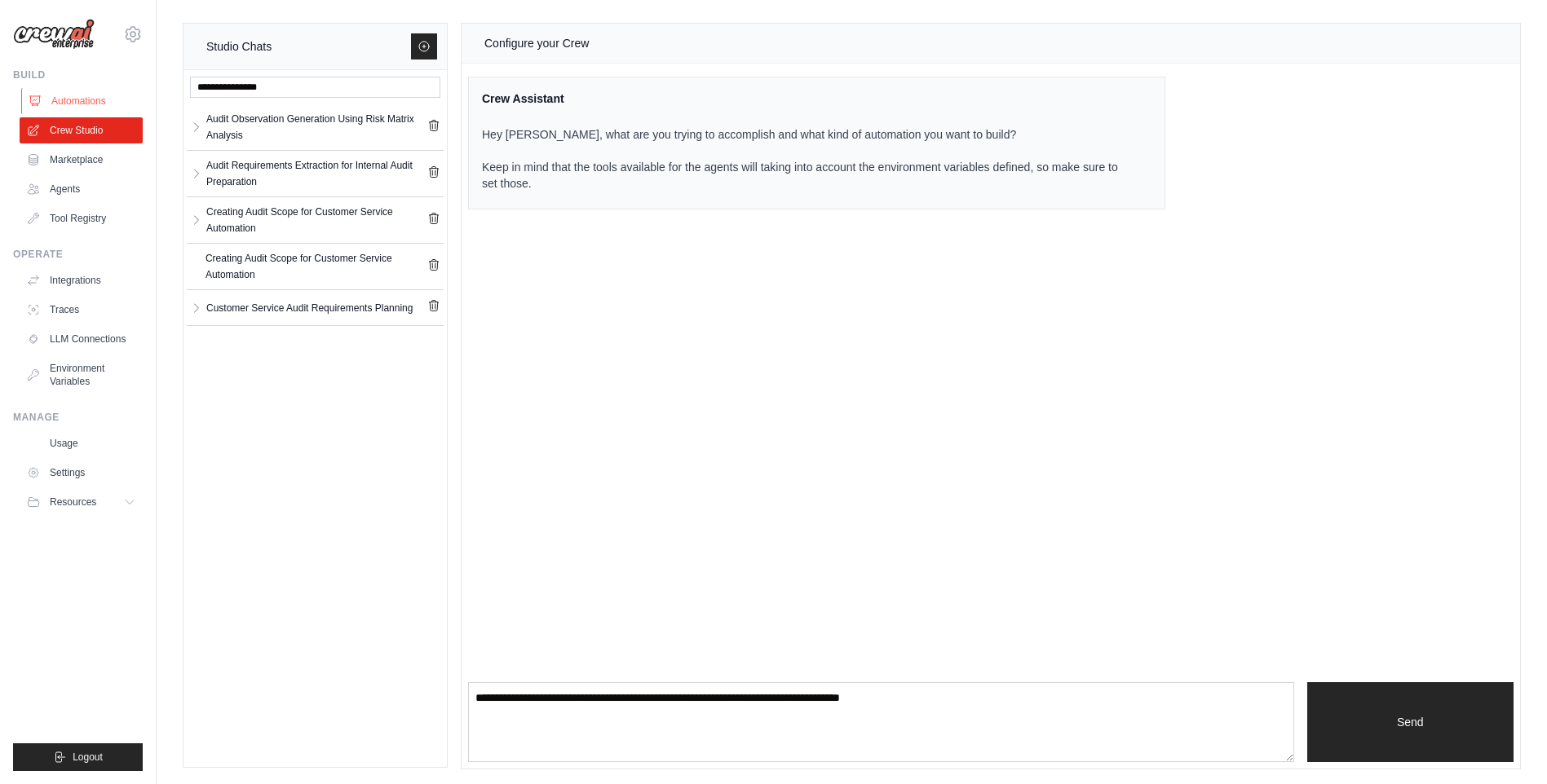
click at [105, 109] on link "Automations" at bounding box center [83, 100] width 123 height 26
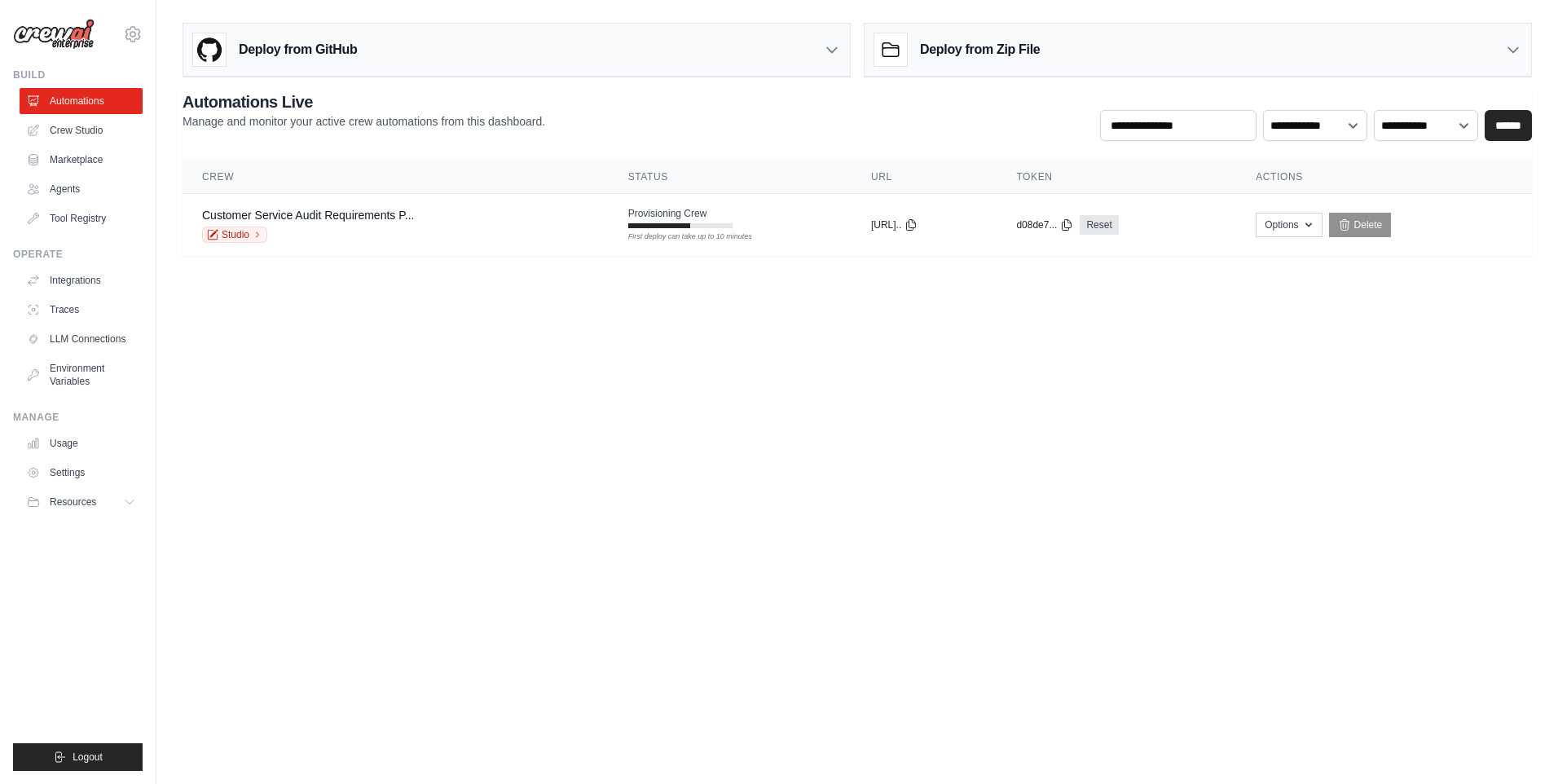
drag, startPoint x: 798, startPoint y: 270, endPoint x: 858, endPoint y: 309, distance: 71.6
click at [843, 295] on body "[EMAIL_ADDRESS][DOMAIN_NAME] Settings Build Automations Crew Studio" at bounding box center [779, 392] width 1558 height 784
click at [535, 216] on div "Customer Service Audit Requirements P... Studio" at bounding box center [395, 225] width 387 height 36
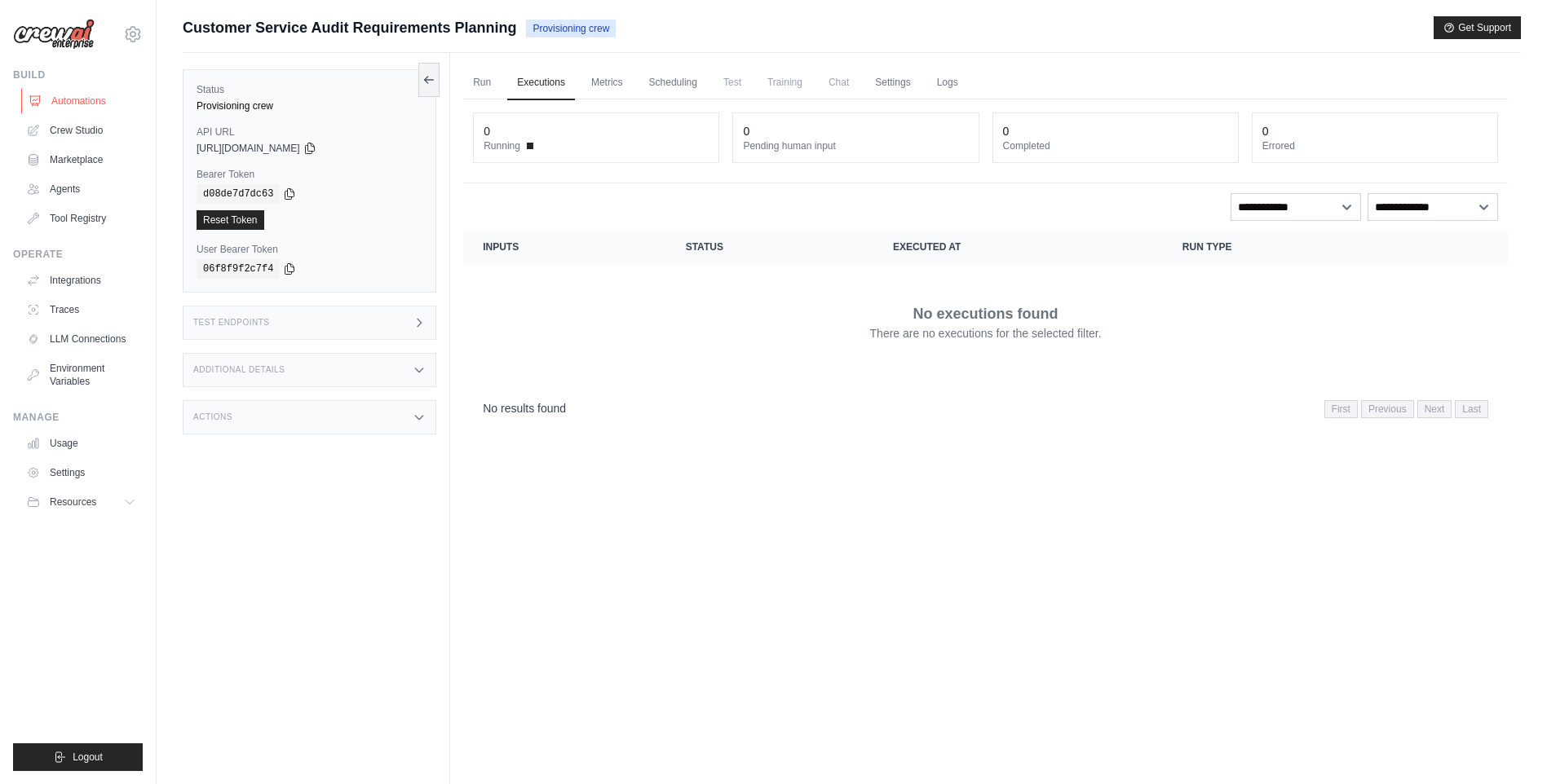
click at [94, 97] on link "Automations" at bounding box center [83, 100] width 123 height 26
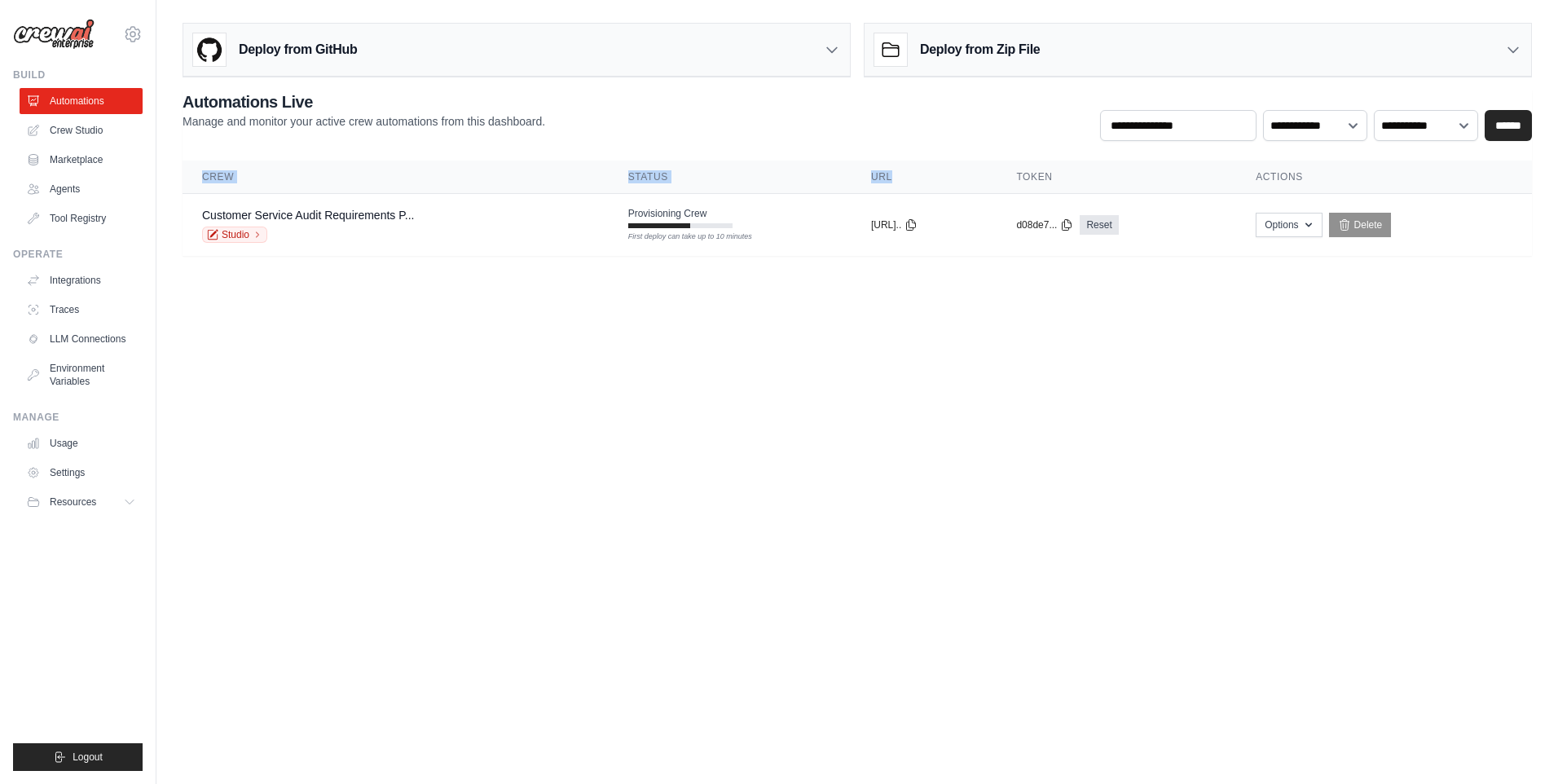
click at [1423, 740] on body "[EMAIL_ADDRESS][DOMAIN_NAME] Settings Build Automations Crew Studio" at bounding box center [779, 392] width 1558 height 784
click at [1260, 395] on body "[EMAIL_ADDRESS][DOMAIN_NAME] Settings Build Automations Crew Studio" at bounding box center [779, 392] width 1558 height 784
